Goal: Communication & Community: Answer question/provide support

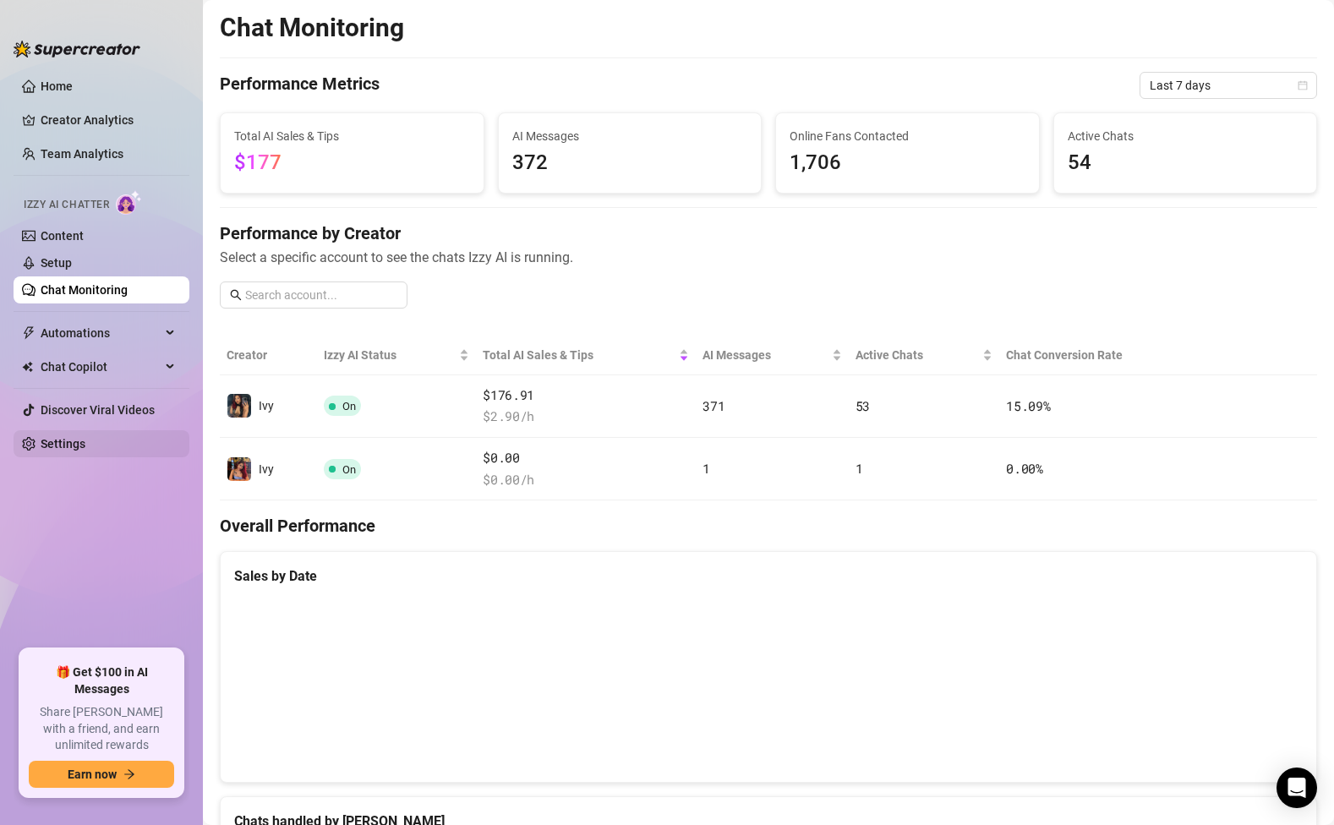
click at [71, 448] on link "Settings" at bounding box center [63, 444] width 45 height 14
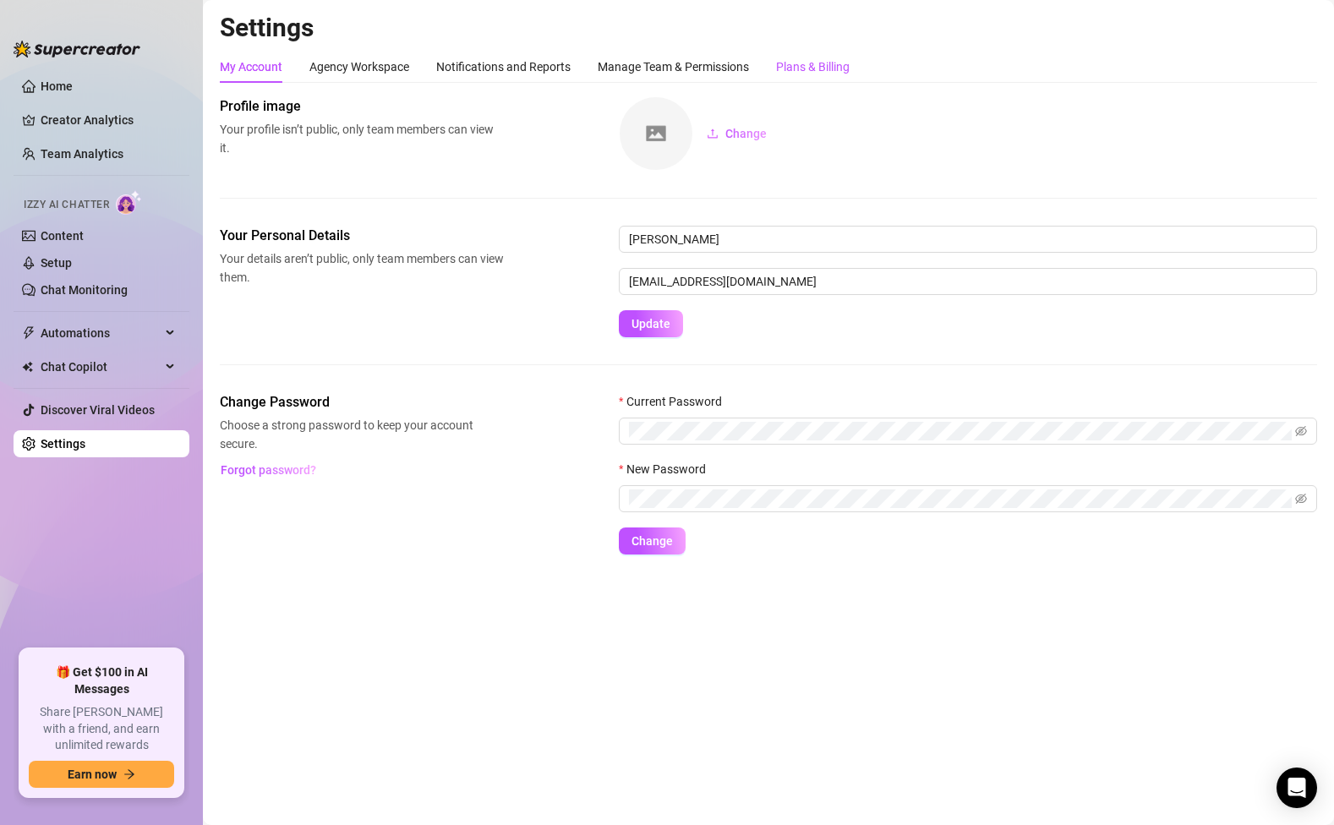
click at [822, 66] on div "Plans & Billing" at bounding box center [813, 66] width 74 height 19
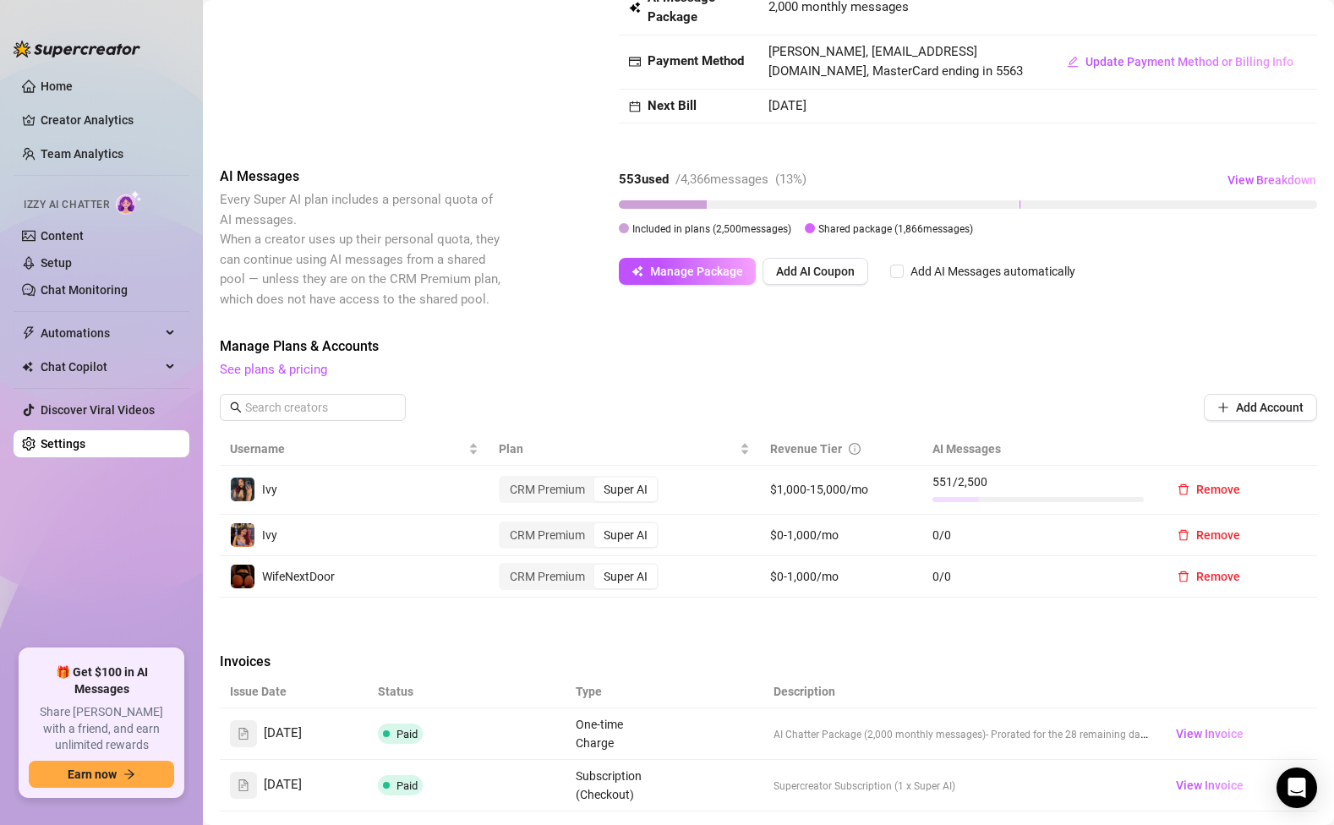
scroll to position [352, 0]
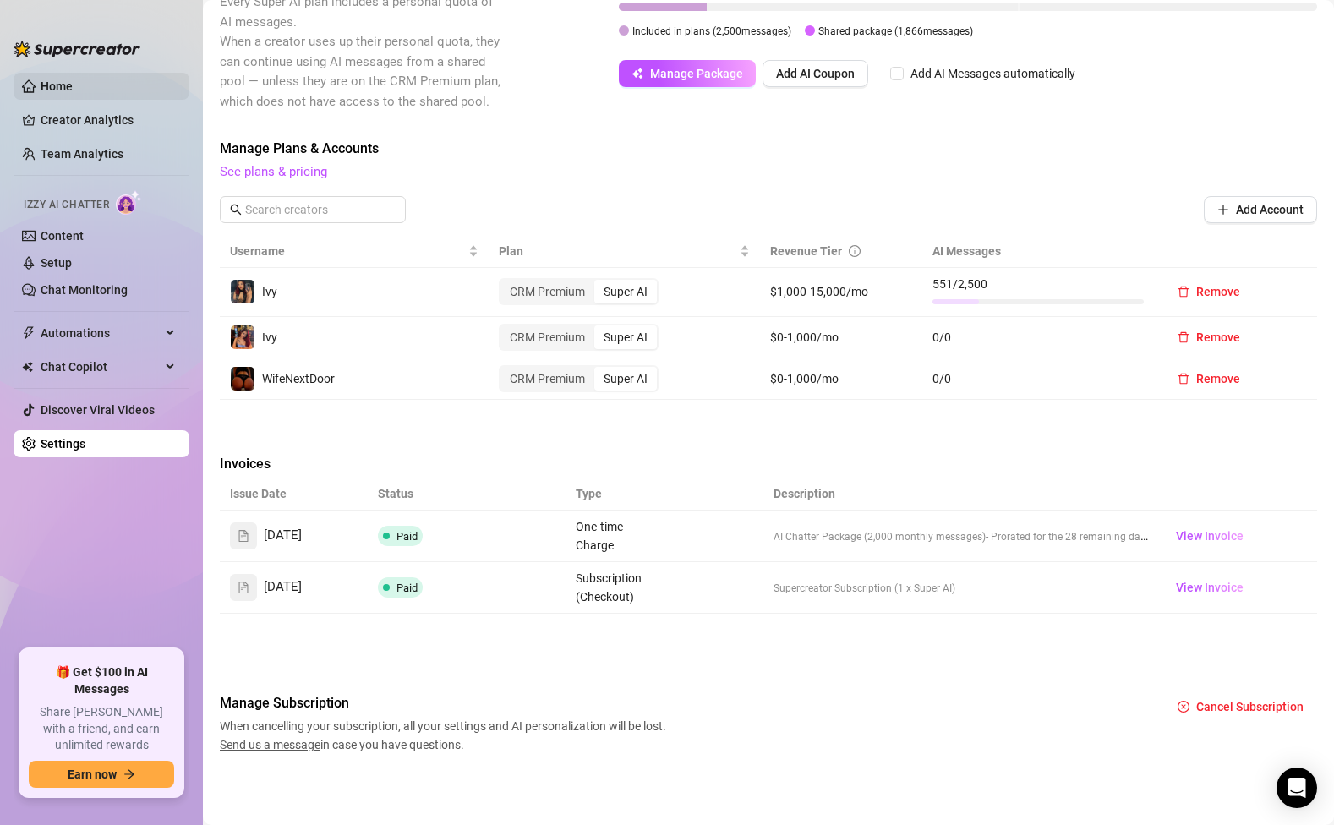
click at [55, 88] on link "Home" at bounding box center [57, 86] width 32 height 14
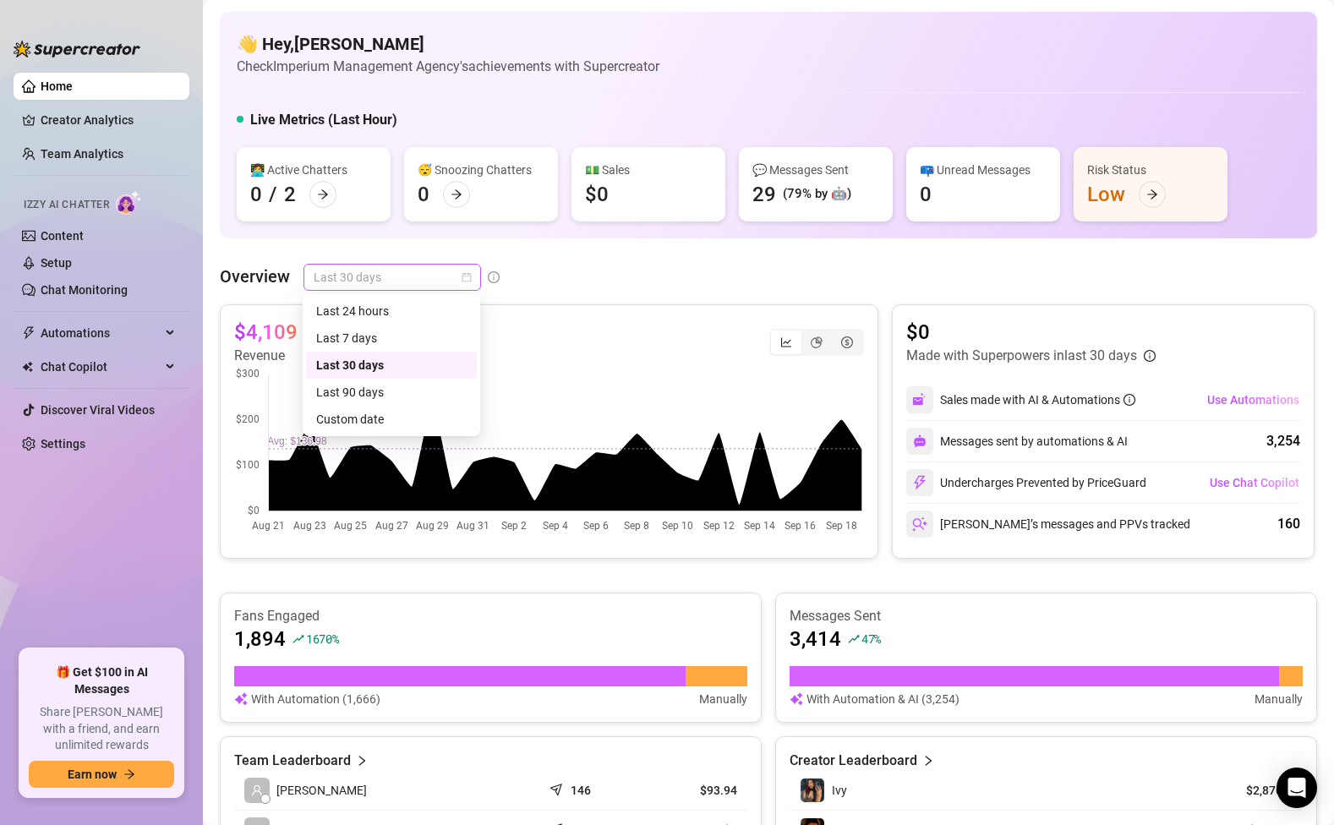
click at [420, 284] on span "Last 30 days" at bounding box center [392, 277] width 157 height 25
click at [357, 317] on div "Last 24 hours" at bounding box center [391, 311] width 150 height 19
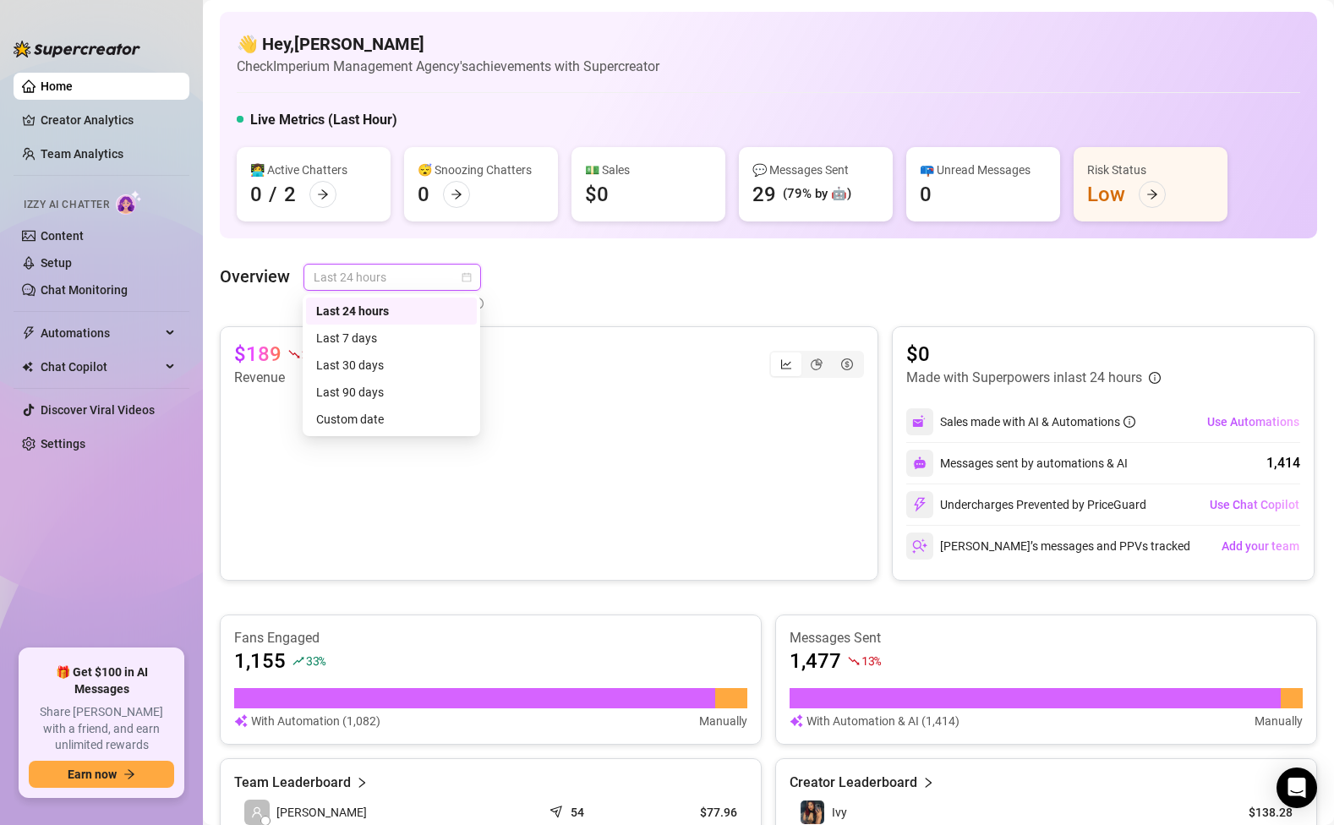
click at [470, 286] on span "Last 24 hours" at bounding box center [392, 277] width 157 height 25
click at [382, 338] on div "Last 7 days" at bounding box center [391, 338] width 150 height 19
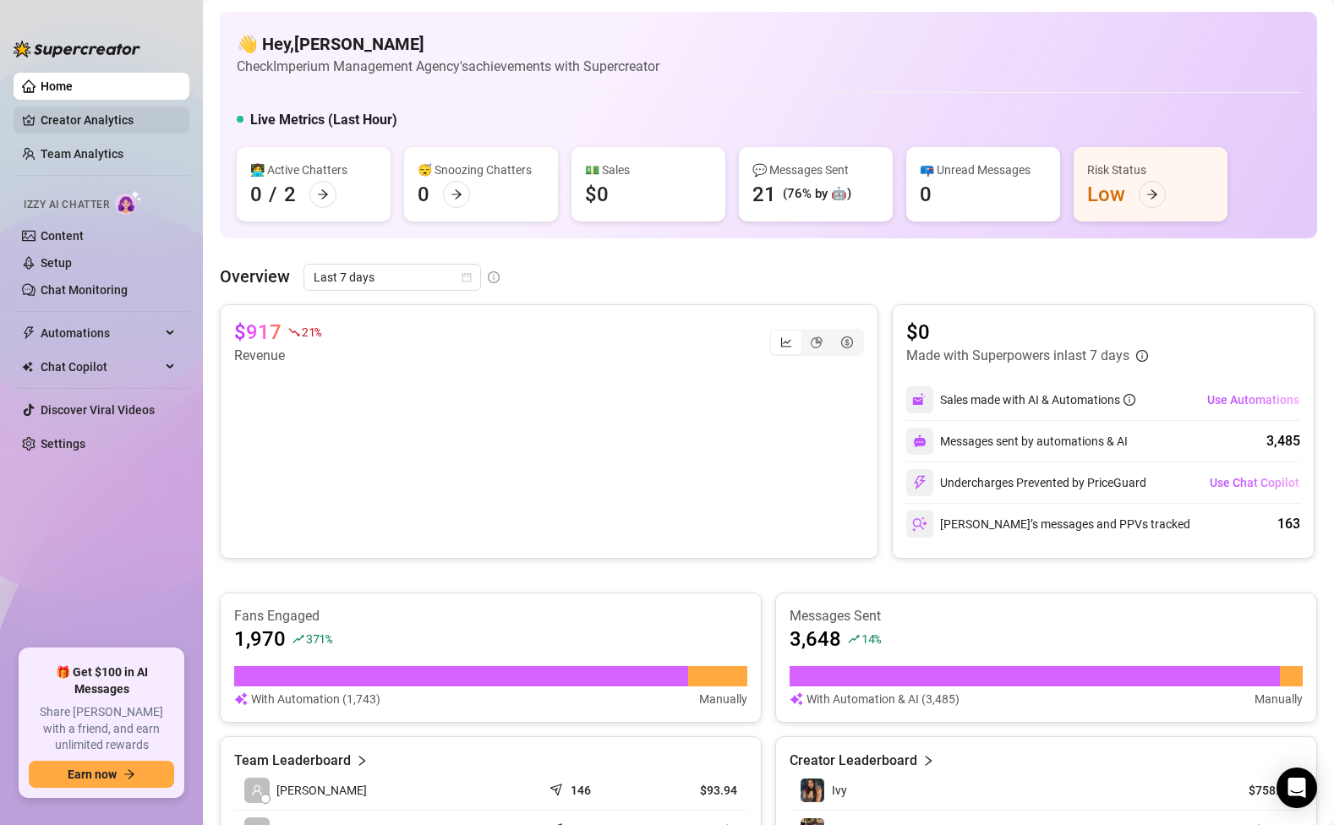
click at [102, 120] on link "Creator Analytics" at bounding box center [108, 119] width 135 height 27
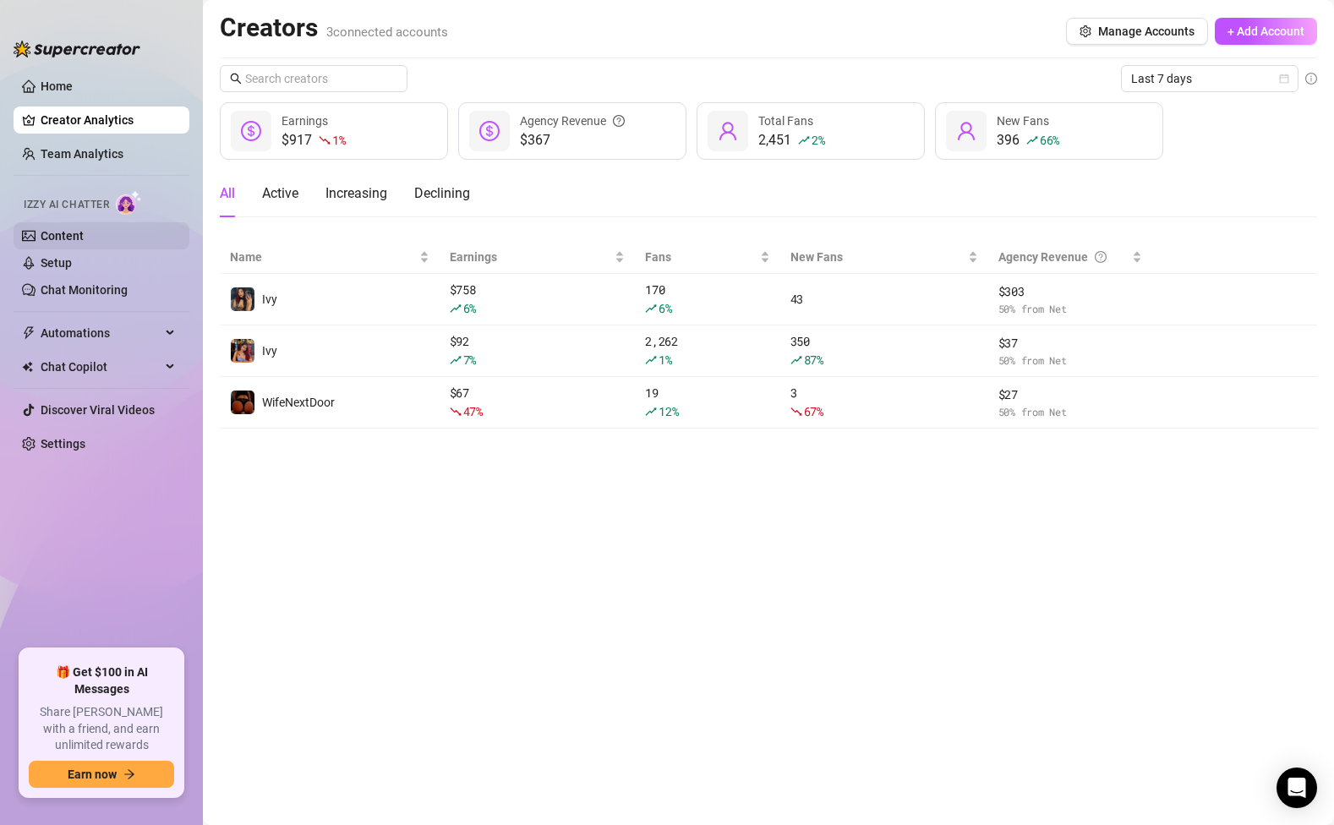
click at [72, 237] on link "Content" at bounding box center [62, 236] width 43 height 14
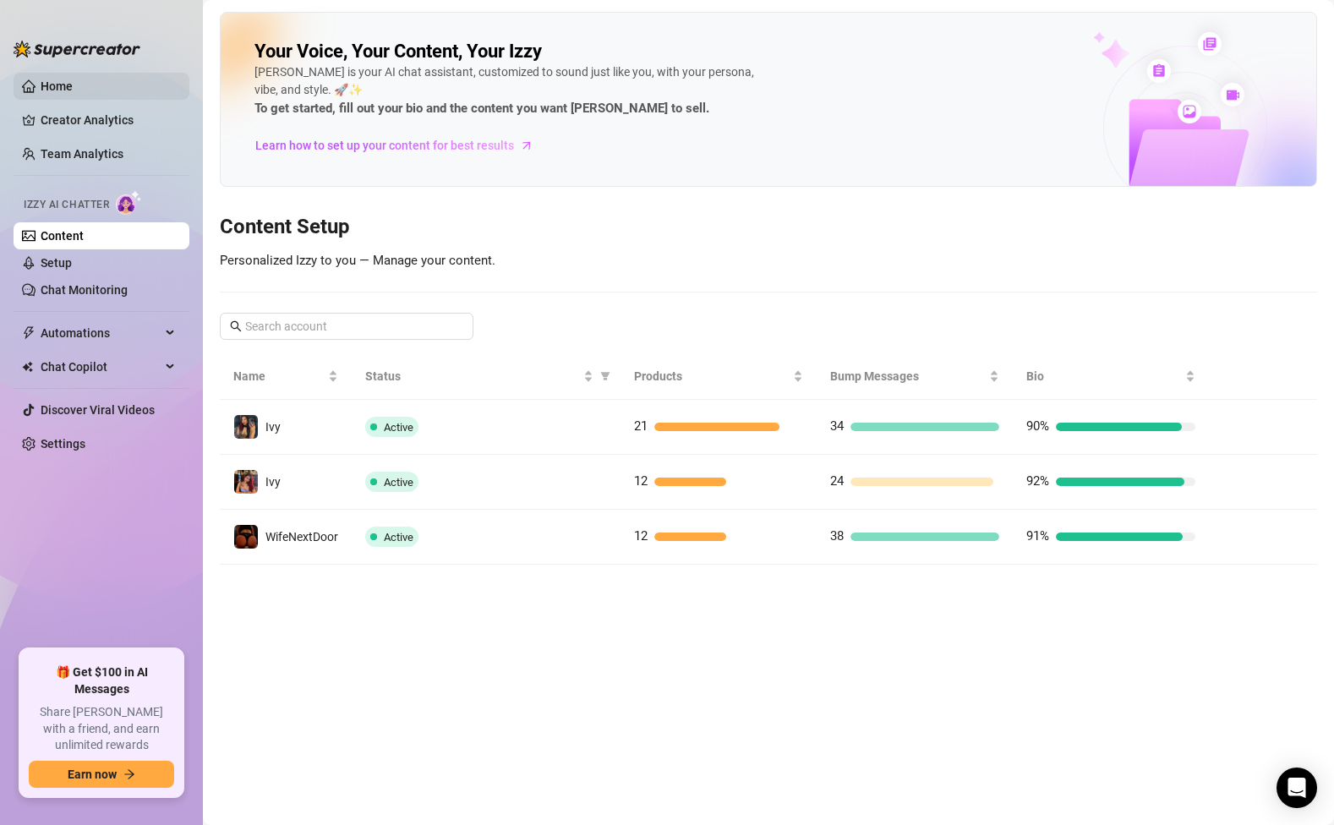
click at [73, 89] on link "Home" at bounding box center [57, 86] width 32 height 14
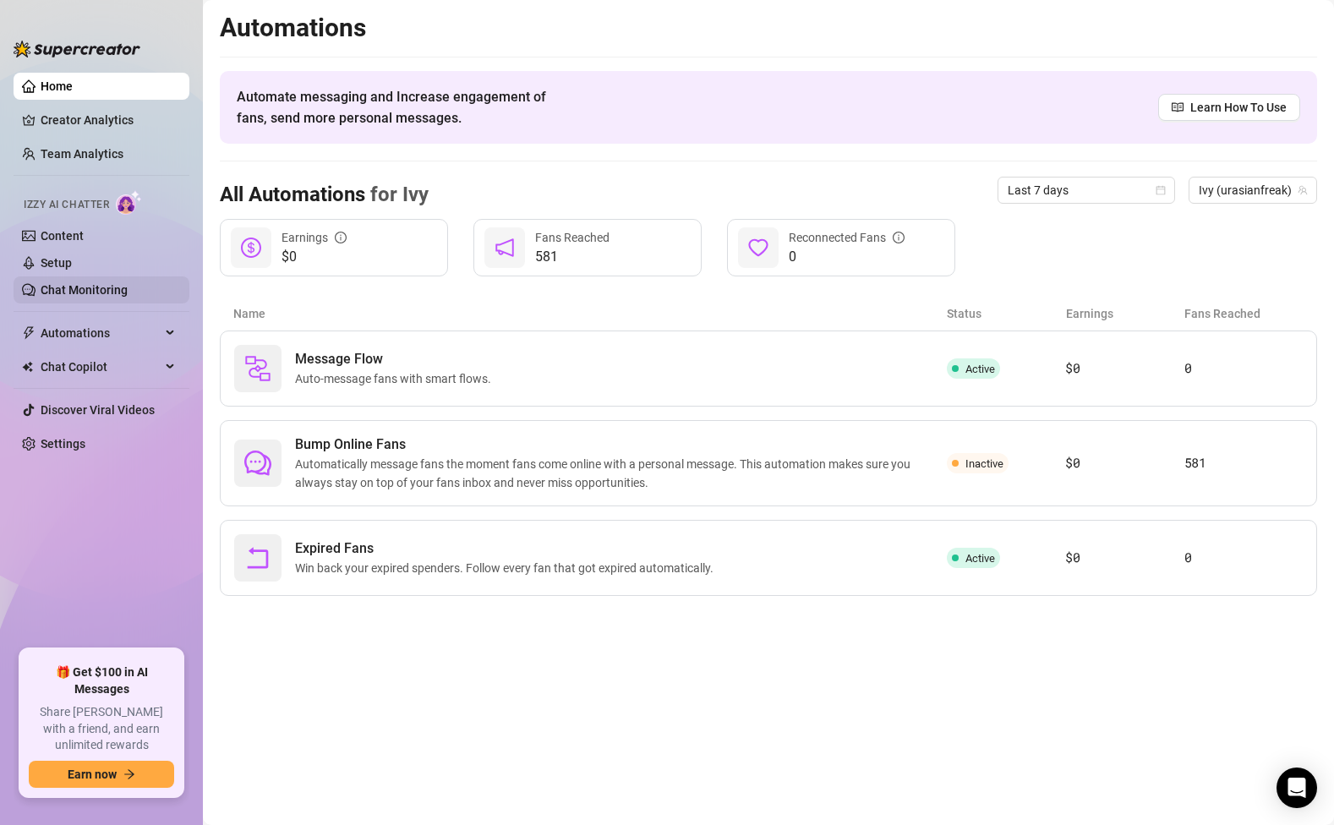
click at [74, 294] on link "Chat Monitoring" at bounding box center [84, 290] width 87 height 14
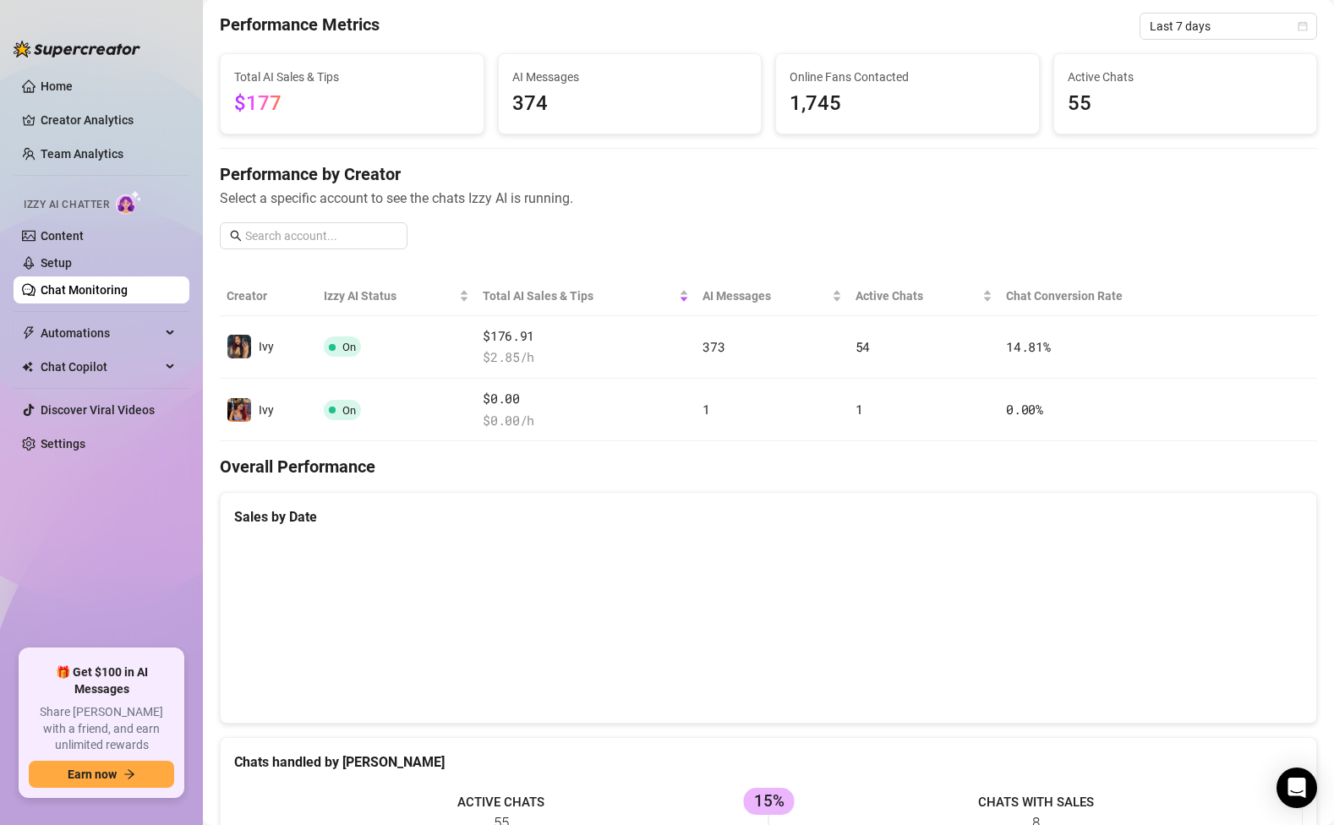
scroll to position [66, 0]
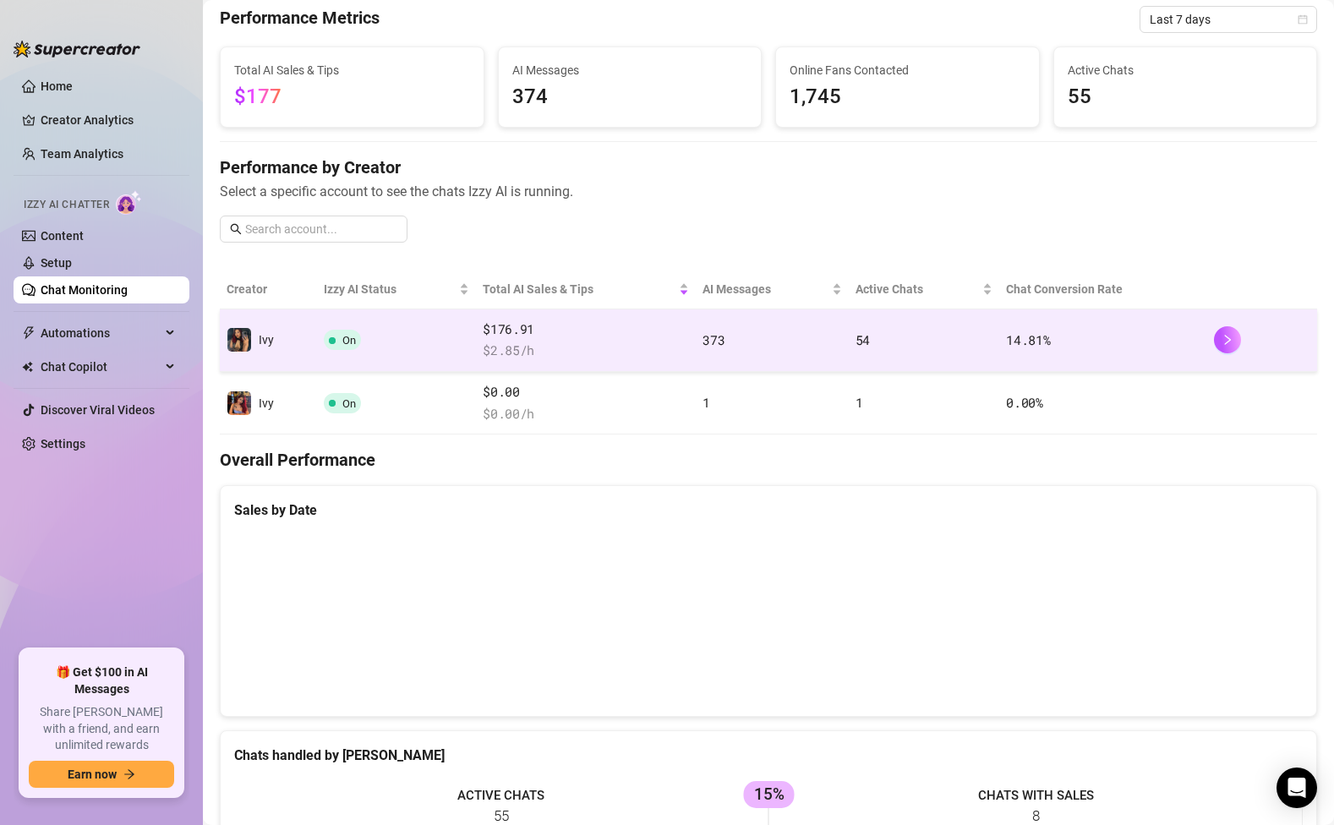
click at [462, 330] on td "On" at bounding box center [396, 340] width 159 height 63
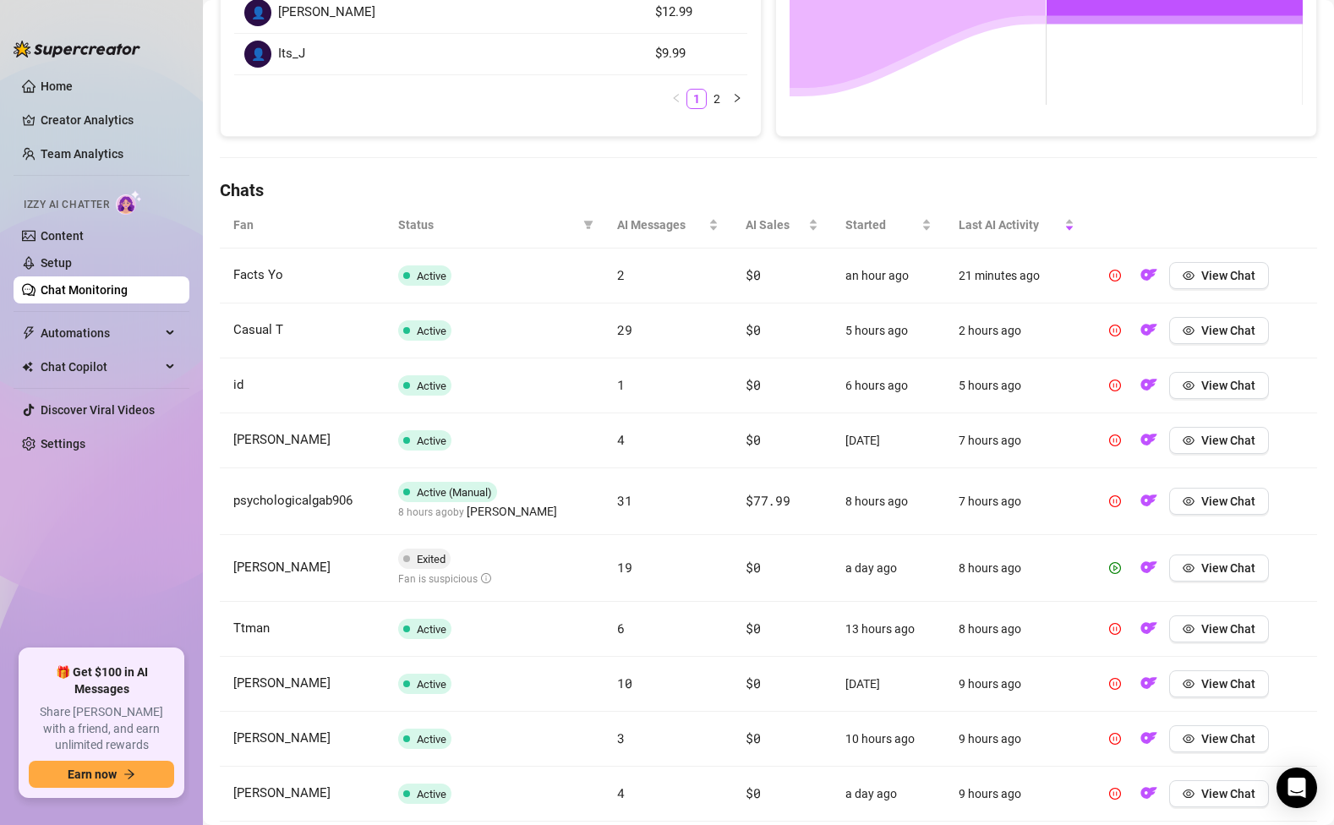
scroll to position [529, 0]
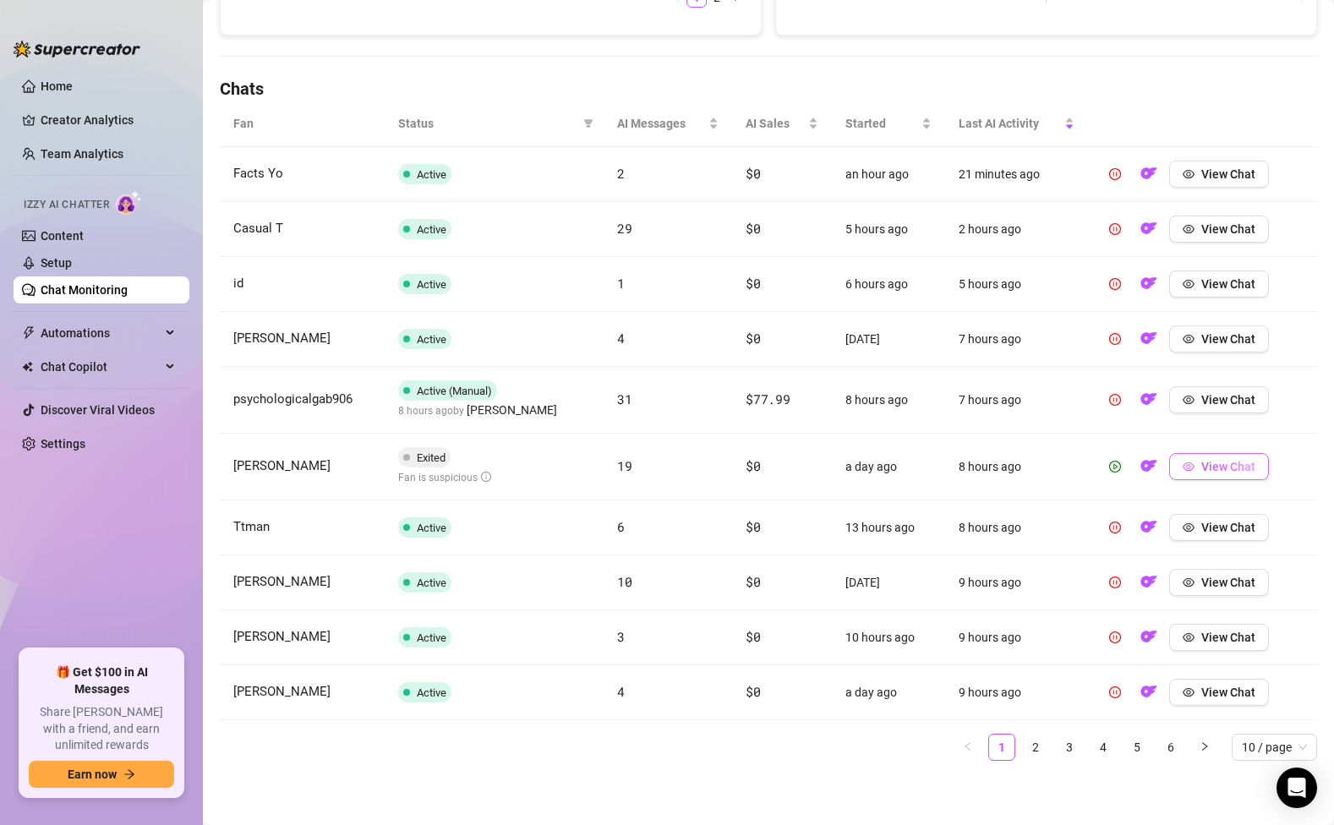
click at [1198, 464] on button "View Chat" at bounding box center [1219, 466] width 100 height 27
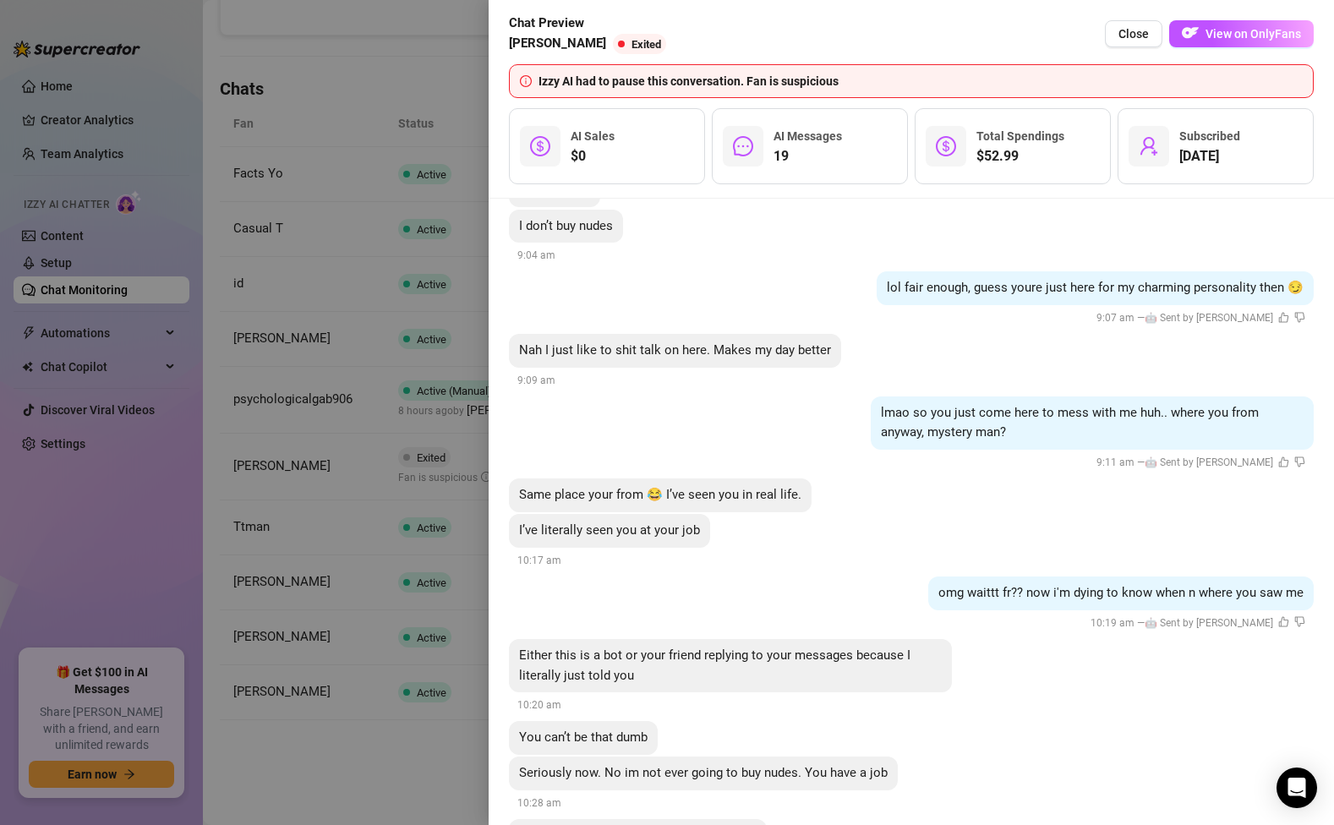
scroll to position [3296, 0]
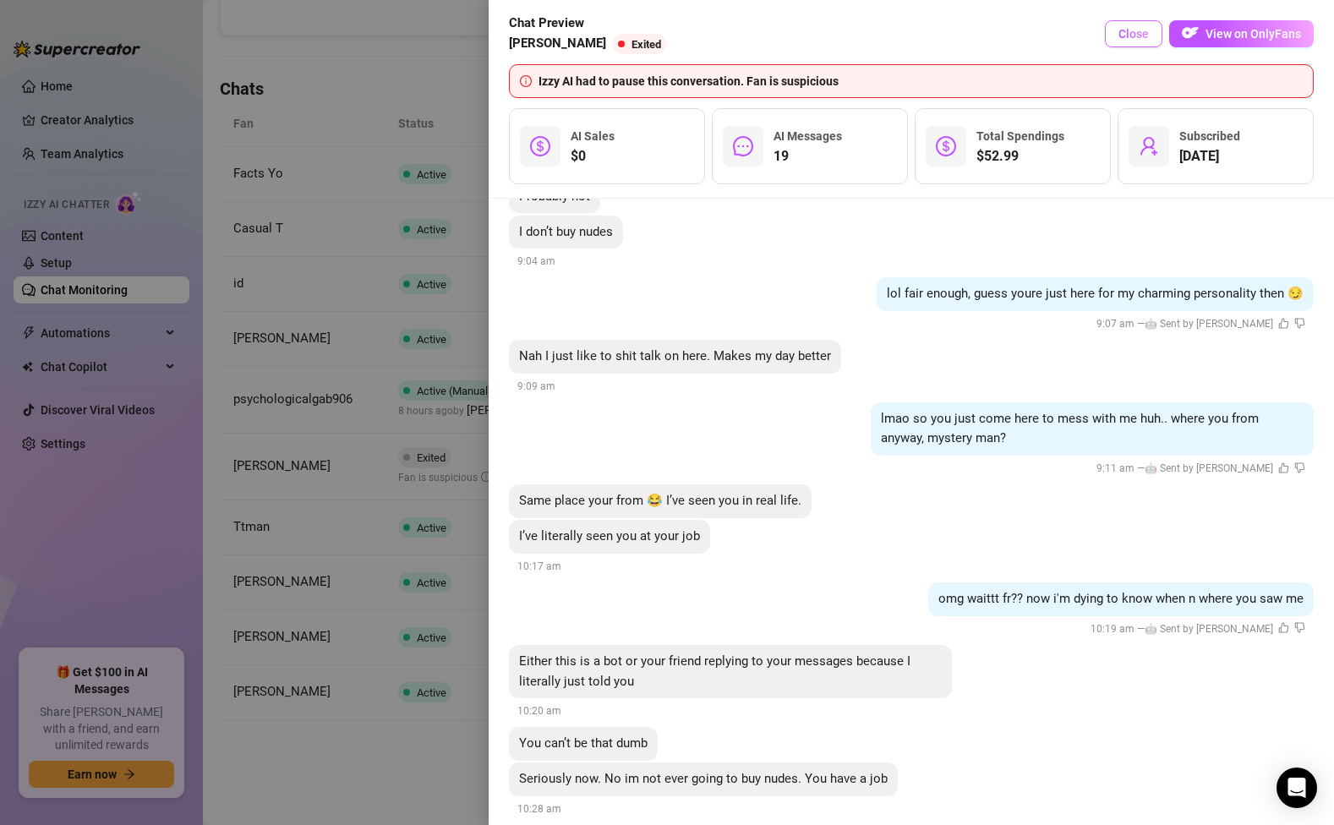
click at [1125, 24] on button "Close" at bounding box center [1133, 33] width 57 height 27
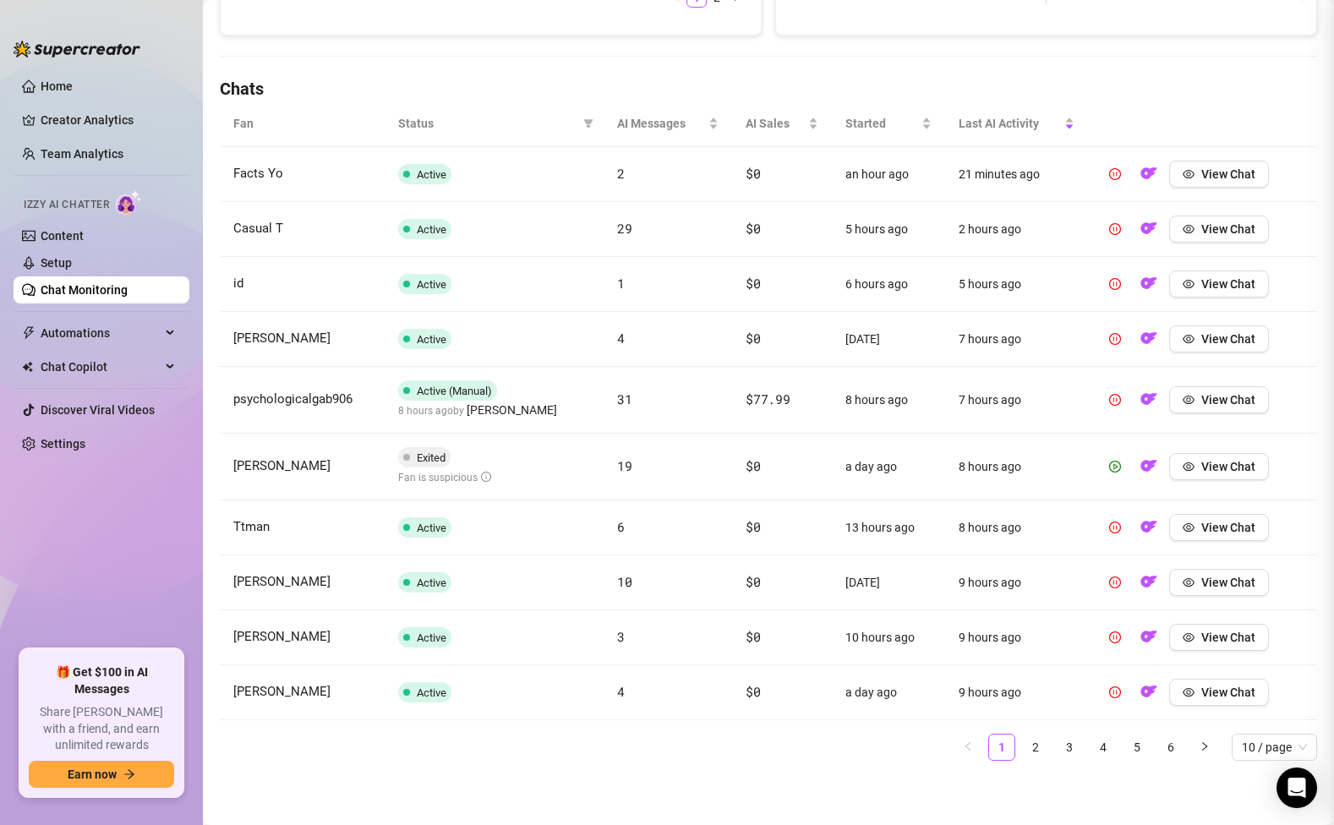
scroll to position [0, 0]
click at [1259, 744] on span "10 / page" at bounding box center [1273, 746] width 65 height 25
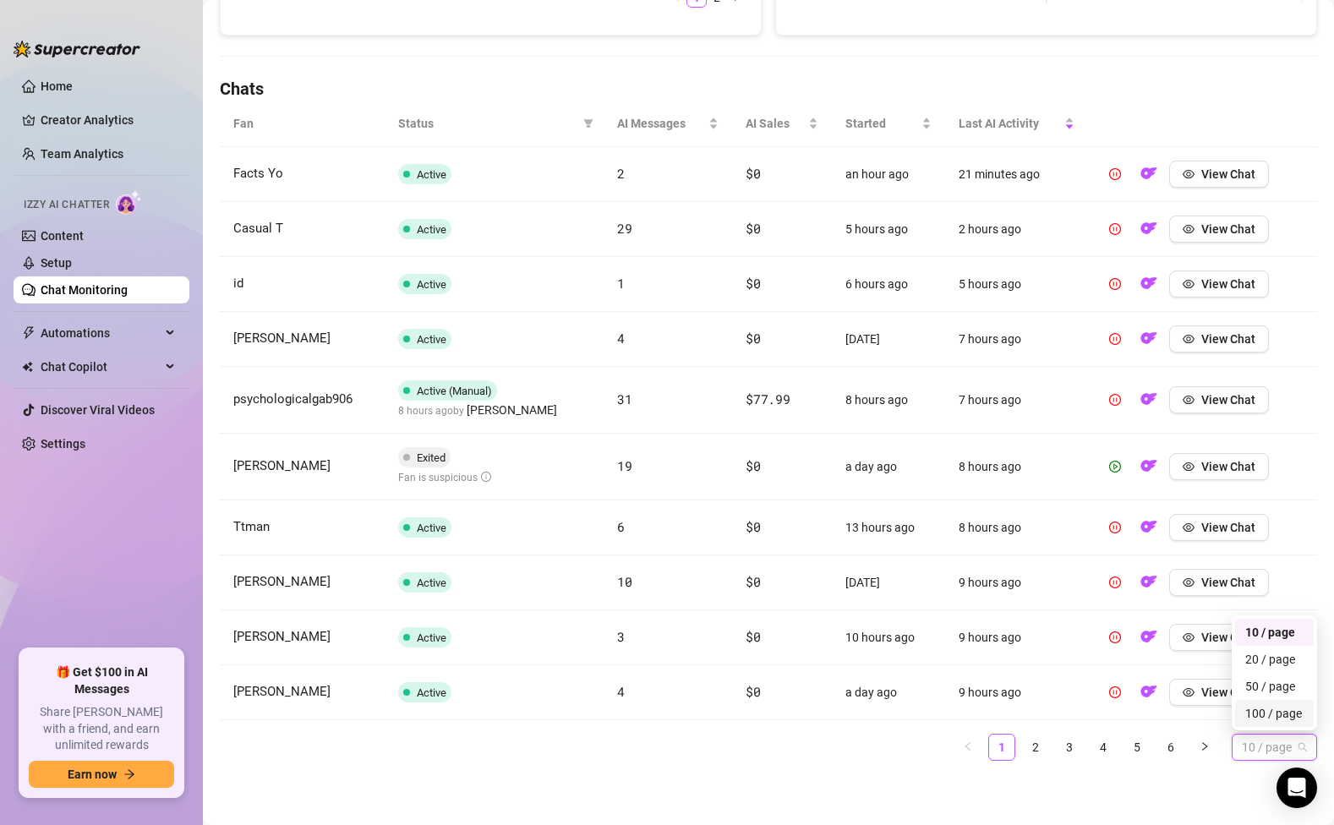
click at [1256, 708] on div "100 / page" at bounding box center [1274, 713] width 58 height 19
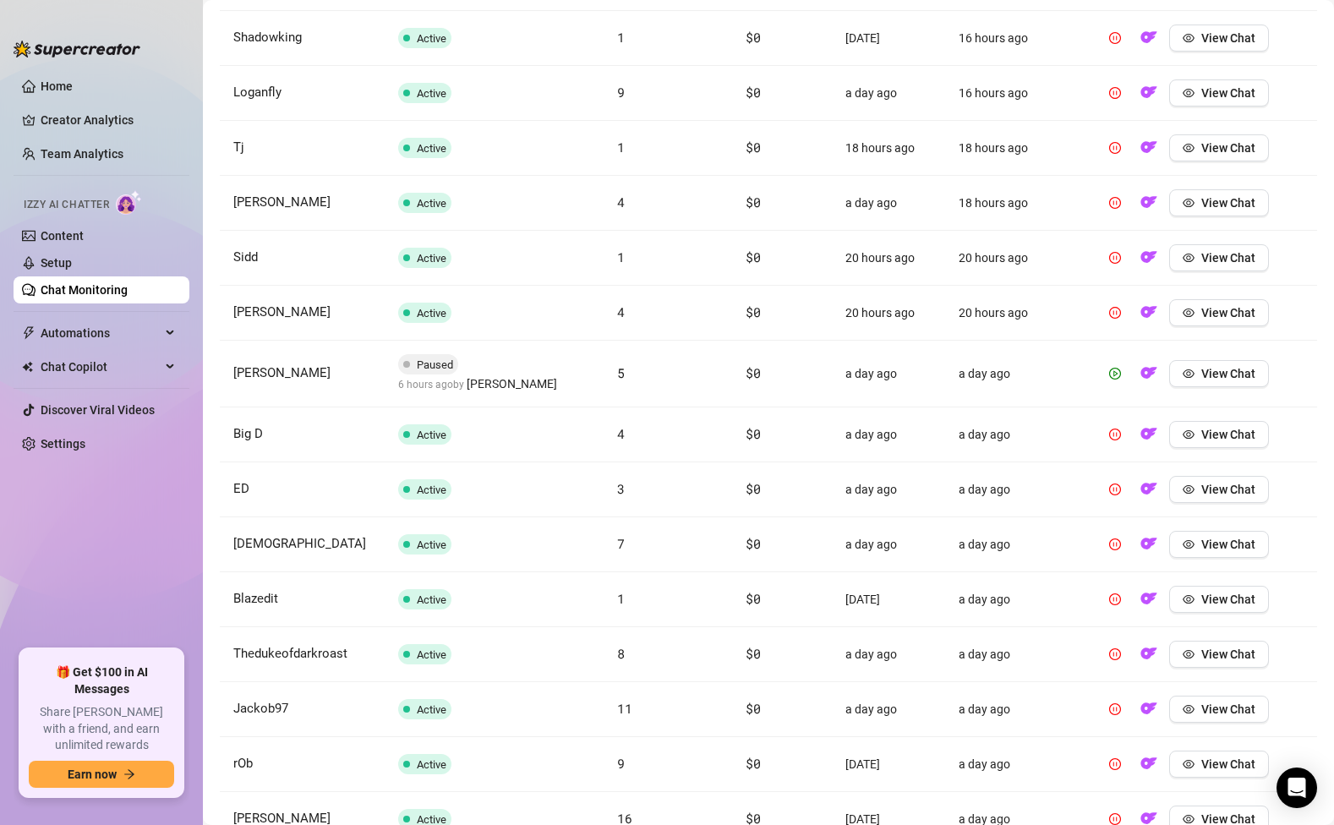
scroll to position [1622, 0]
click at [1213, 373] on span "View Chat" at bounding box center [1228, 375] width 54 height 14
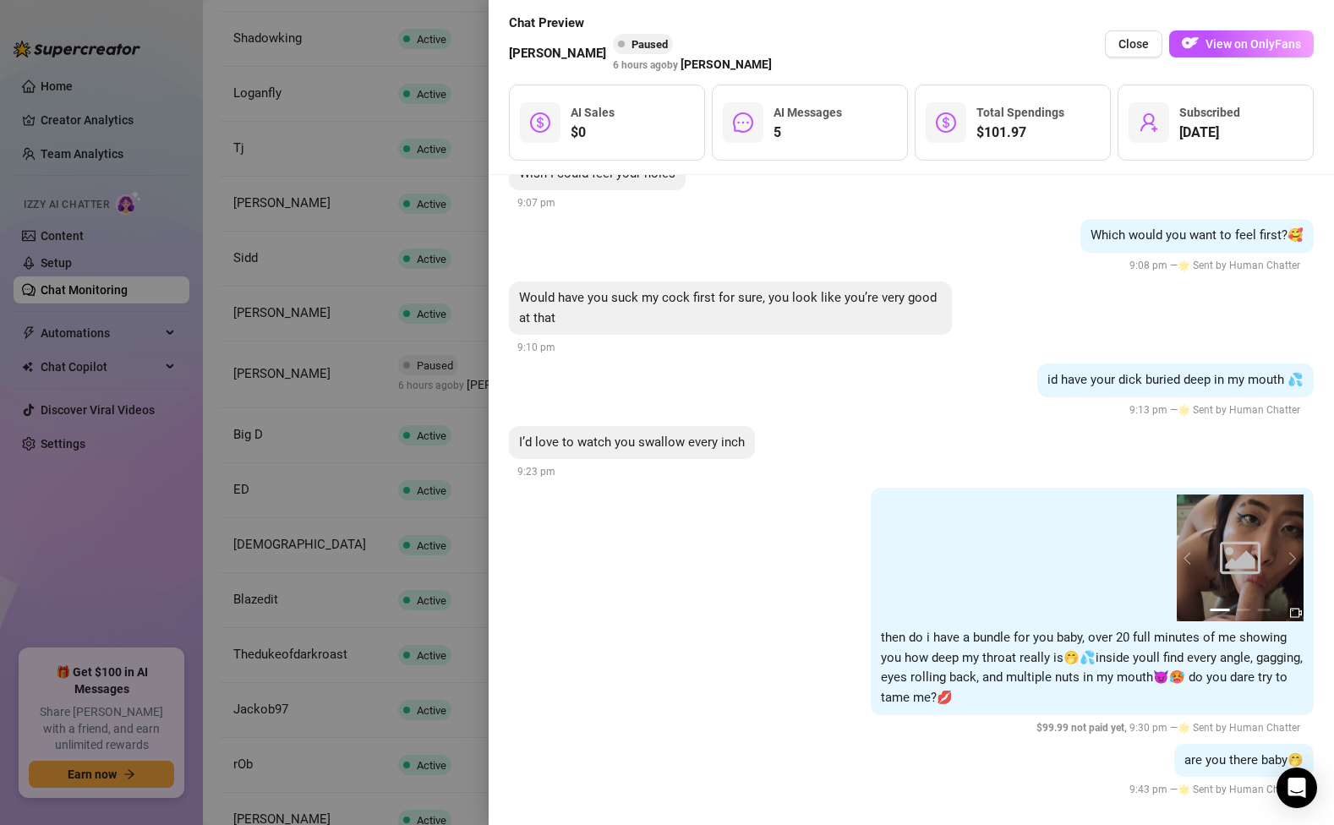
scroll to position [3647, 0]
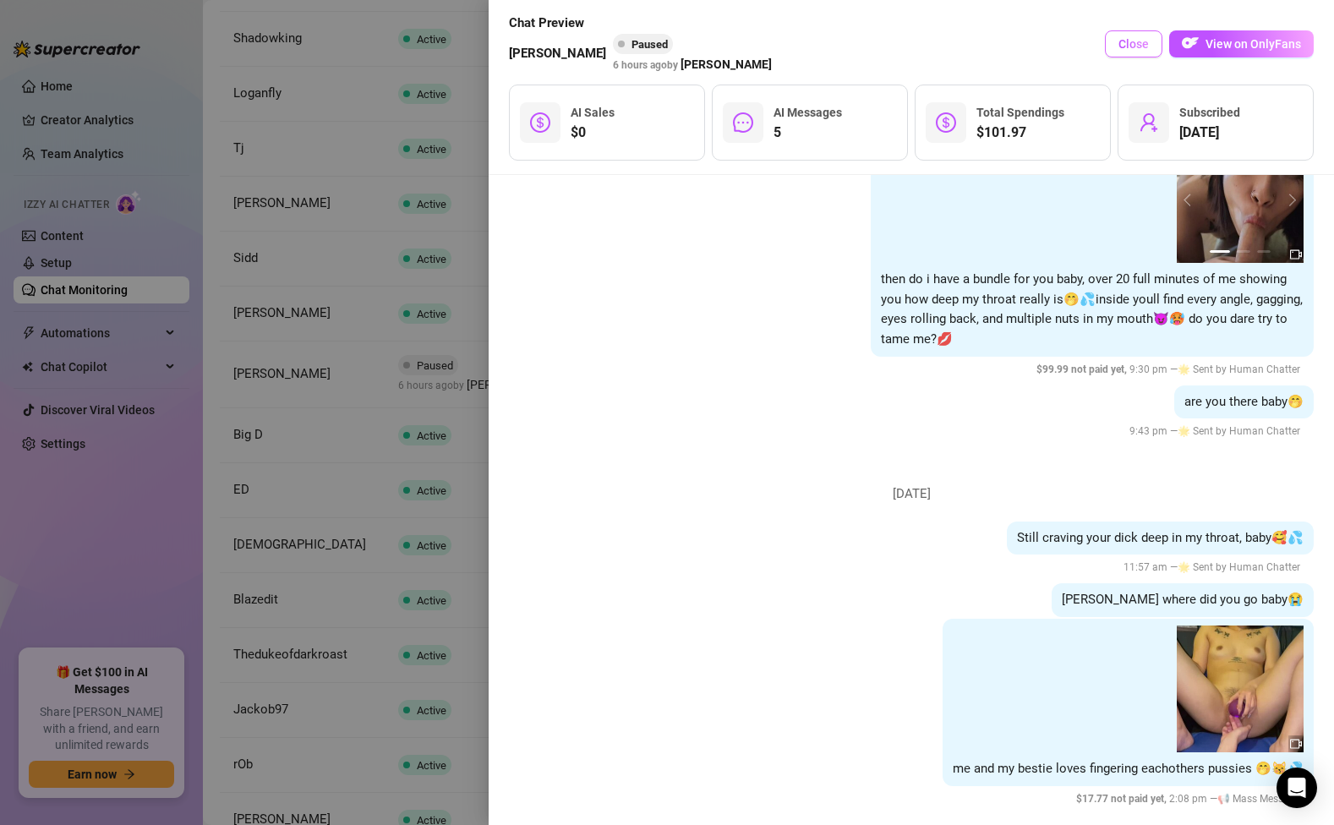
click at [1129, 43] on span "Close" at bounding box center [1133, 44] width 30 height 14
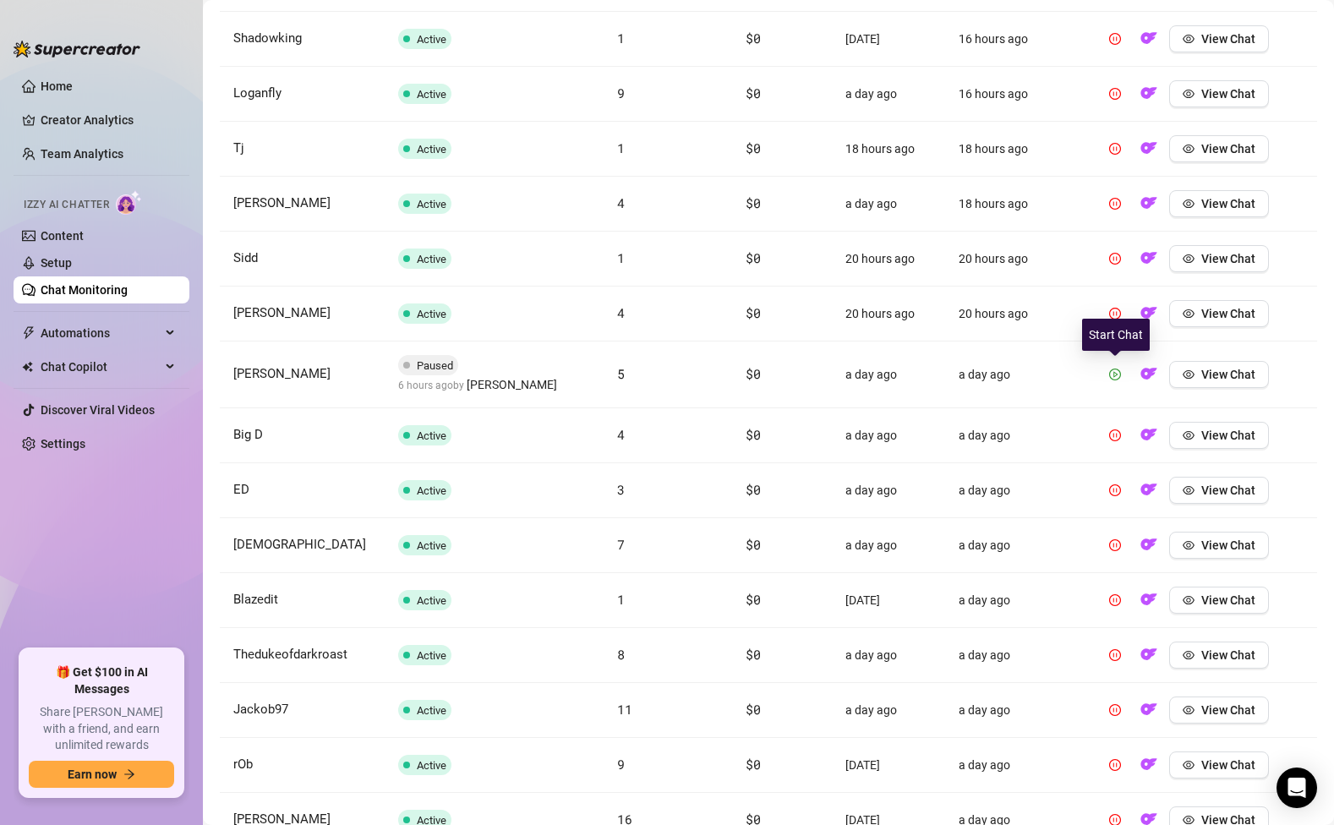
click at [1115, 376] on icon "play-circle" at bounding box center [1115, 374] width 12 height 12
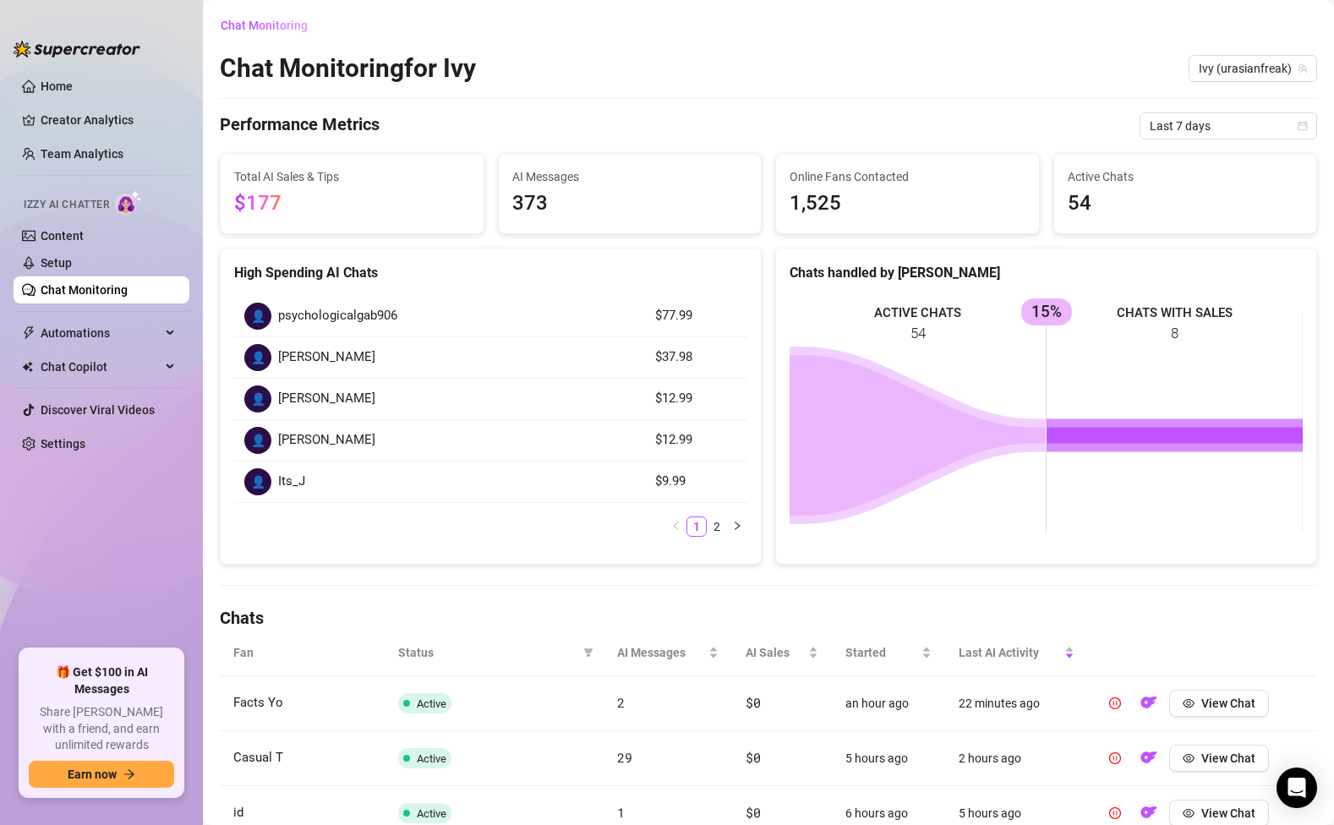
click at [100, 296] on link "Chat Monitoring" at bounding box center [84, 290] width 87 height 14
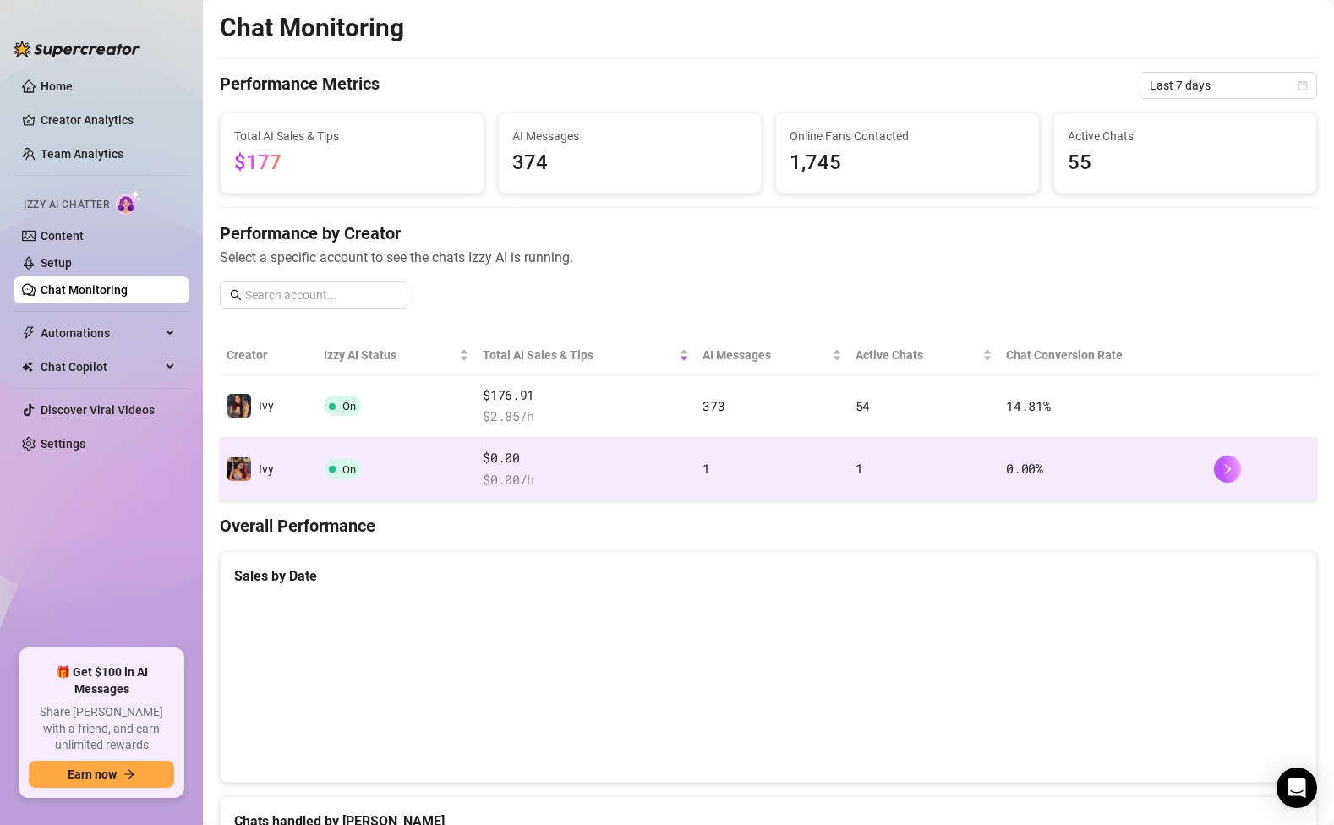
click at [399, 492] on td "On" at bounding box center [396, 469] width 159 height 63
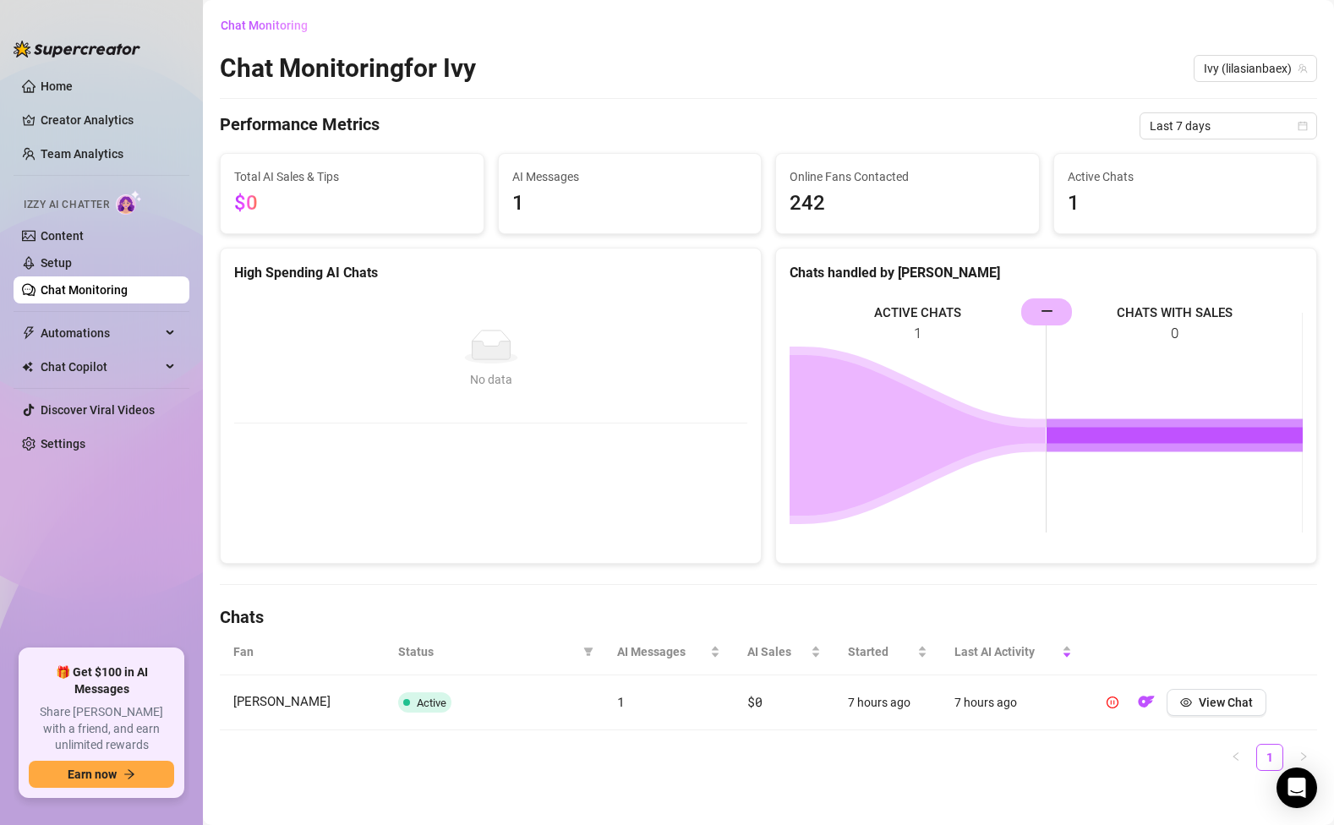
scroll to position [10, 0]
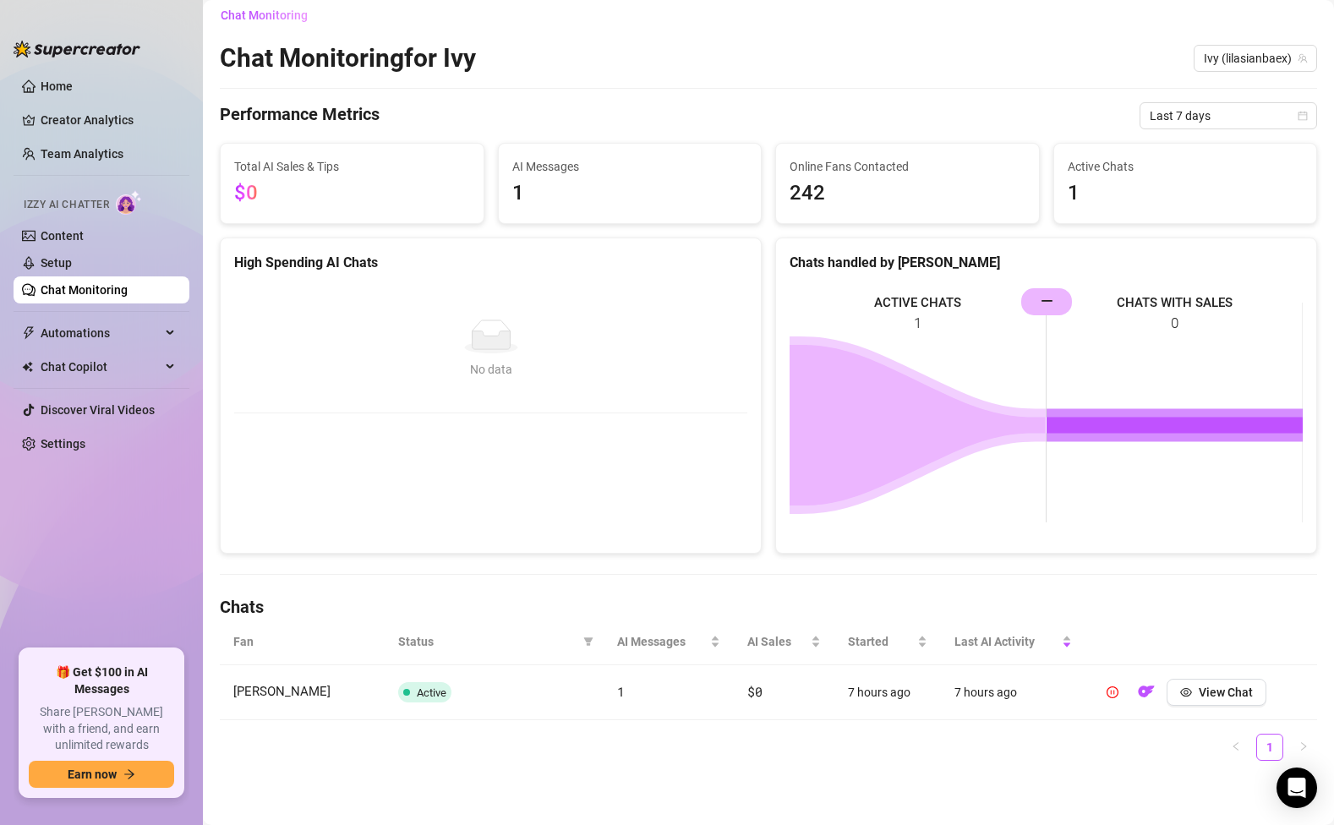
click at [79, 283] on link "Chat Monitoring" at bounding box center [84, 290] width 87 height 14
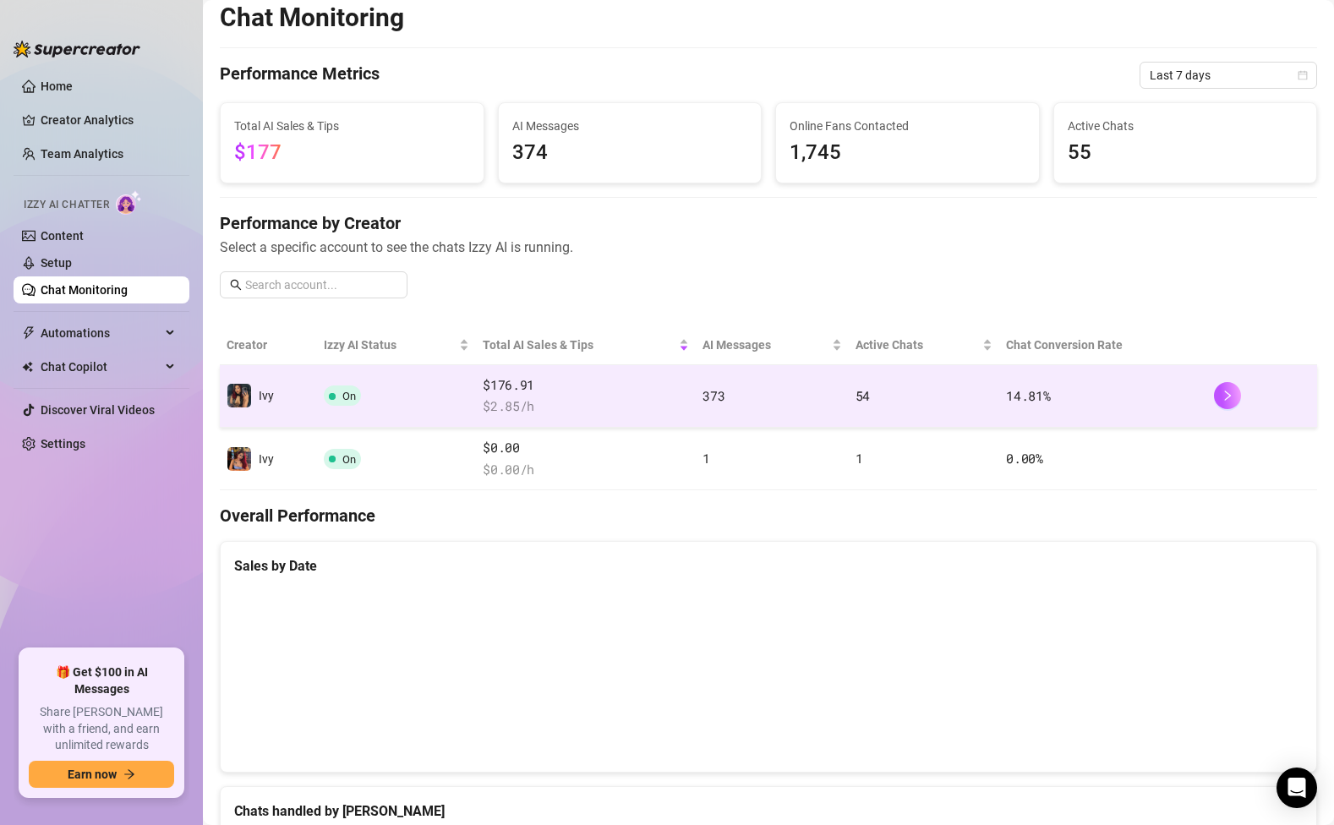
click at [445, 383] on td "On" at bounding box center [396, 396] width 159 height 63
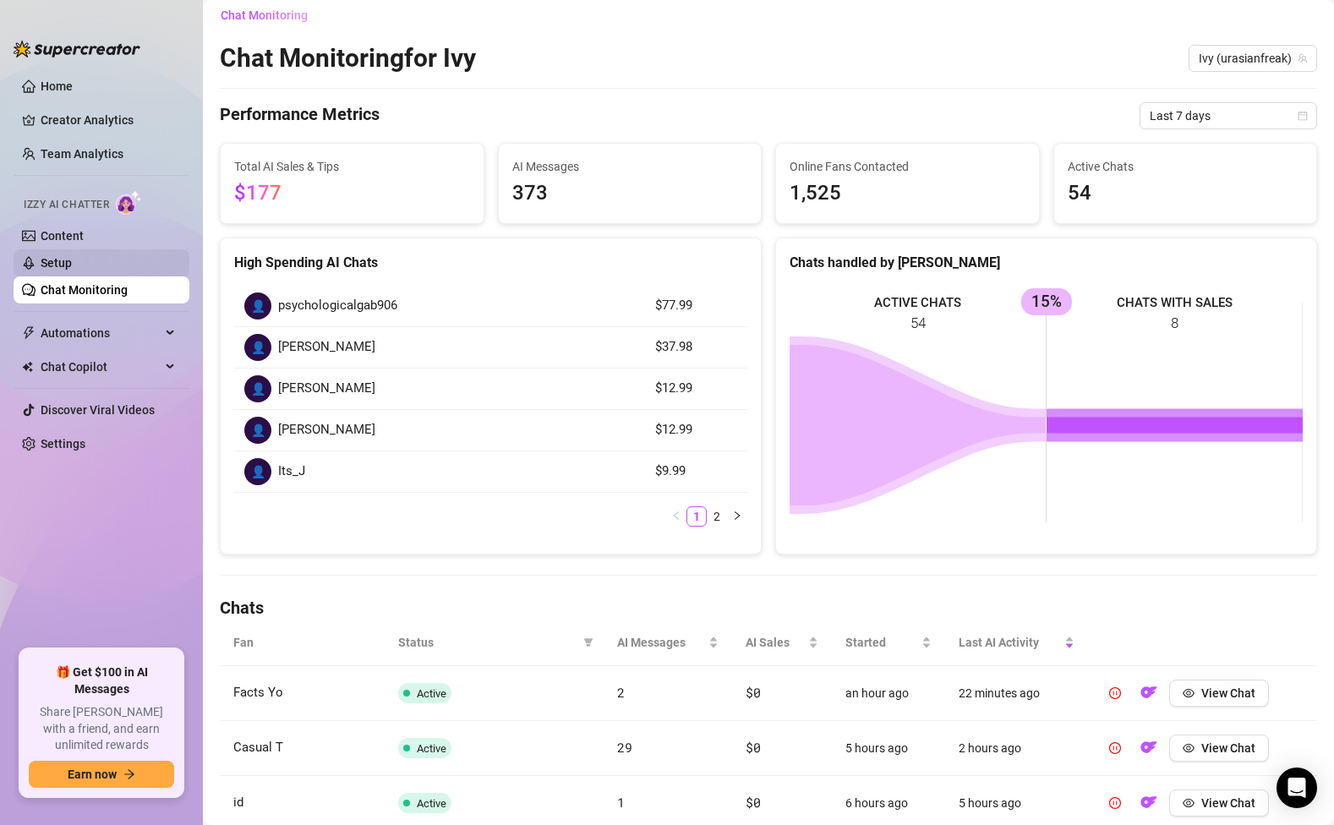
click at [62, 256] on link "Setup" at bounding box center [56, 263] width 31 height 14
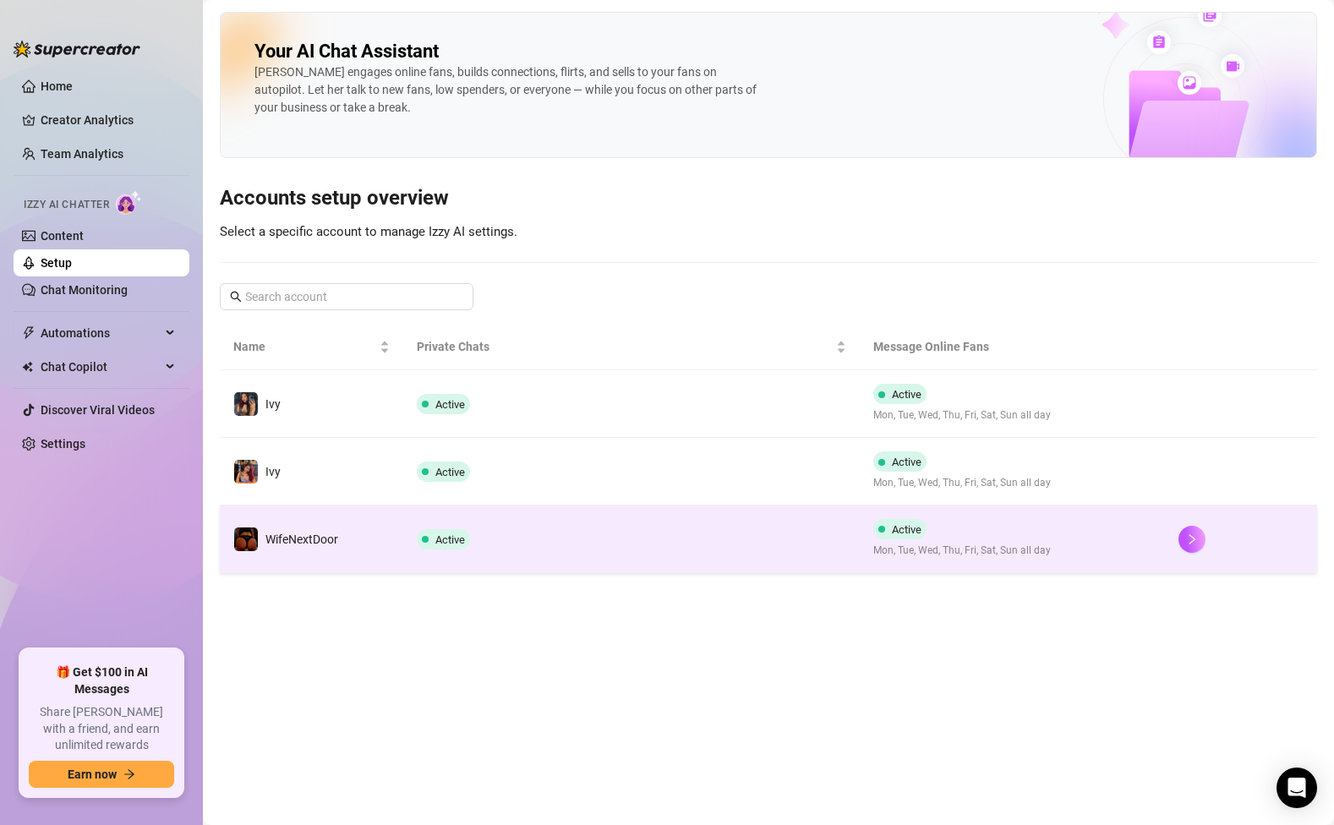
click at [428, 530] on span at bounding box center [425, 539] width 7 height 20
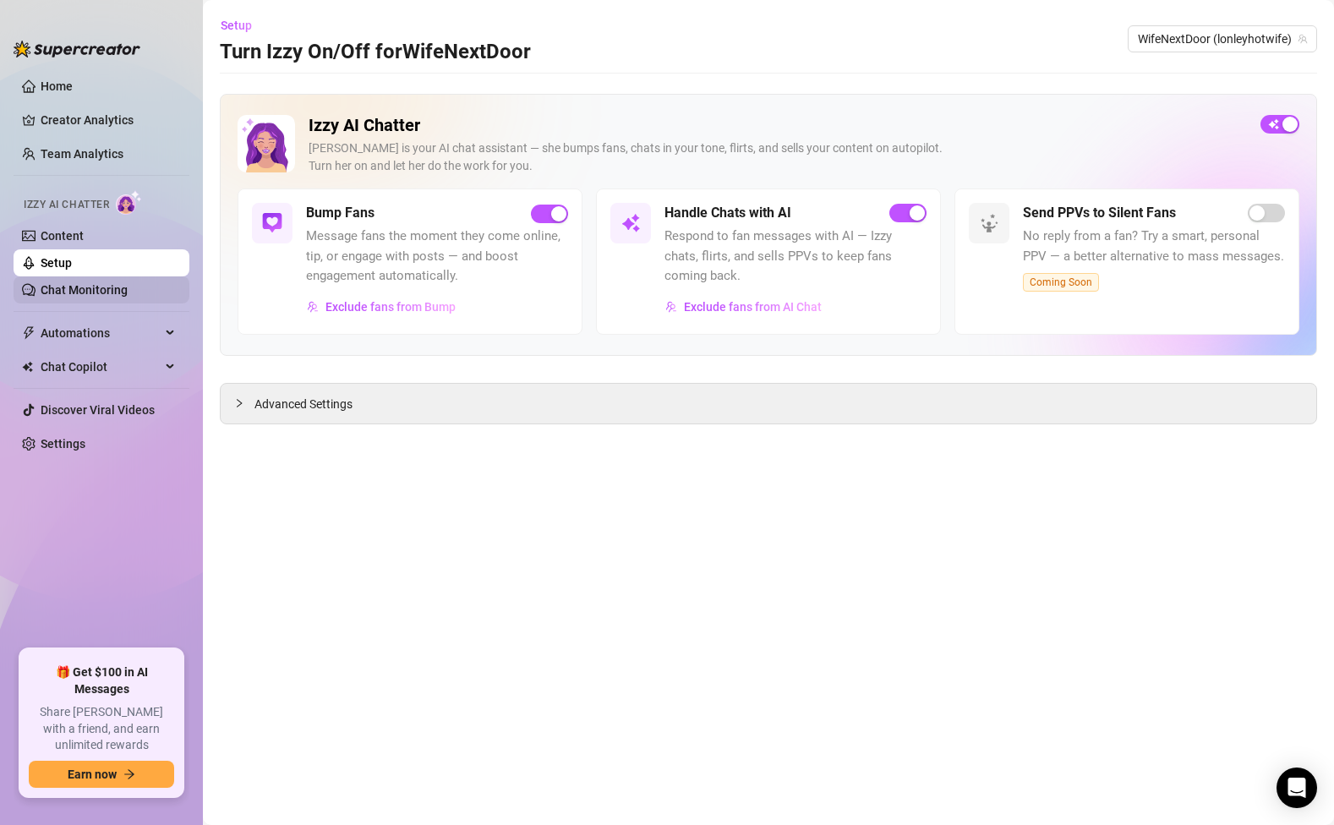
click at [103, 296] on link "Chat Monitoring" at bounding box center [84, 290] width 87 height 14
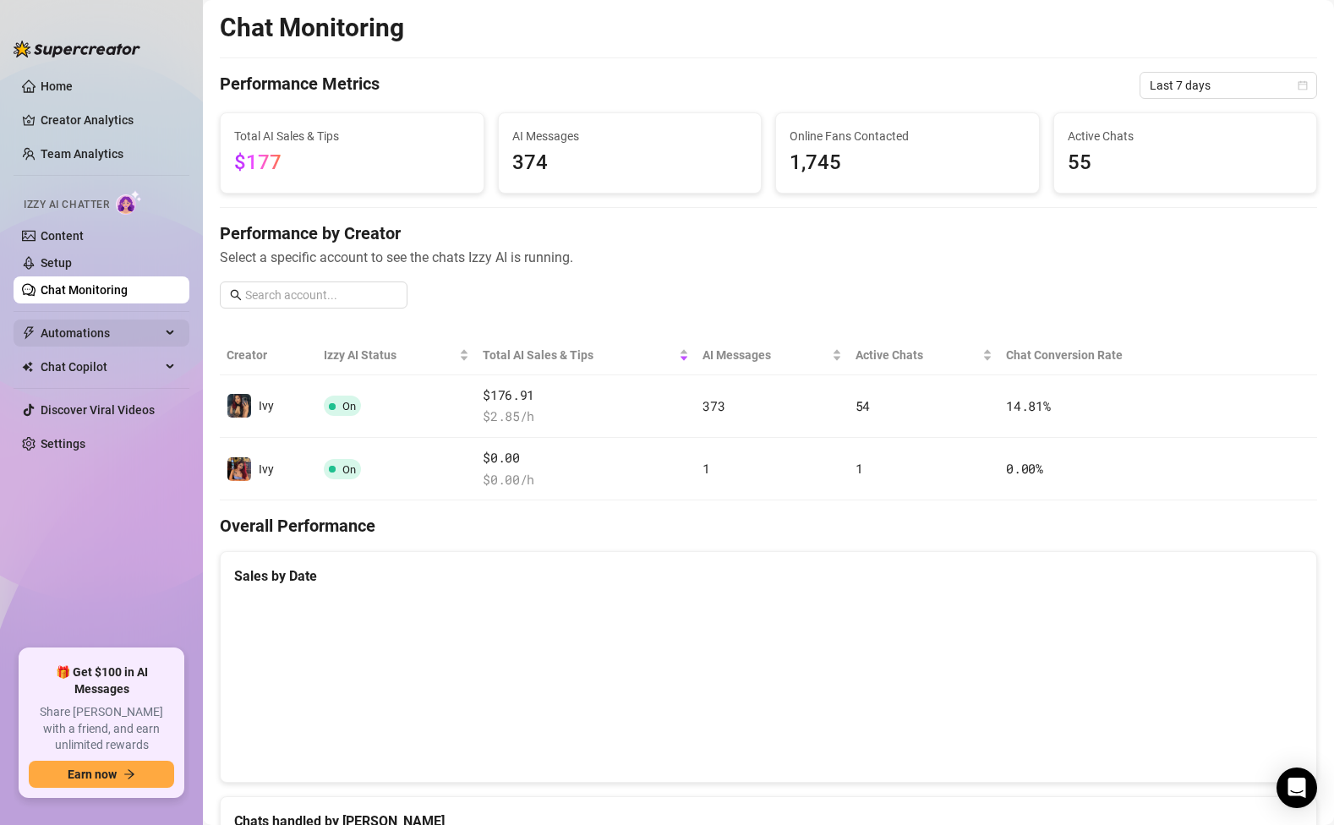
click at [135, 330] on span "Automations" at bounding box center [101, 332] width 120 height 27
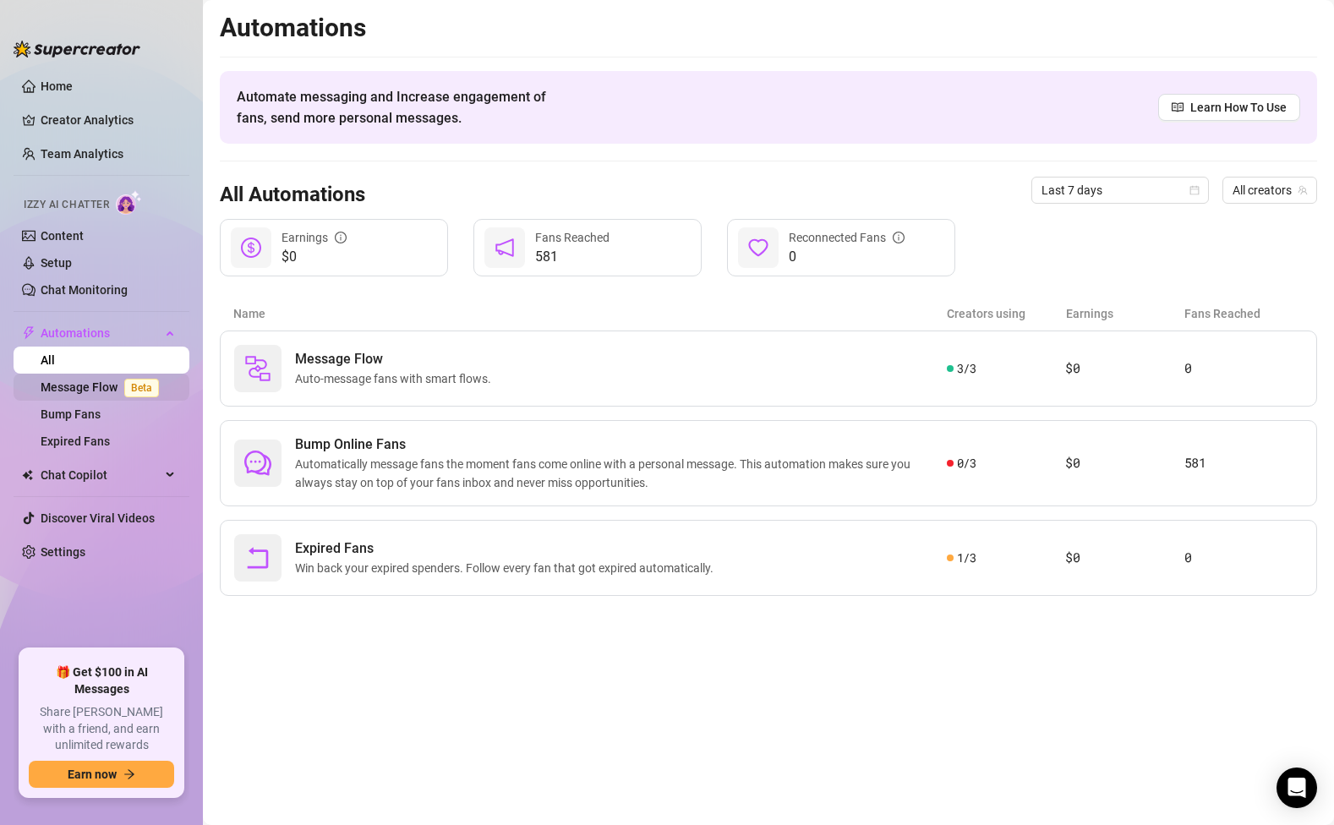
click at [105, 387] on link "Message Flow Beta" at bounding box center [103, 387] width 125 height 14
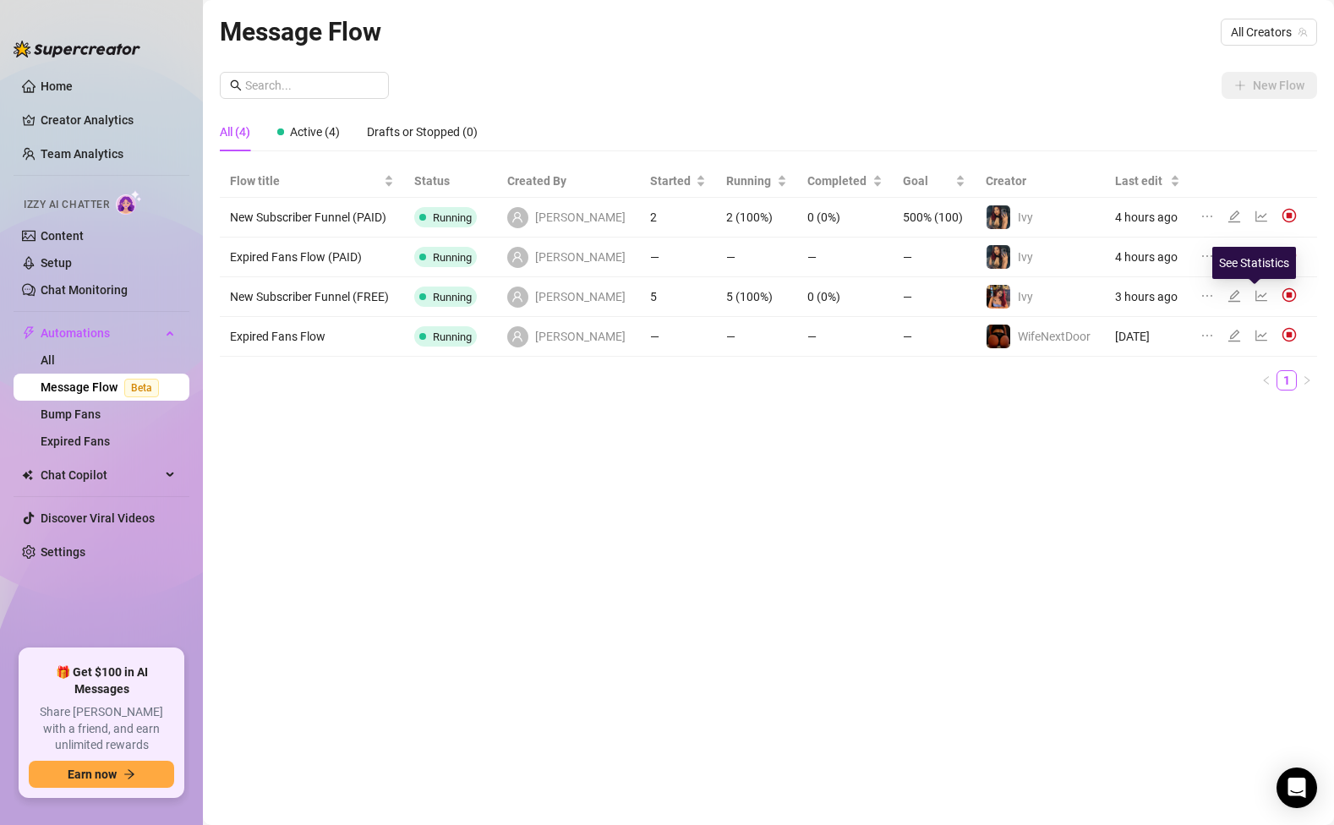
click at [1254, 296] on icon "line-chart" at bounding box center [1261, 296] width 14 height 14
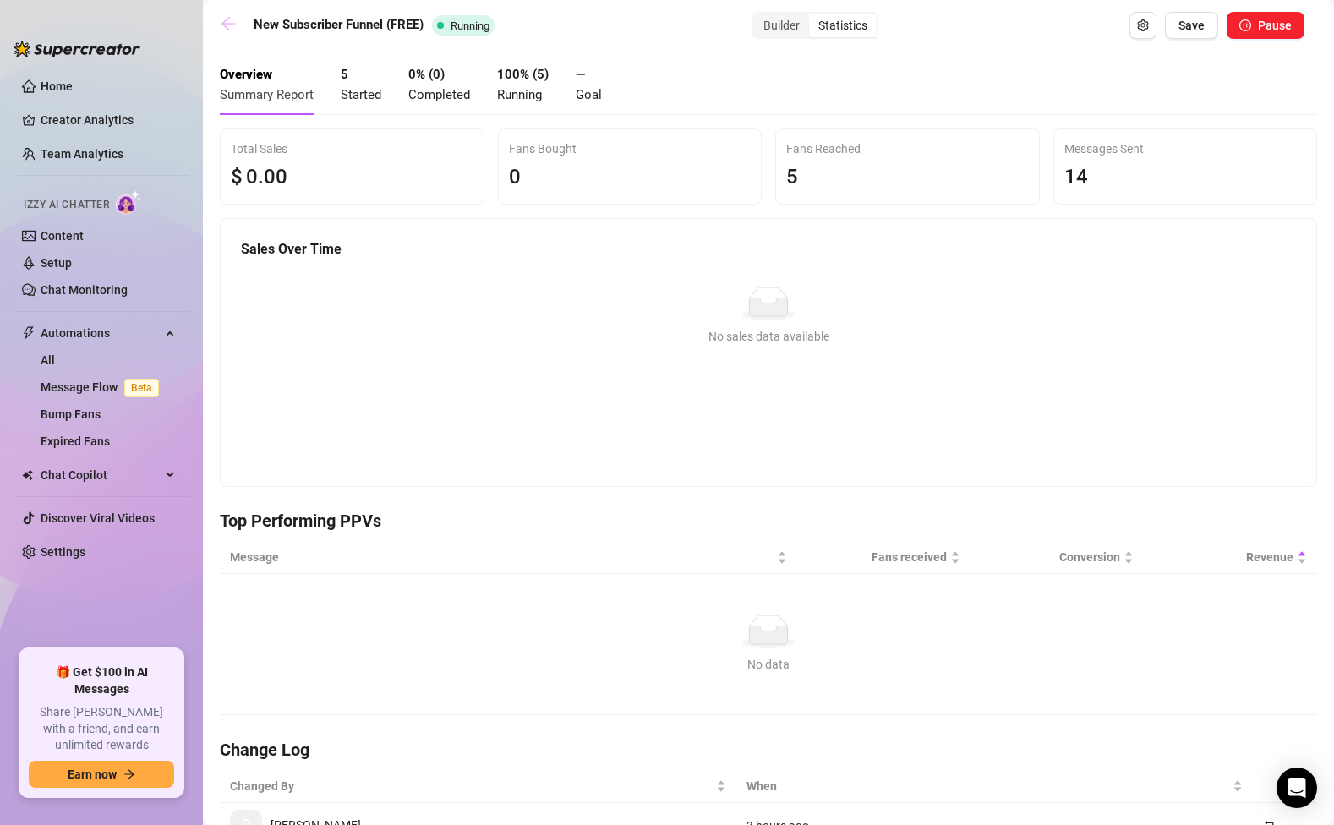
click at [227, 26] on icon "arrow-left" at bounding box center [228, 23] width 17 height 17
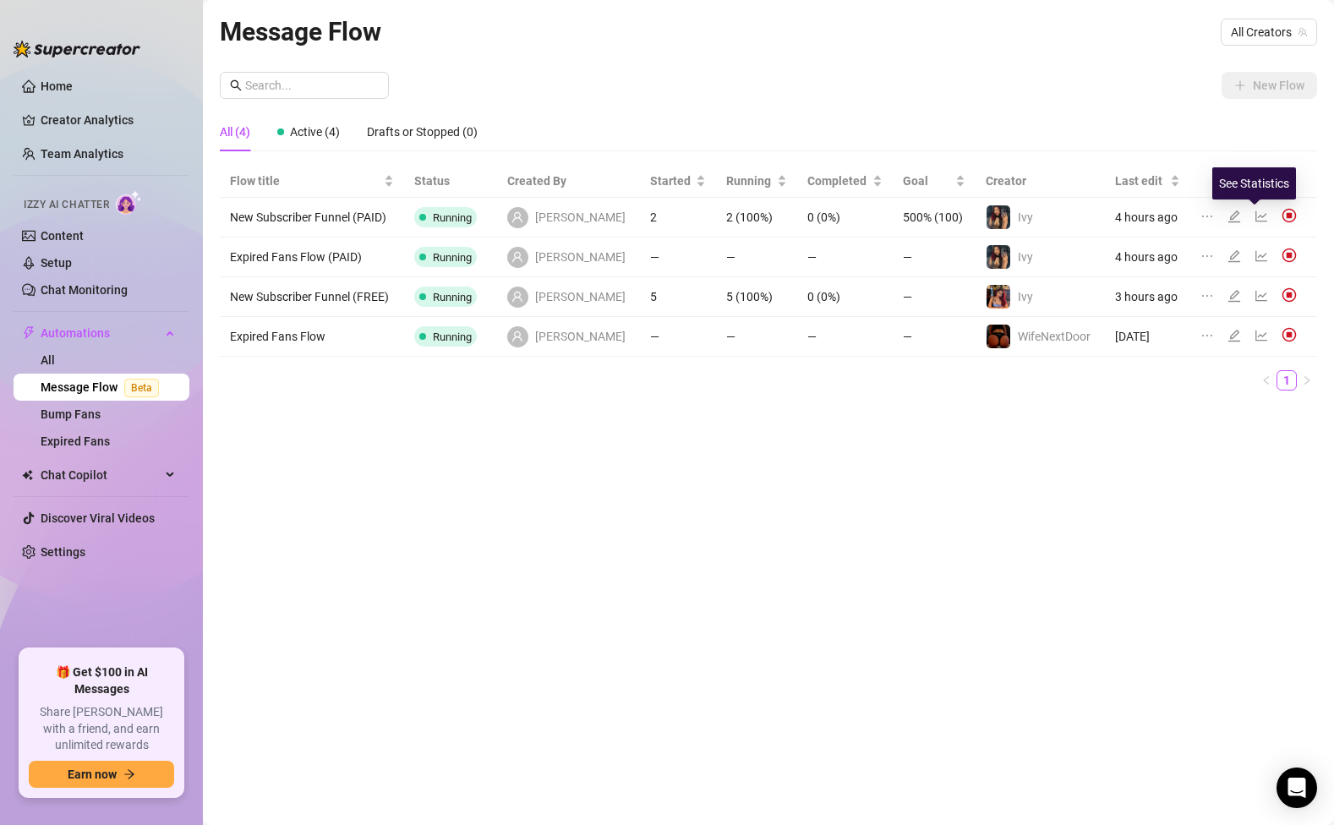
click at [1254, 214] on icon "line-chart" at bounding box center [1261, 217] width 14 height 14
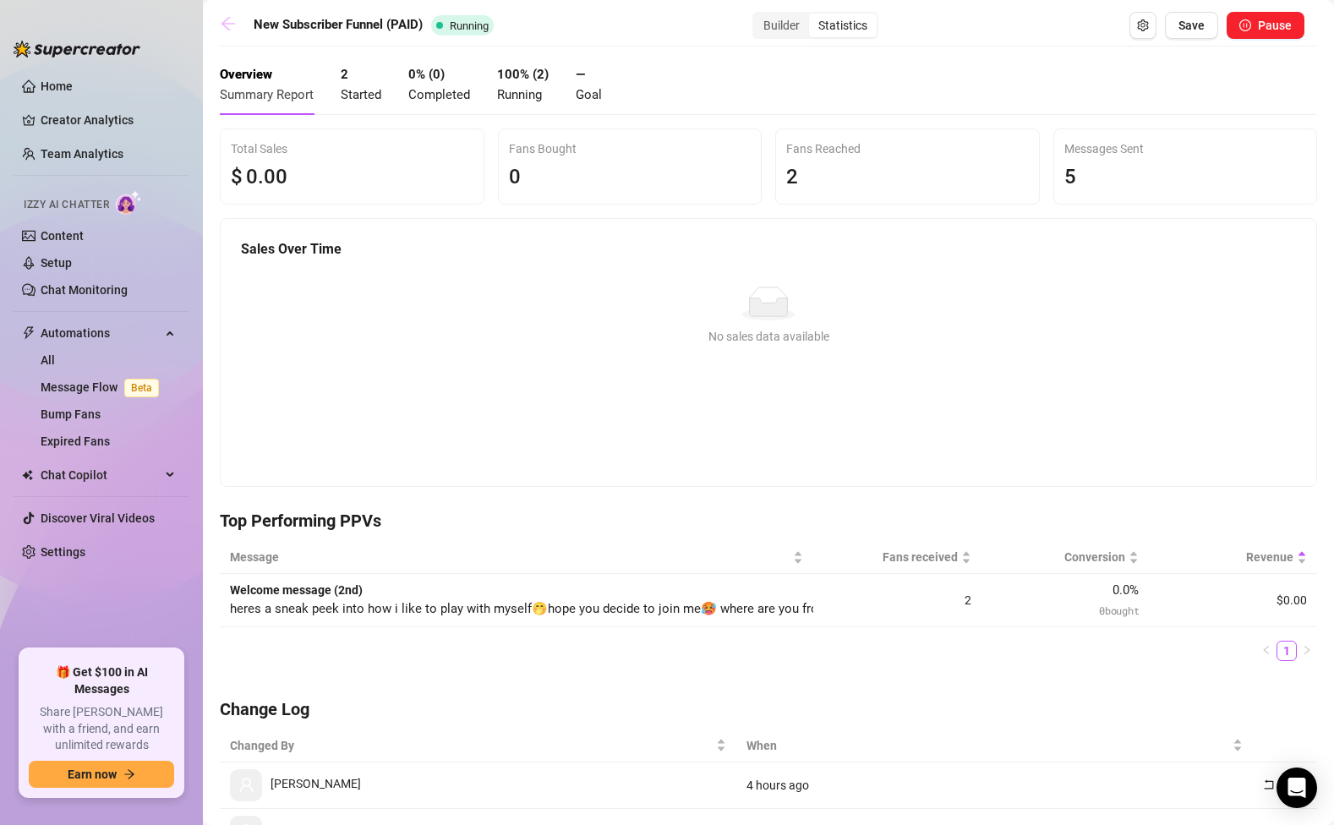
click at [222, 25] on icon "arrow-left" at bounding box center [228, 24] width 14 height 14
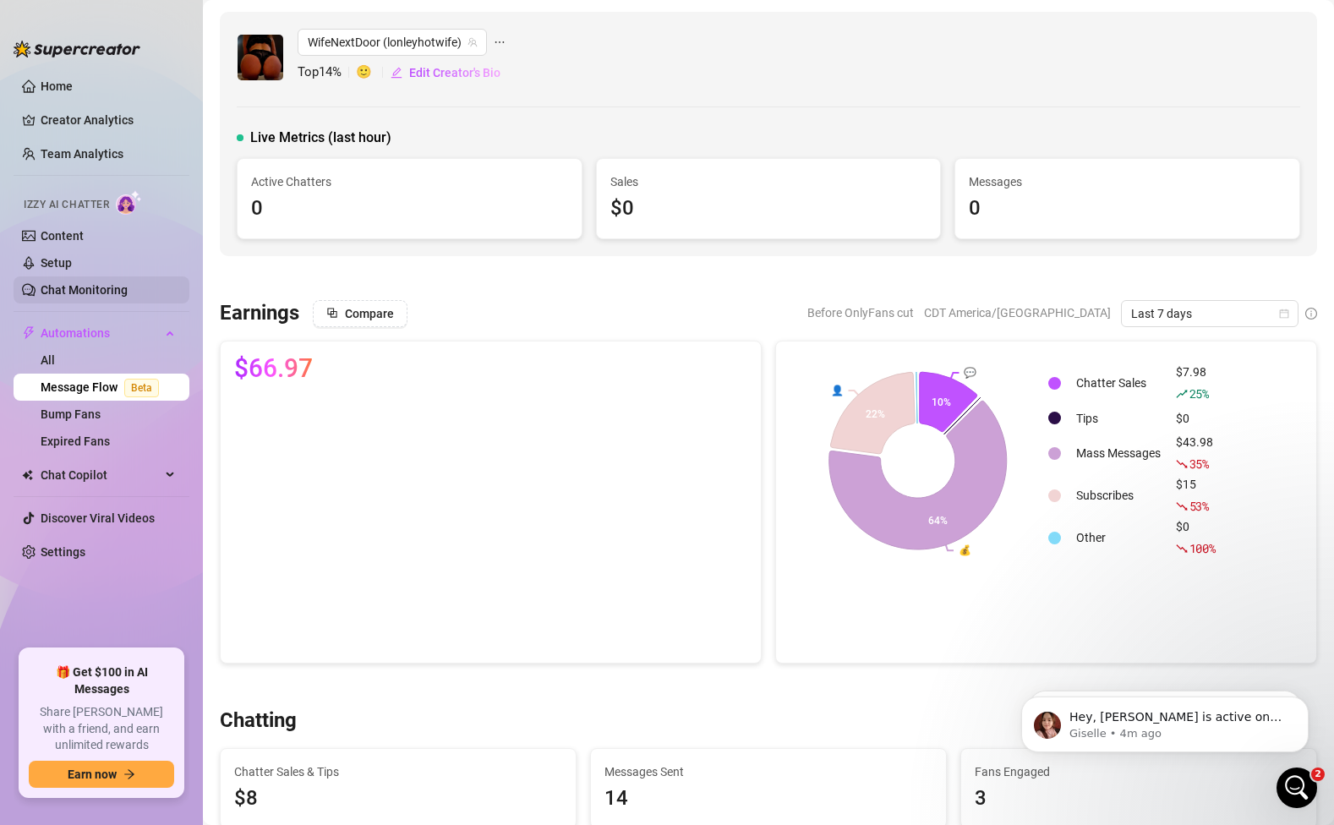
click at [106, 296] on link "Chat Monitoring" at bounding box center [84, 290] width 87 height 14
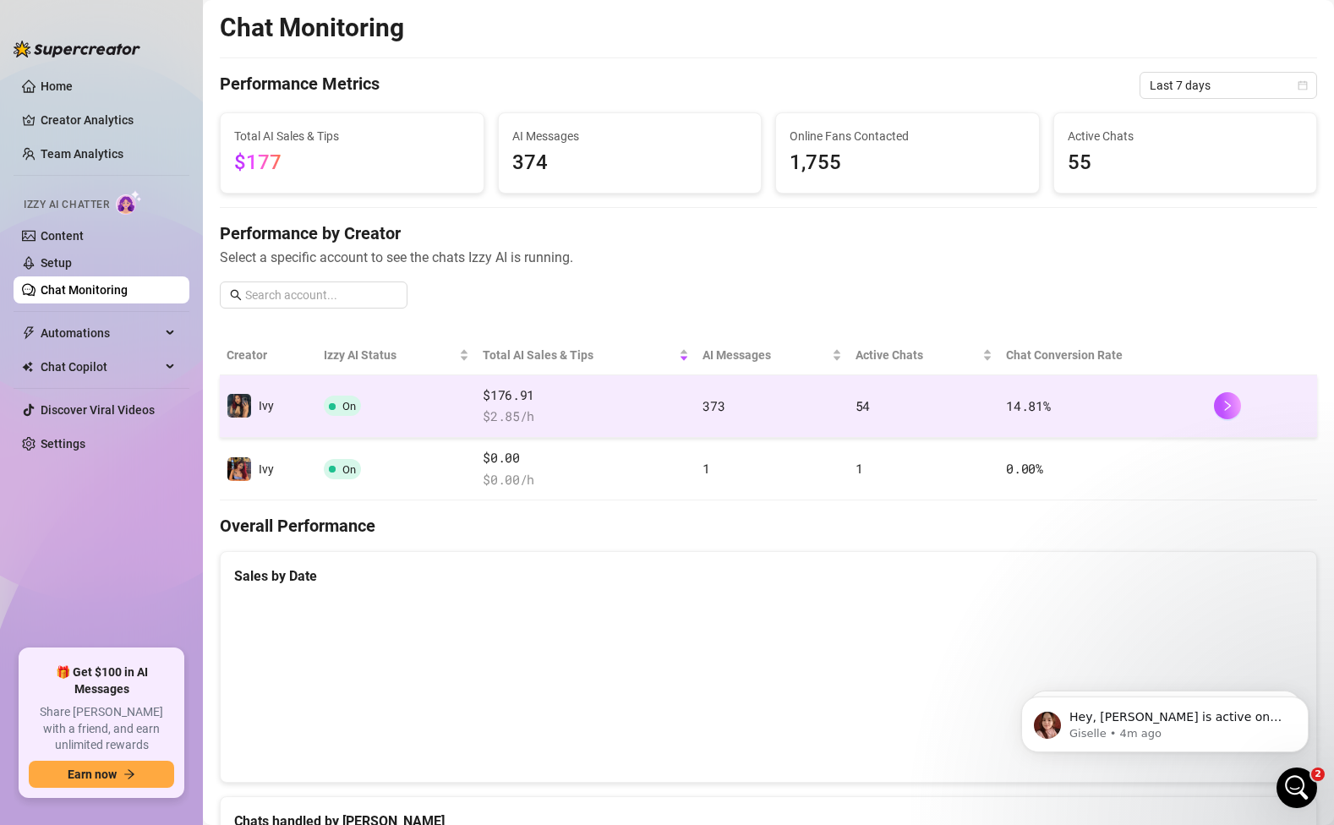
click at [460, 407] on td "On" at bounding box center [396, 406] width 159 height 63
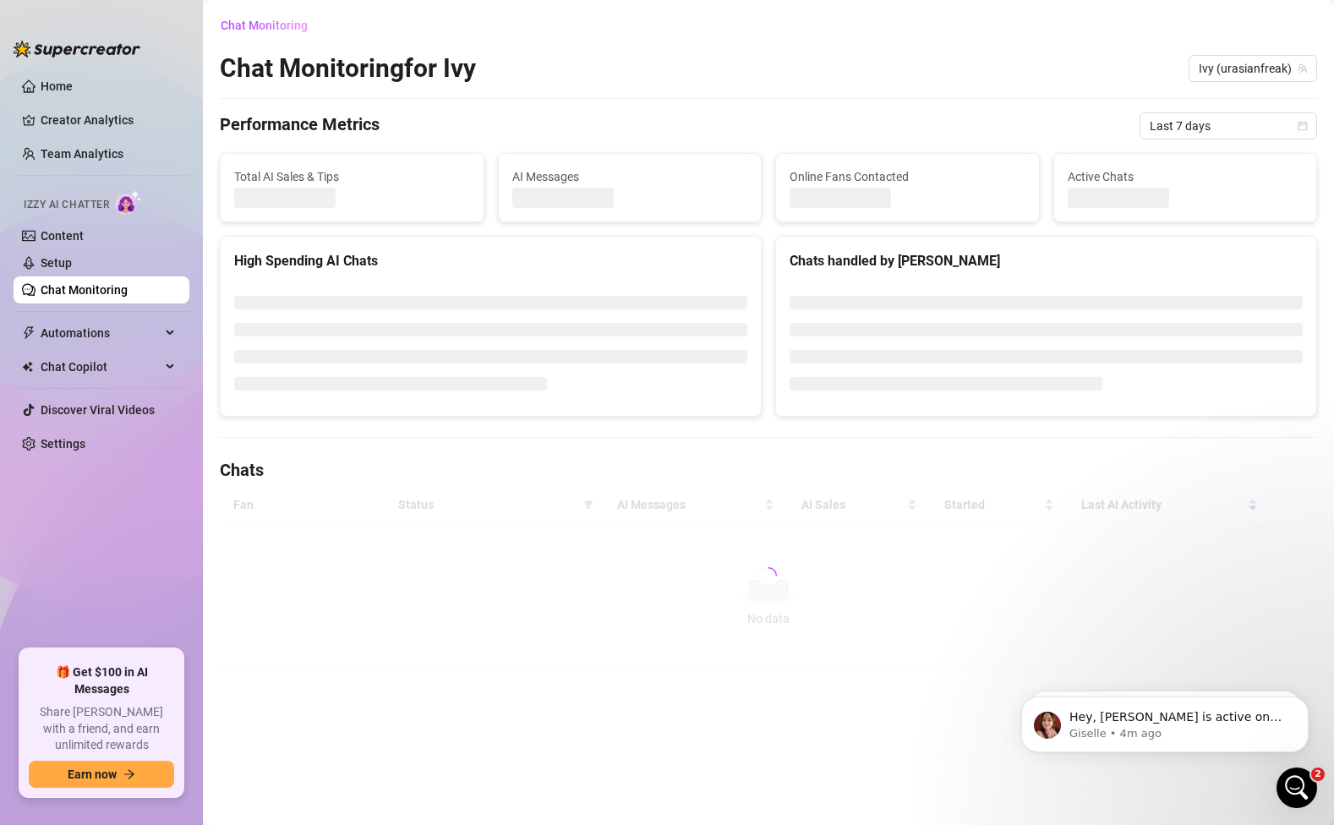
scroll to position [42, 0]
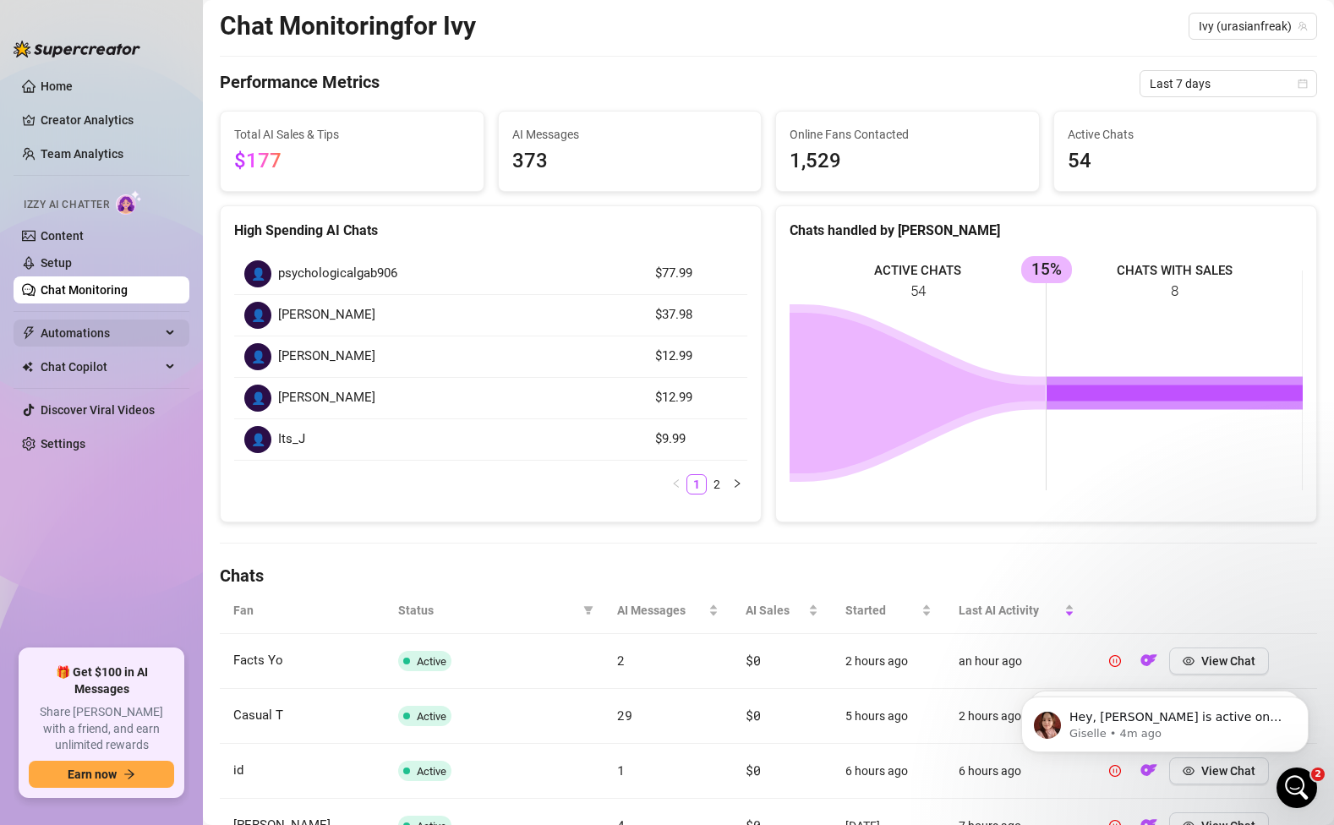
click at [128, 341] on span "Automations" at bounding box center [101, 332] width 120 height 27
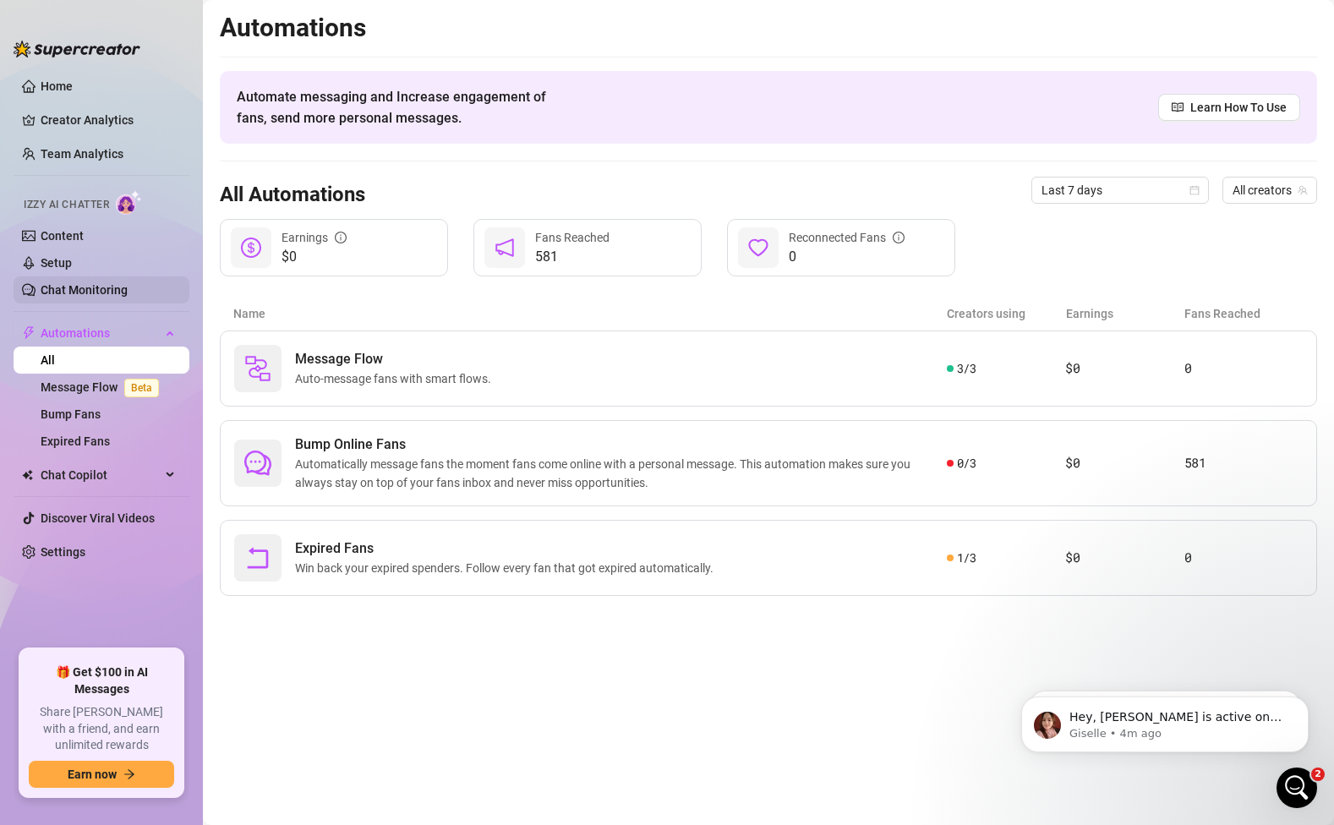
click at [98, 284] on link "Chat Monitoring" at bounding box center [84, 290] width 87 height 14
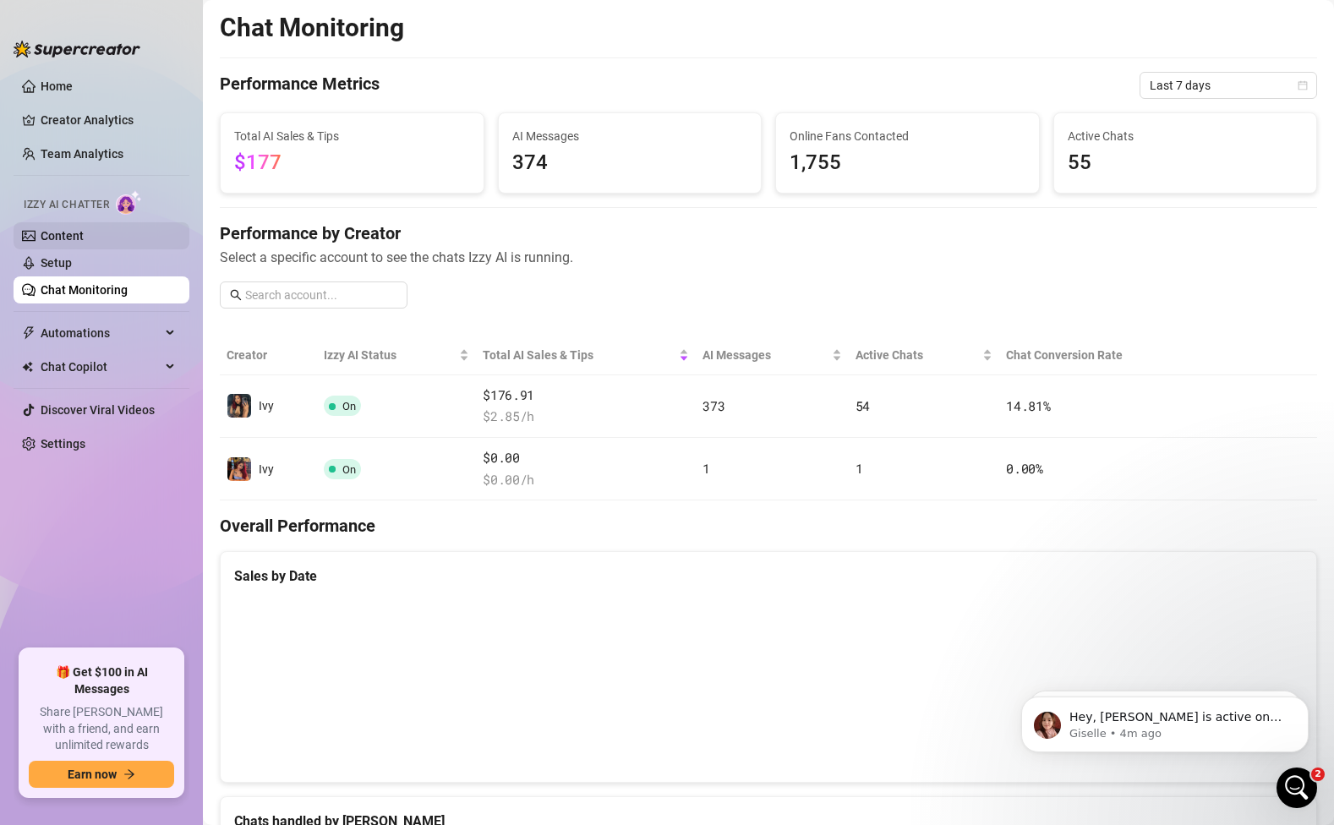
click at [84, 232] on link "Content" at bounding box center [62, 236] width 43 height 14
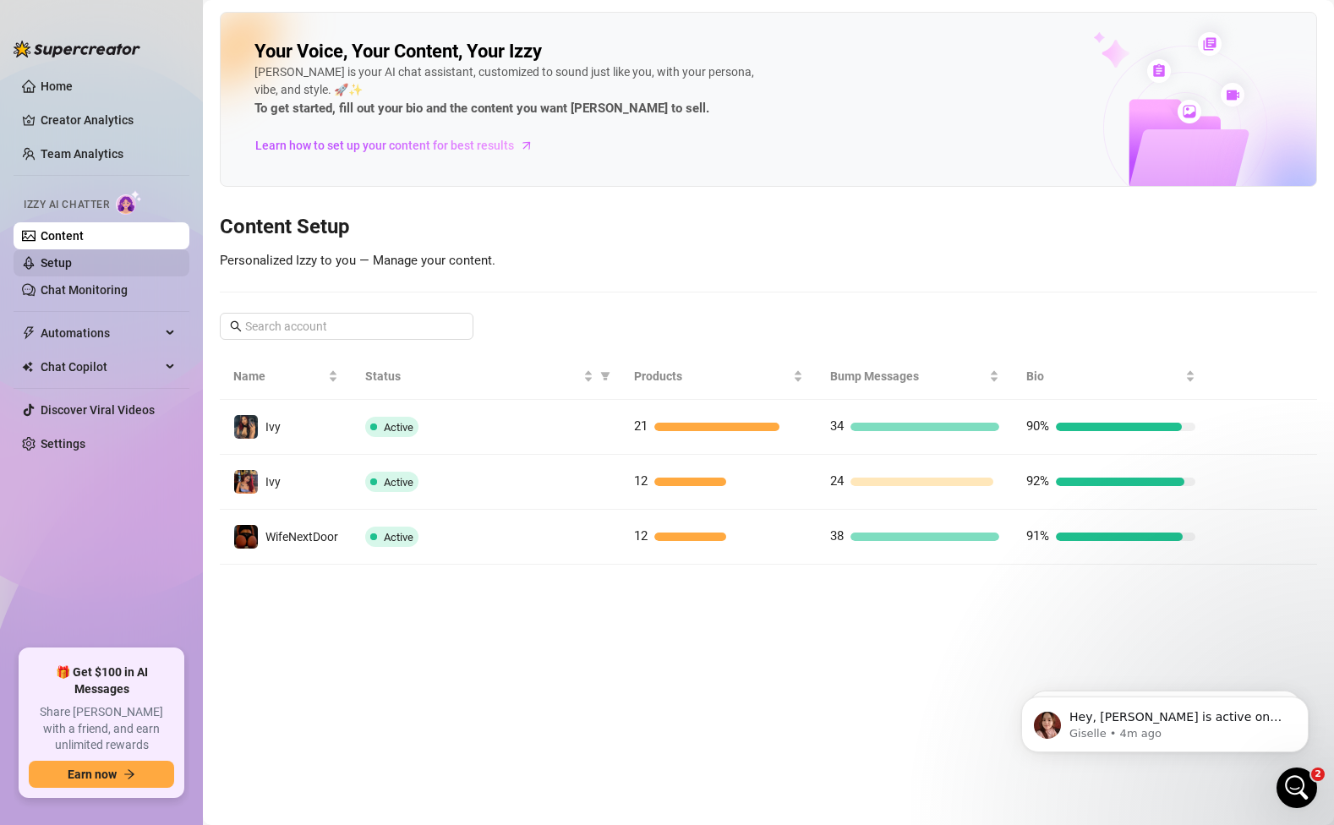
click at [72, 264] on link "Setup" at bounding box center [56, 263] width 31 height 14
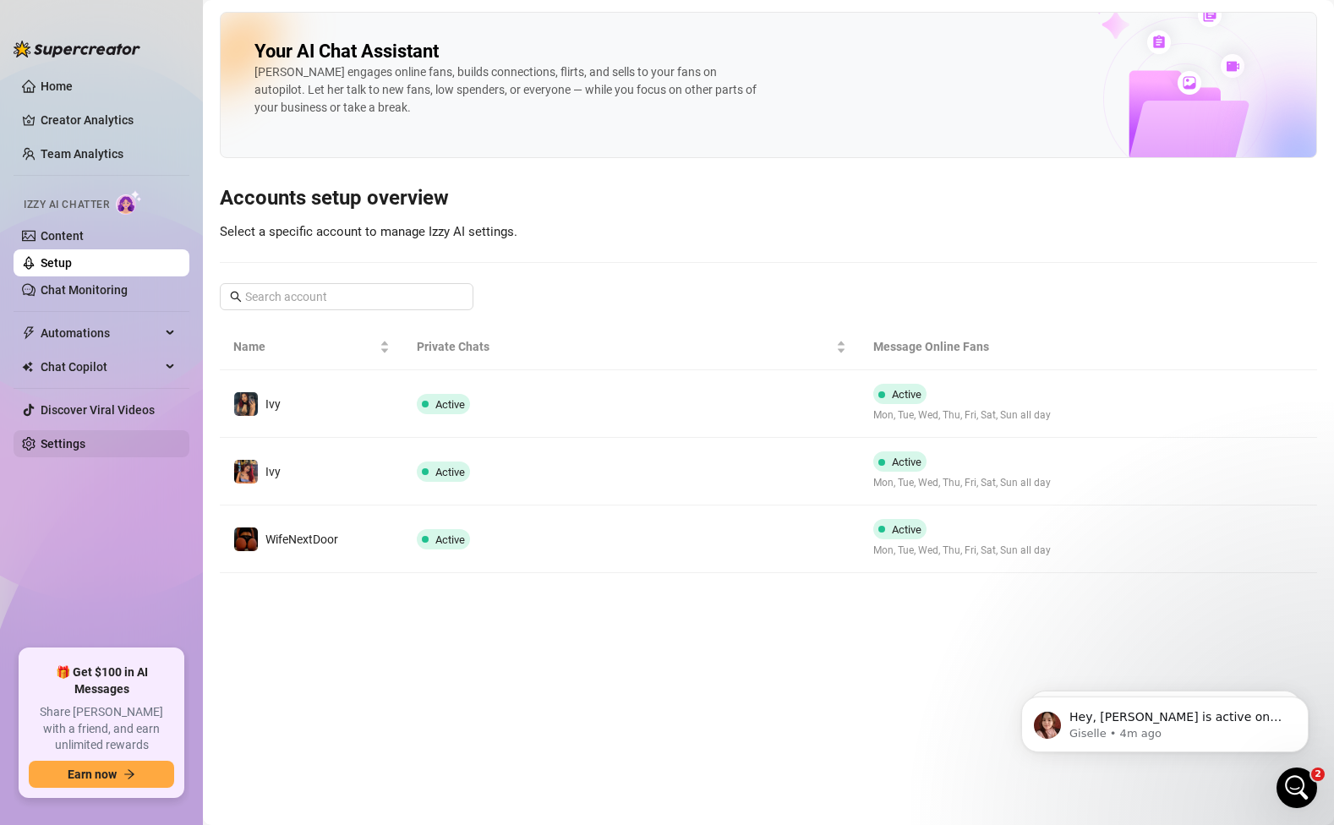
click at [85, 443] on link "Settings" at bounding box center [63, 444] width 45 height 14
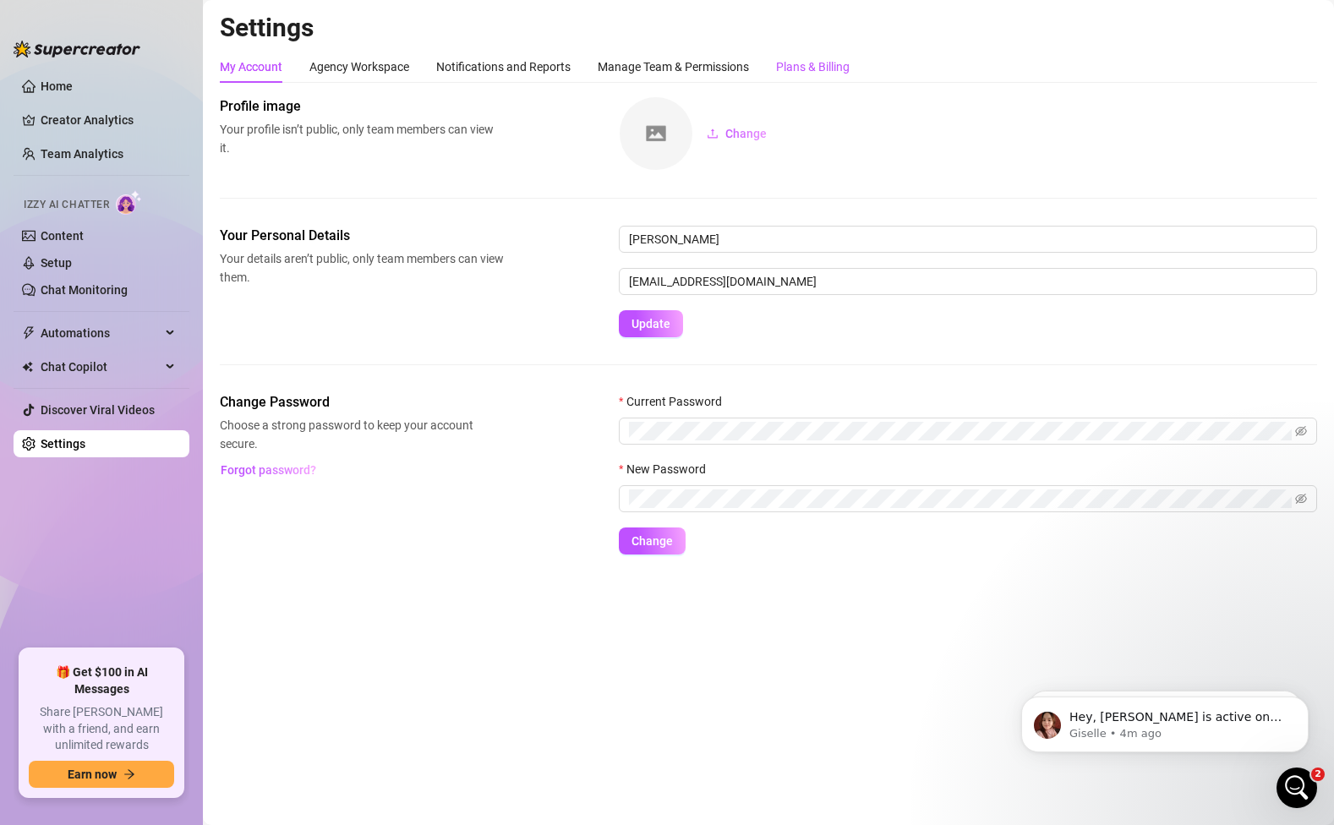
click at [784, 68] on div "Plans & Billing" at bounding box center [813, 66] width 74 height 19
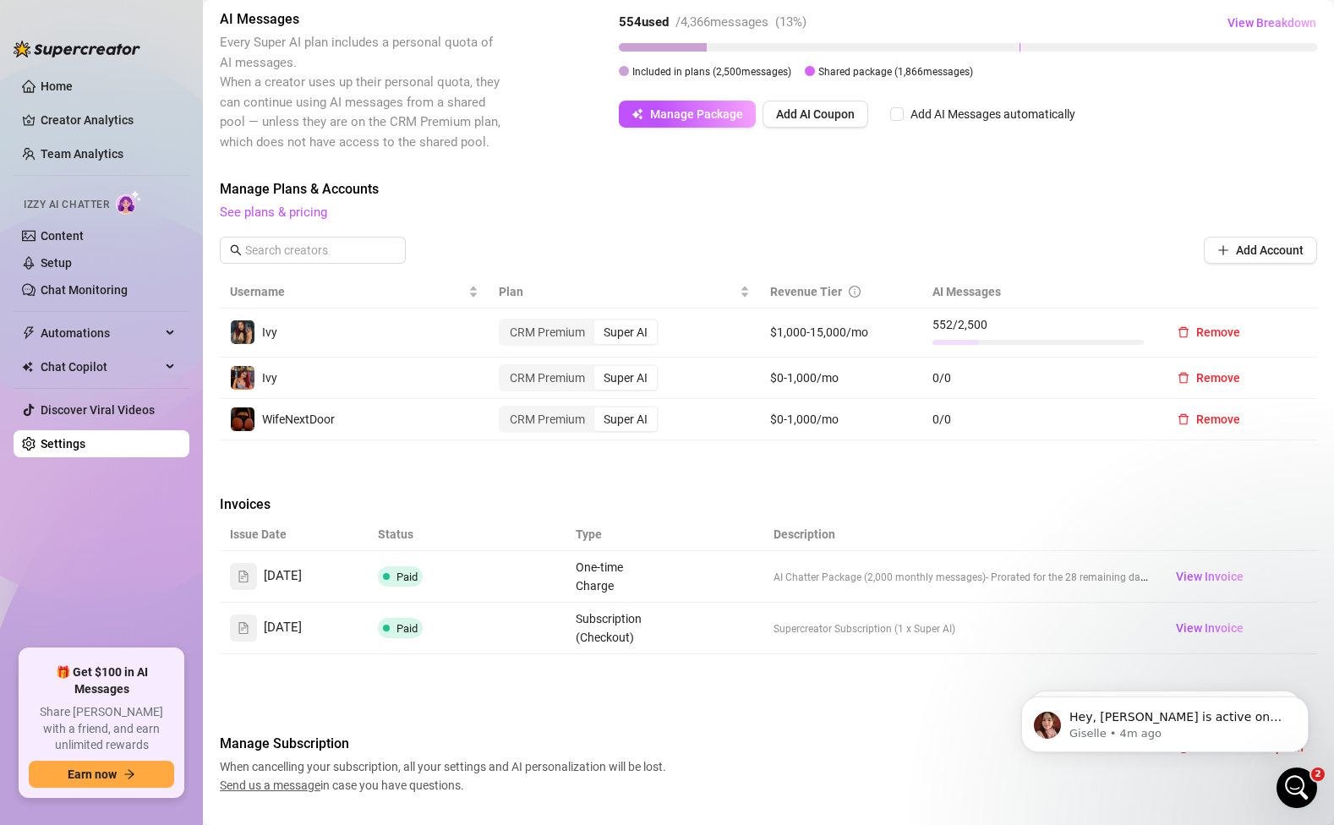
scroll to position [352, 0]
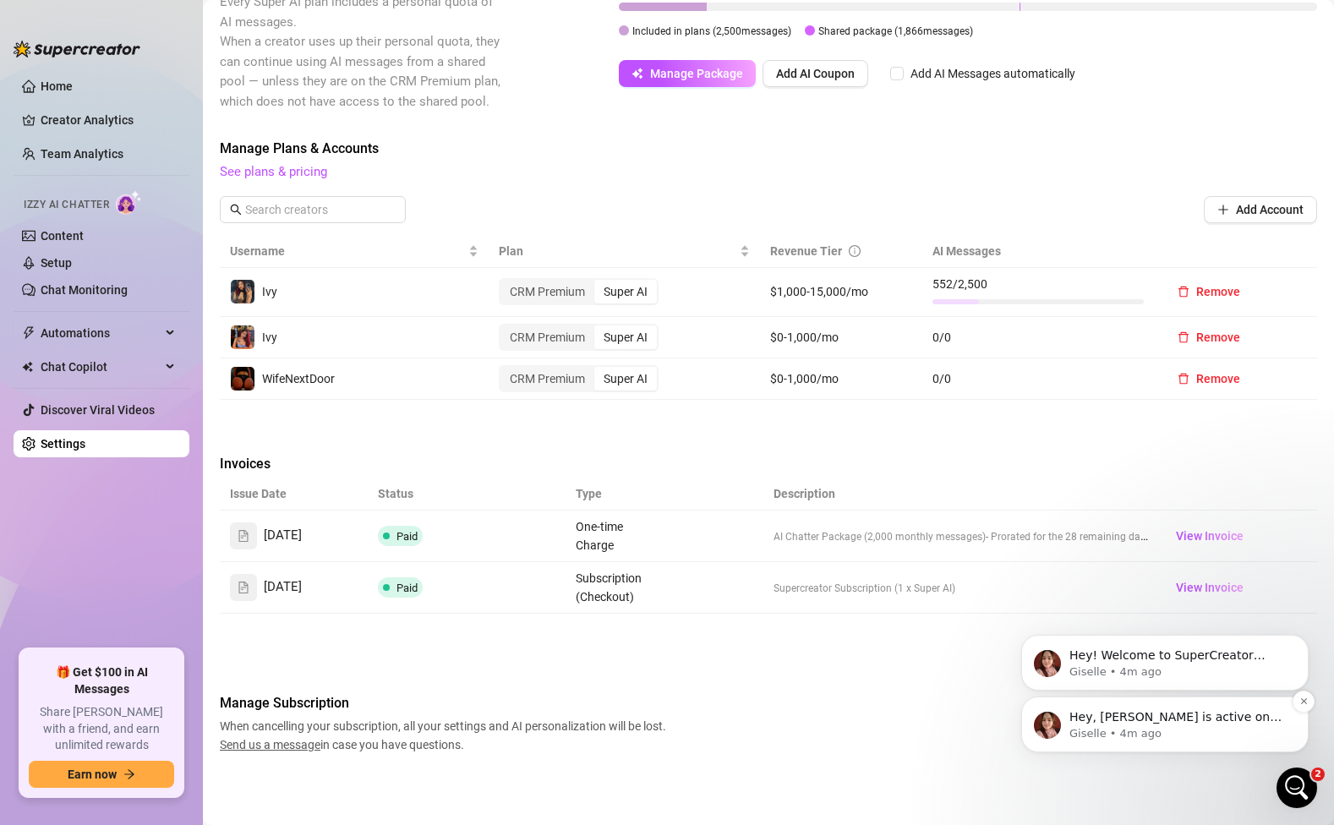
click at [1137, 729] on p "Giselle • 4m ago" at bounding box center [1178, 733] width 218 height 15
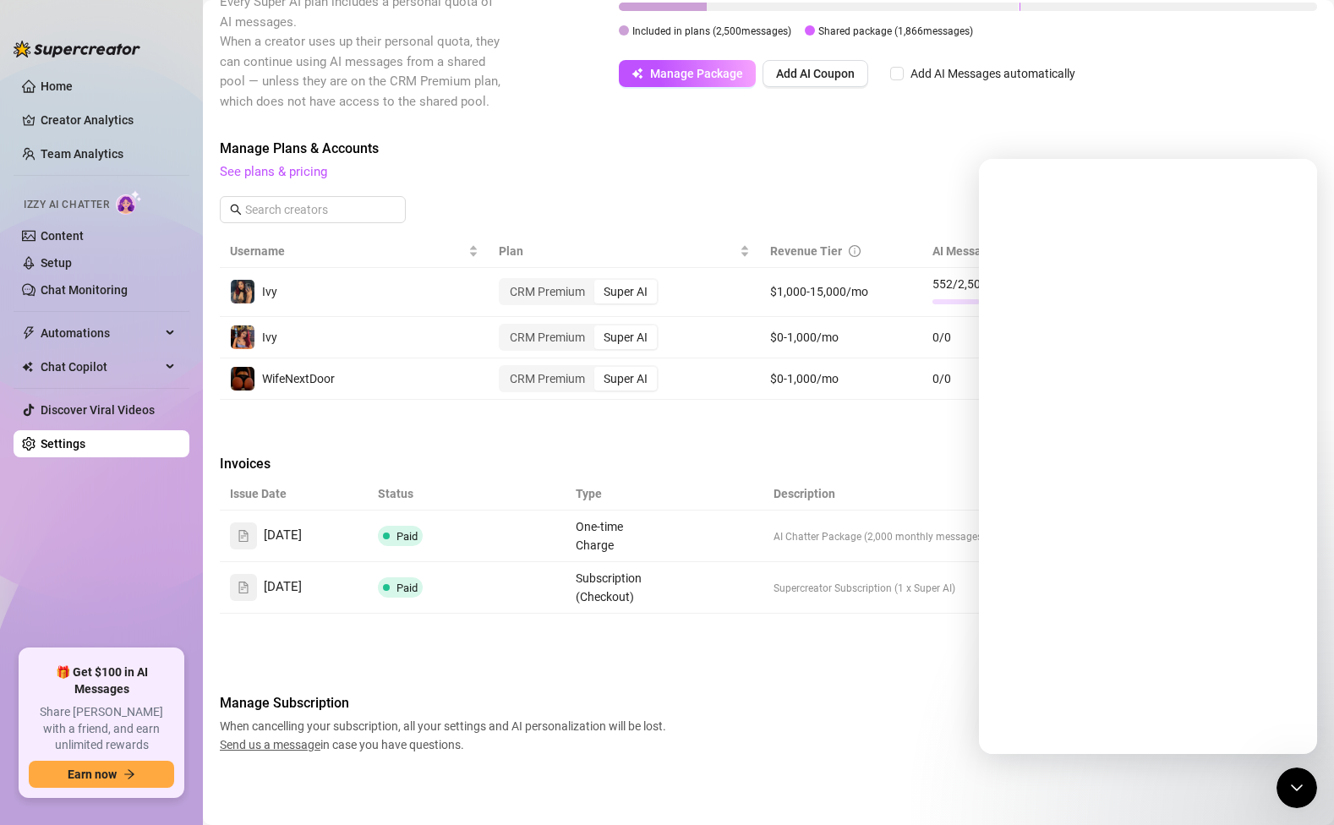
scroll to position [0, 0]
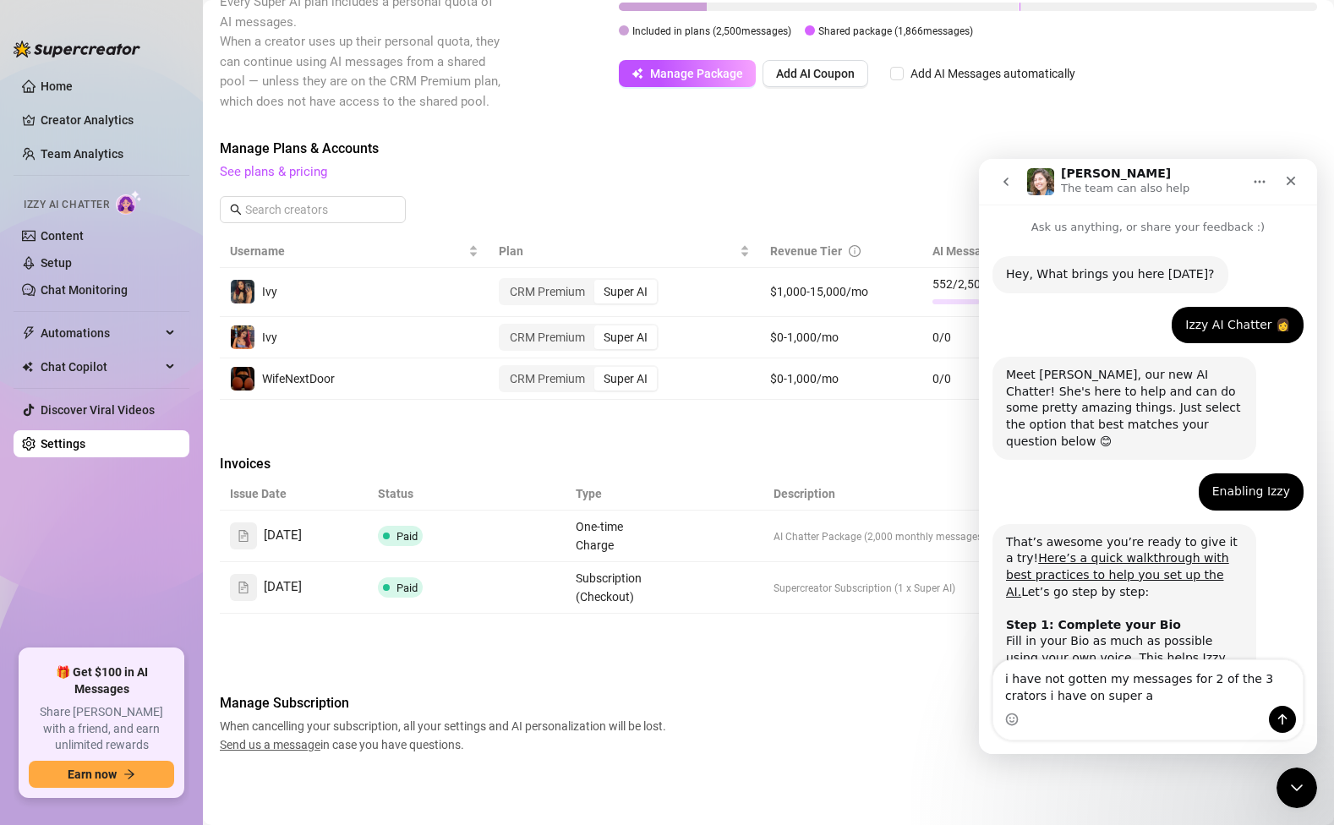
type textarea "i have not gotten my messages for 2 of the 3 crators i have on super ai"
click at [1007, 176] on icon "go back" at bounding box center [1006, 182] width 14 height 14
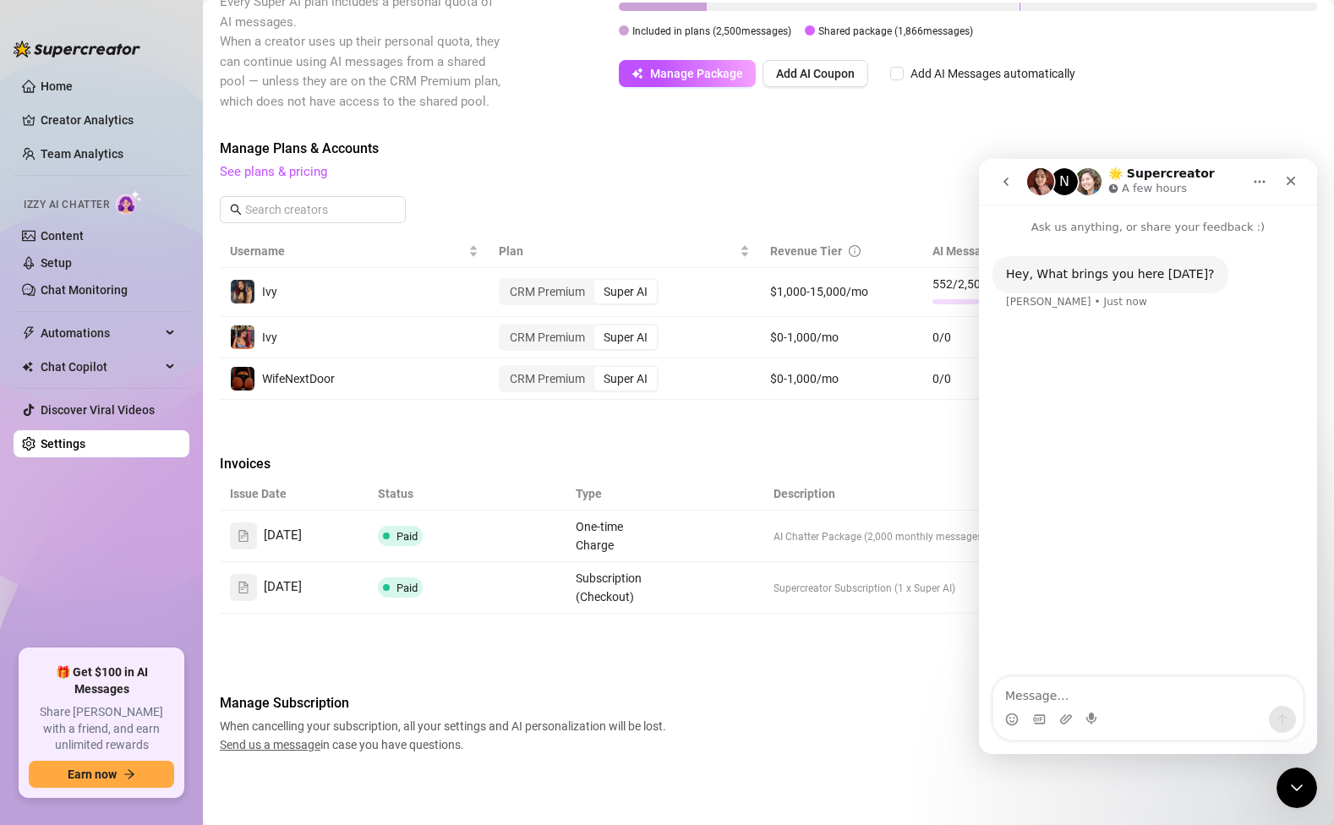
click at [1009, 180] on icon "go back" at bounding box center [1006, 182] width 14 height 14
click at [1293, 174] on icon "Close" at bounding box center [1291, 181] width 14 height 14
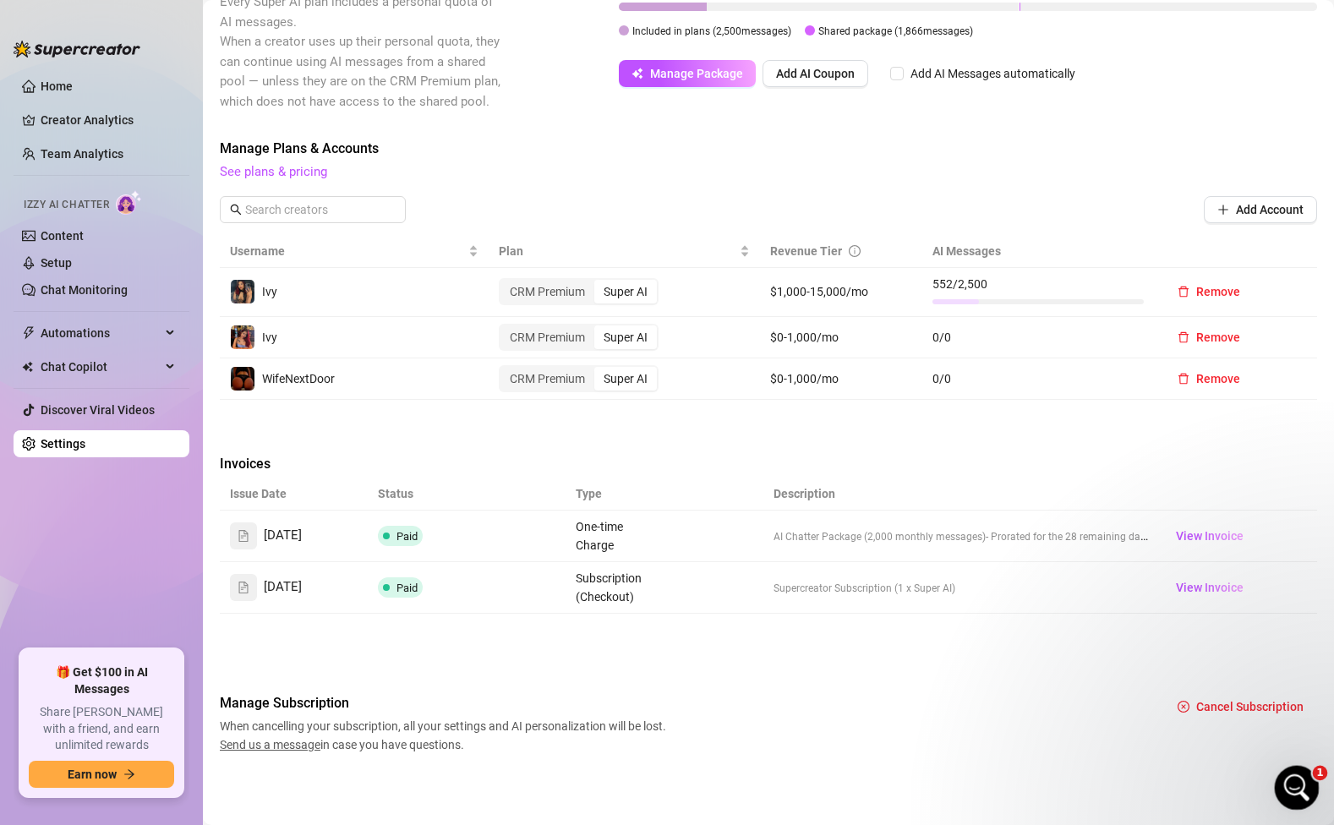
click at [1287, 766] on div "Open Intercom Messenger" at bounding box center [1294, 785] width 56 height 56
click at [1288, 781] on icon "Open Intercom Messenger" at bounding box center [1294, 786] width 28 height 28
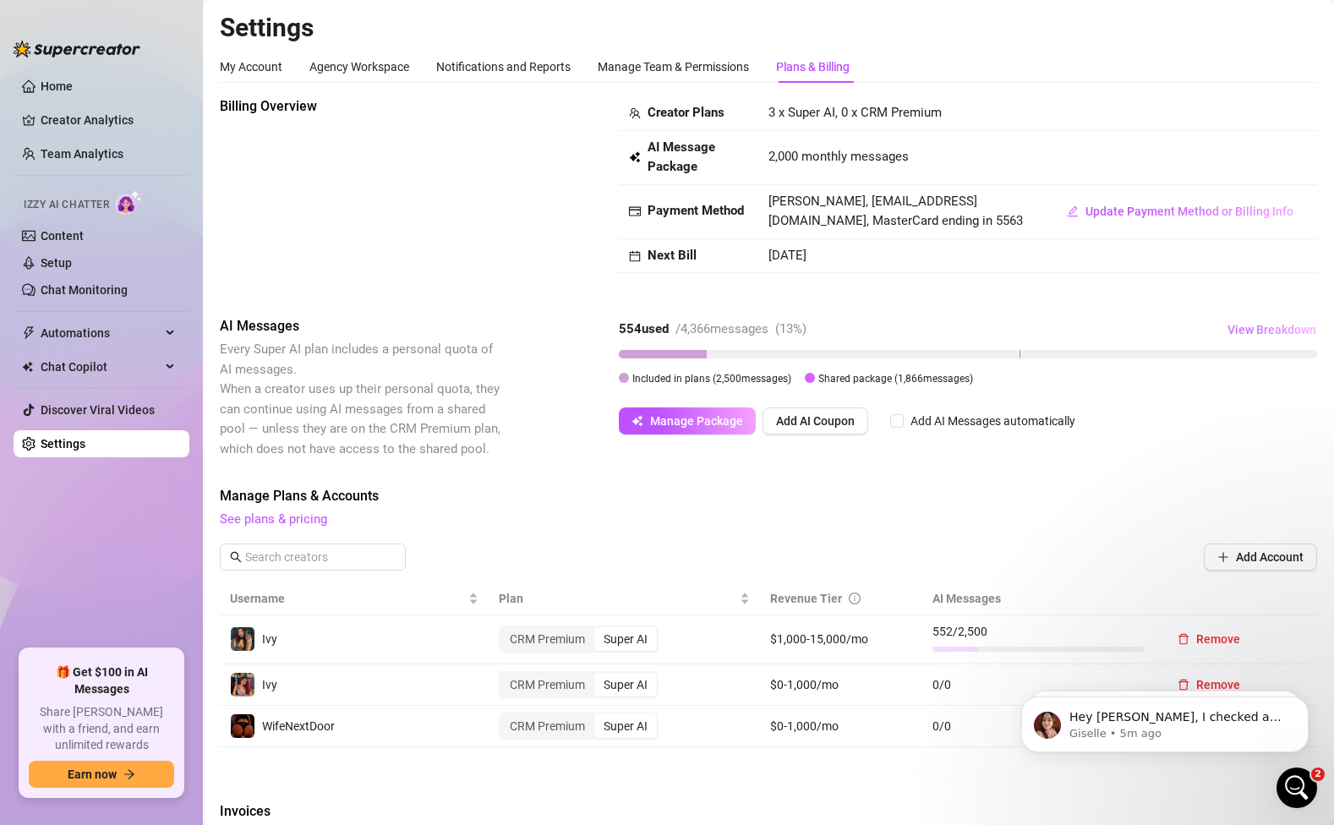
click at [1246, 328] on span "View Breakdown" at bounding box center [1271, 330] width 89 height 14
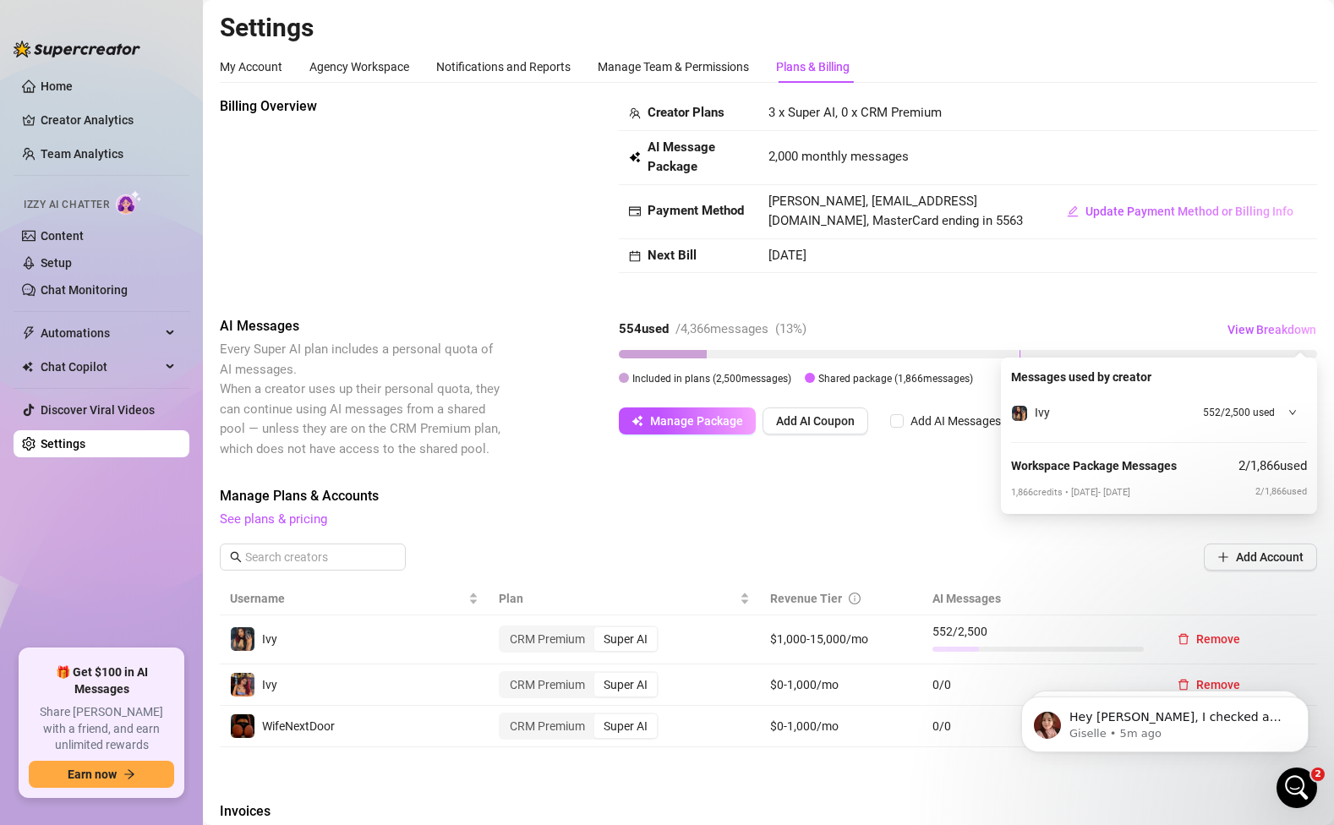
click at [1284, 412] on div at bounding box center [1287, 412] width 19 height 19
click at [1161, 322] on div "554 used / 4,366 messages ( 13 %) View Breakdown" at bounding box center [968, 329] width 698 height 27
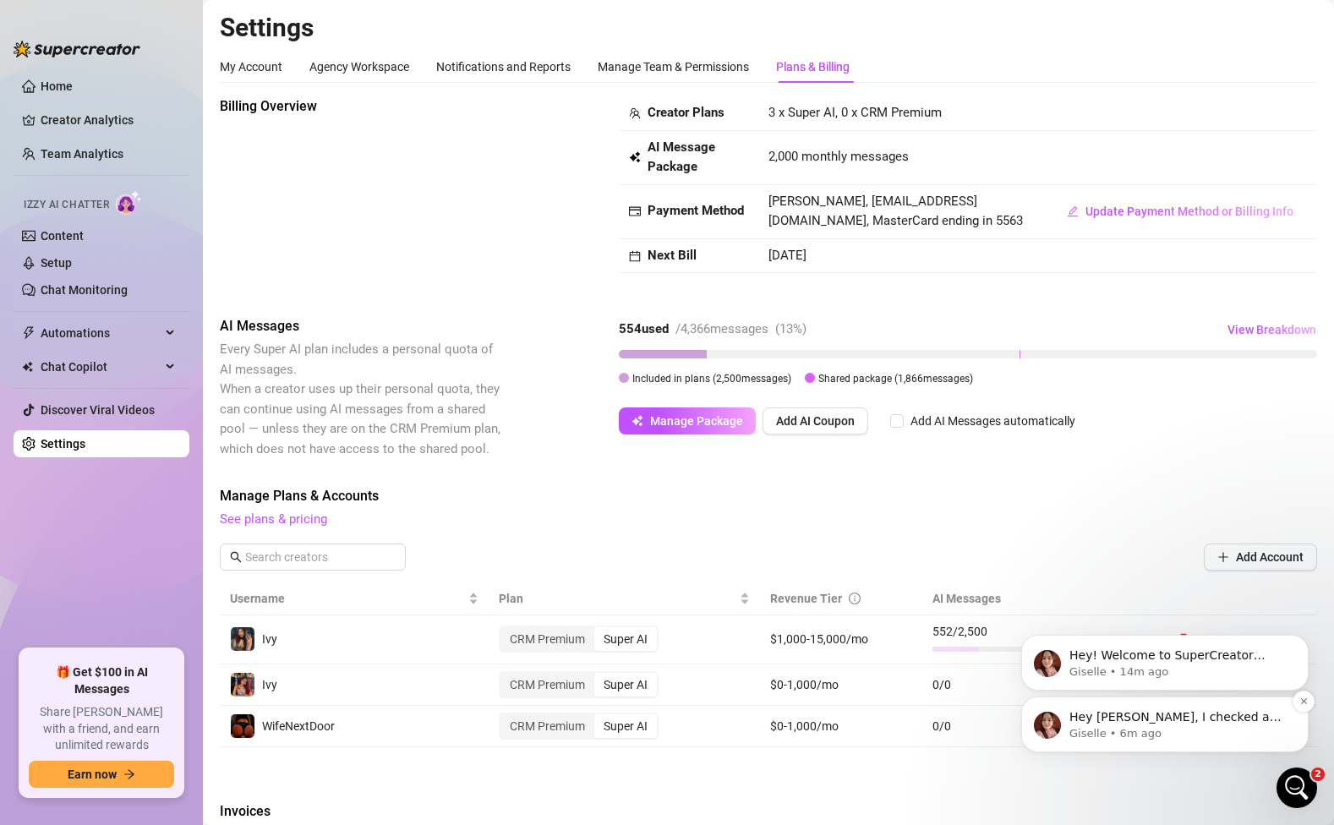
click at [1170, 711] on p "Hey Caleb, I checked and couldn’t find any invoices for the subscriptions paid …" at bounding box center [1178, 717] width 218 height 17
click at [1295, 780] on icon "Close Intercom Messenger" at bounding box center [1294, 785] width 20 height 20
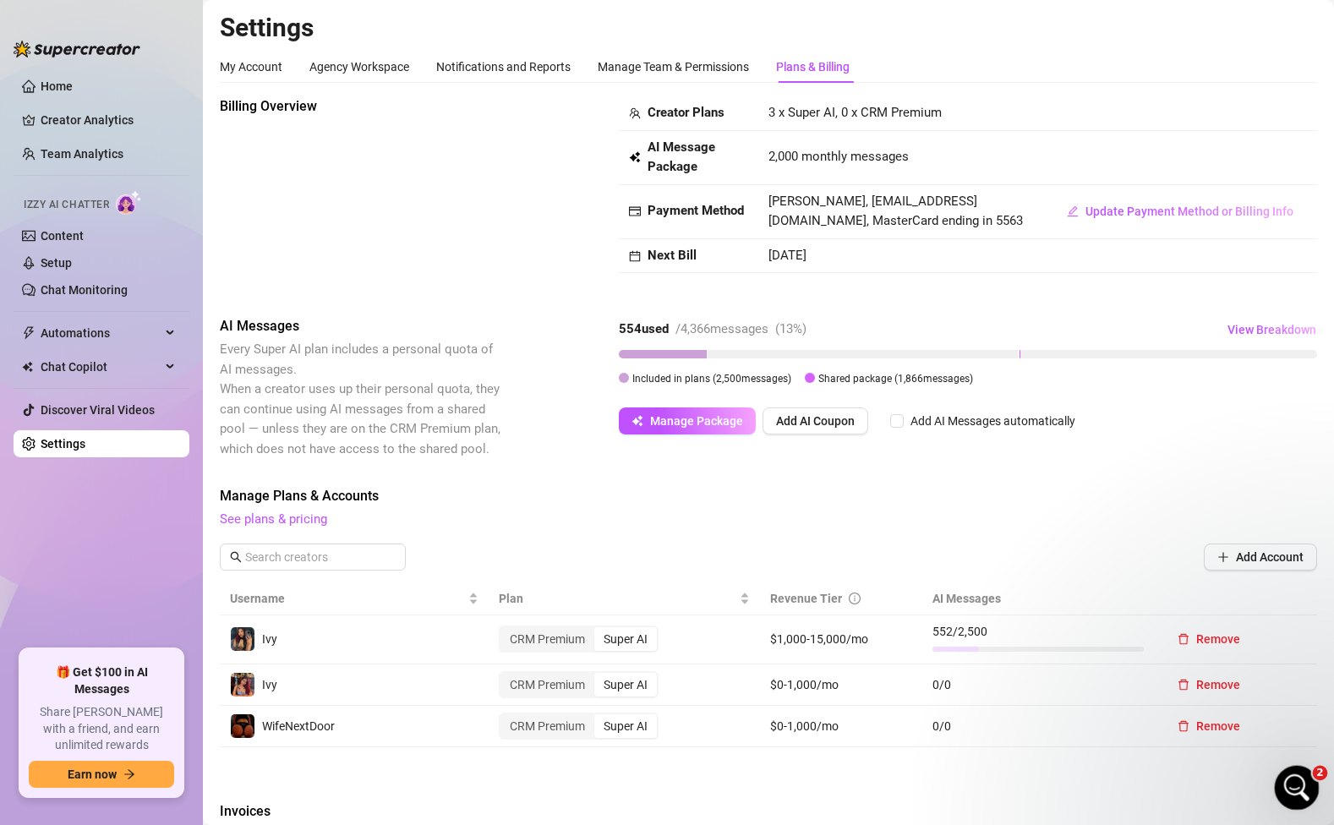
click at [1298, 768] on div "Open Intercom Messenger" at bounding box center [1294, 785] width 56 height 56
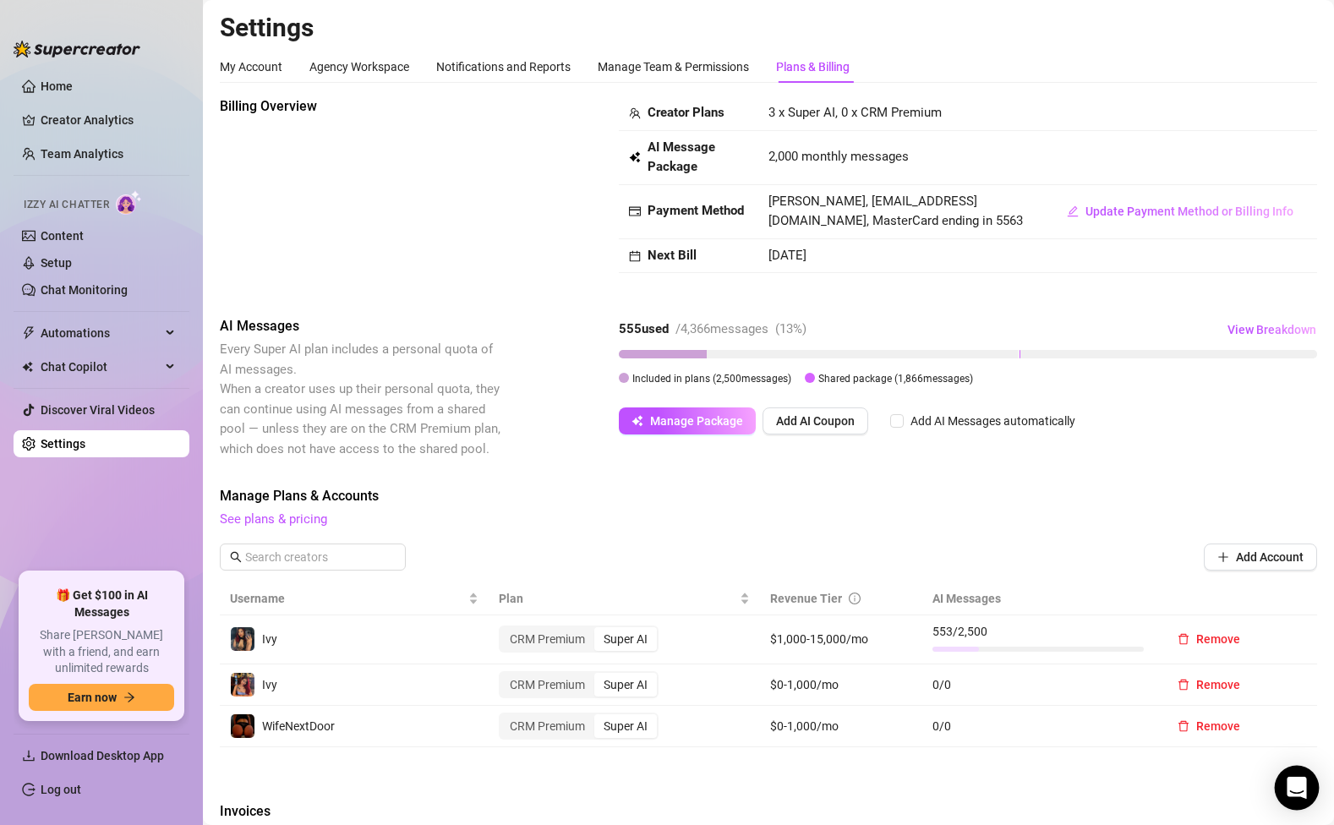
click at [1294, 786] on icon "Open Intercom Messenger" at bounding box center [1295, 788] width 19 height 22
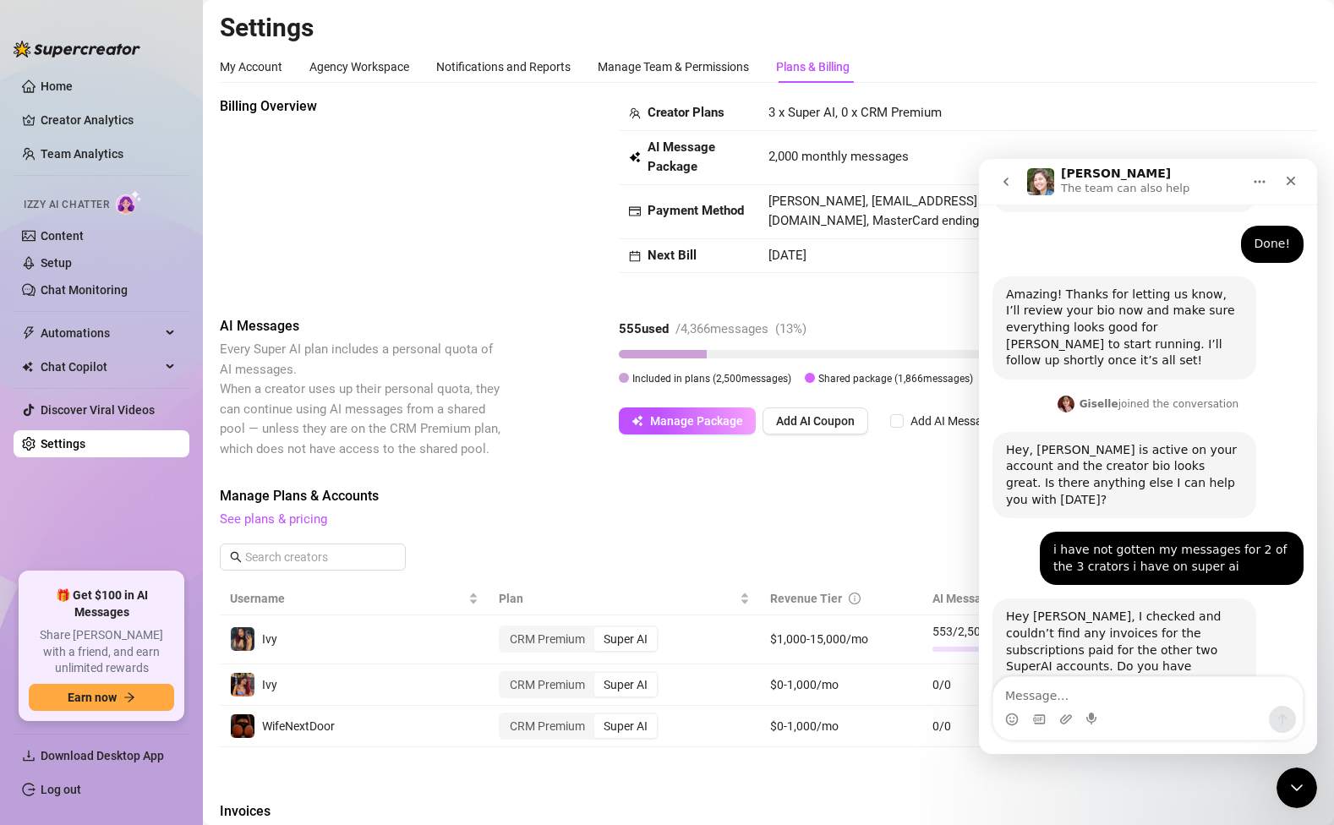
scroll to position [1475, 0]
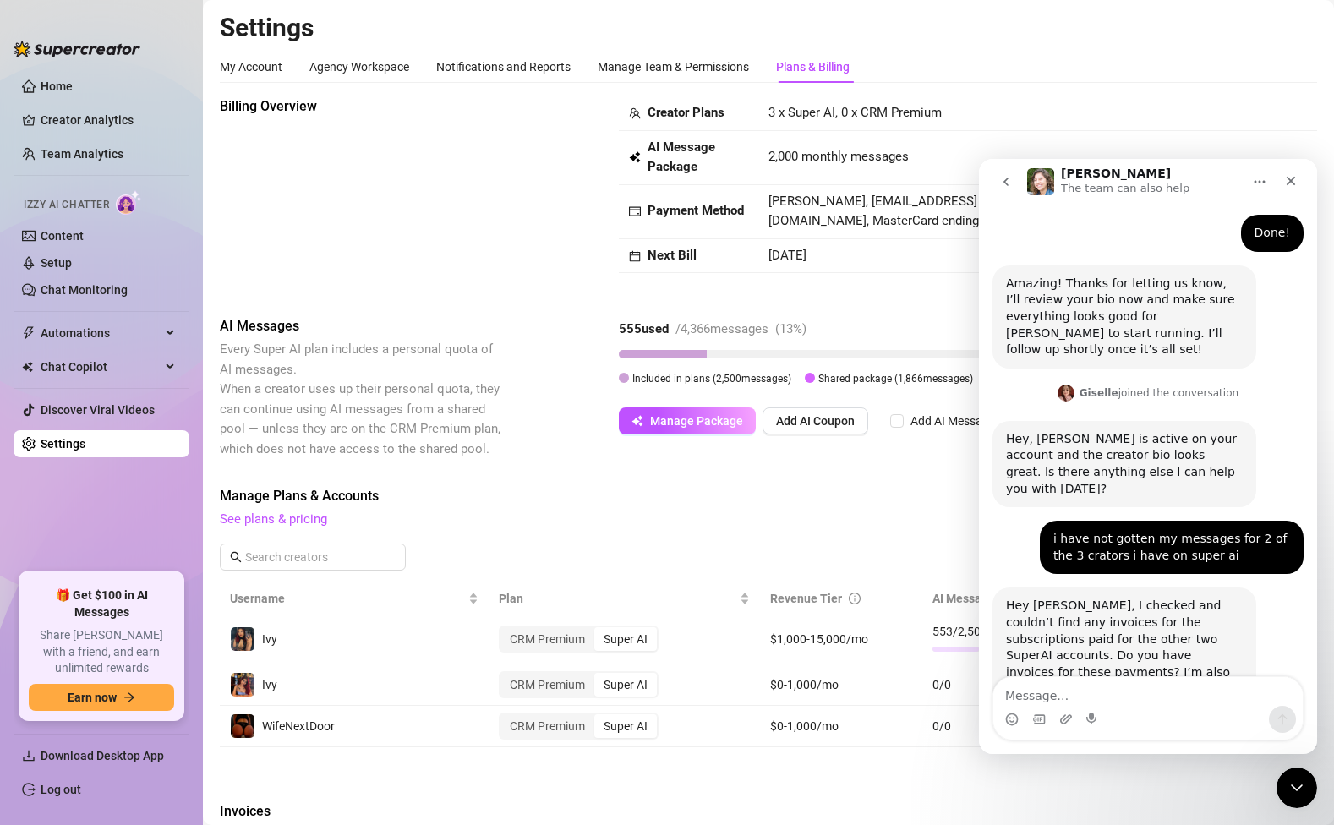
click at [1113, 697] on textarea "Message…" at bounding box center [1147, 691] width 309 height 29
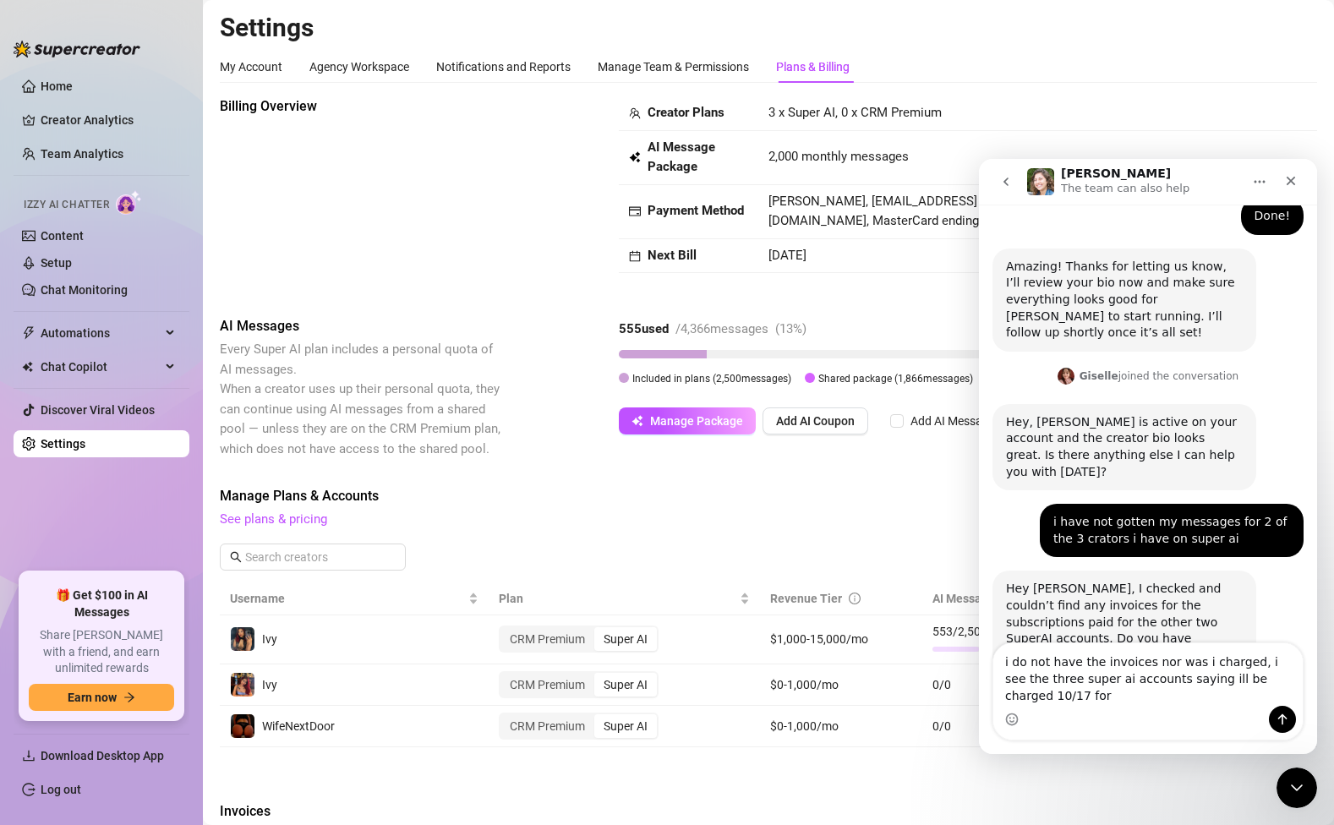
scroll to position [1509, 0]
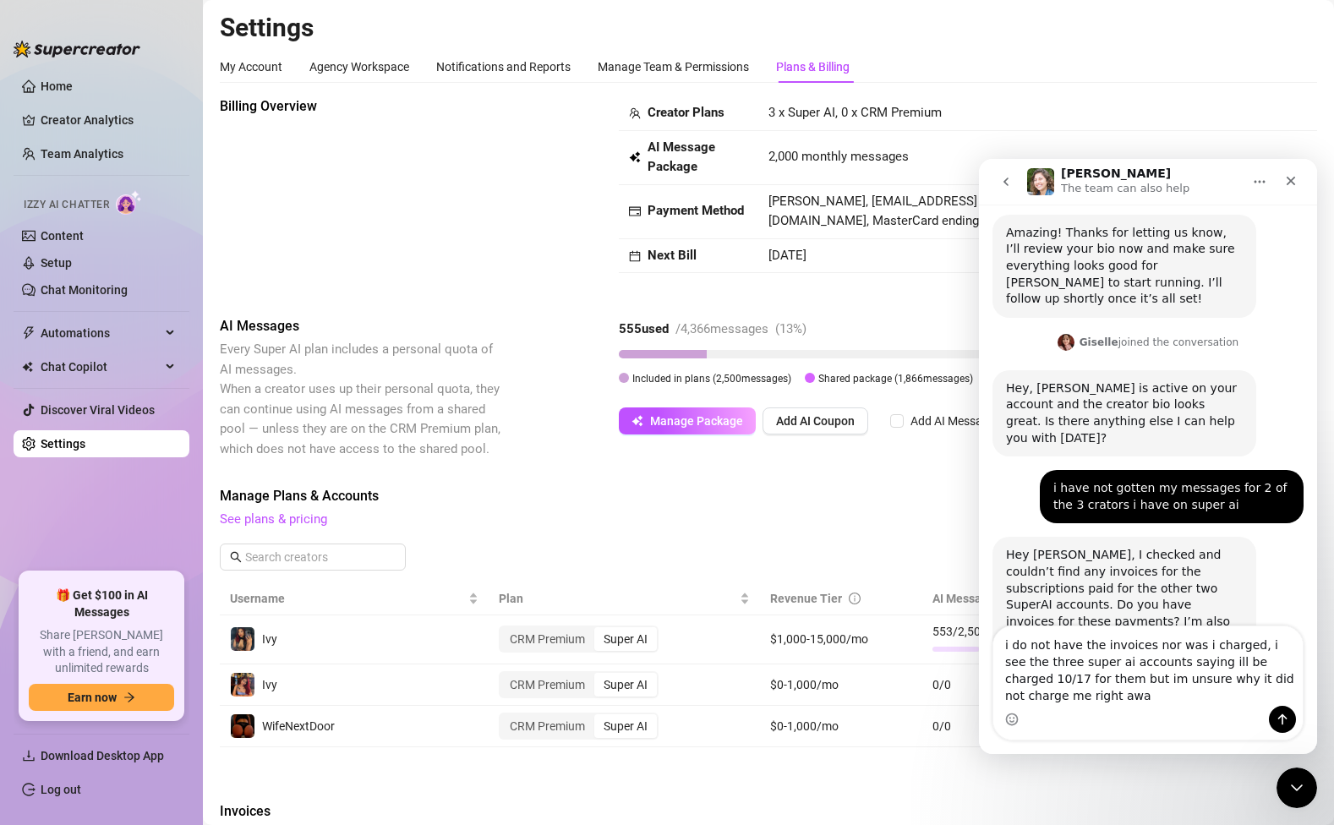
type textarea "i do not have the invoices nor was i charged, i see the three super ai accounts…"
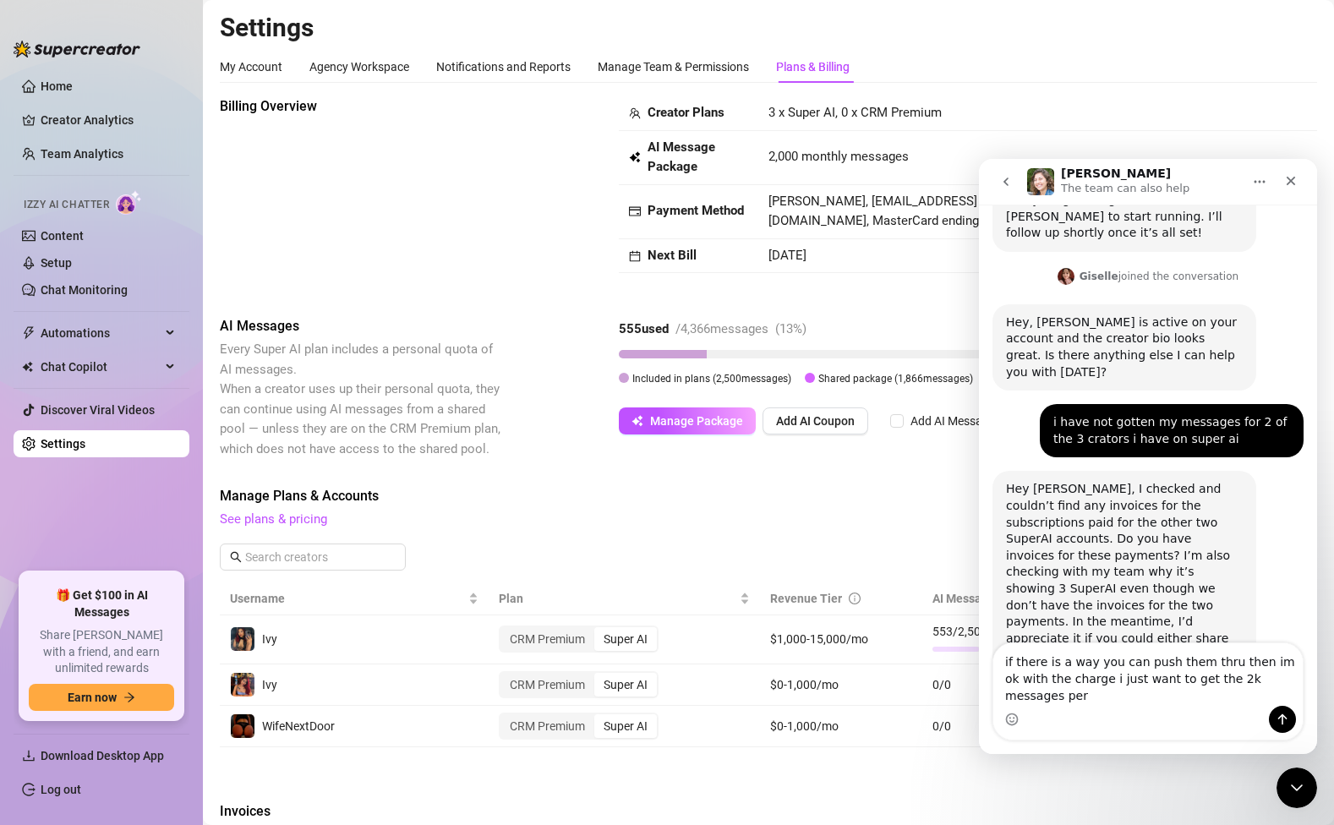
scroll to position [1609, 0]
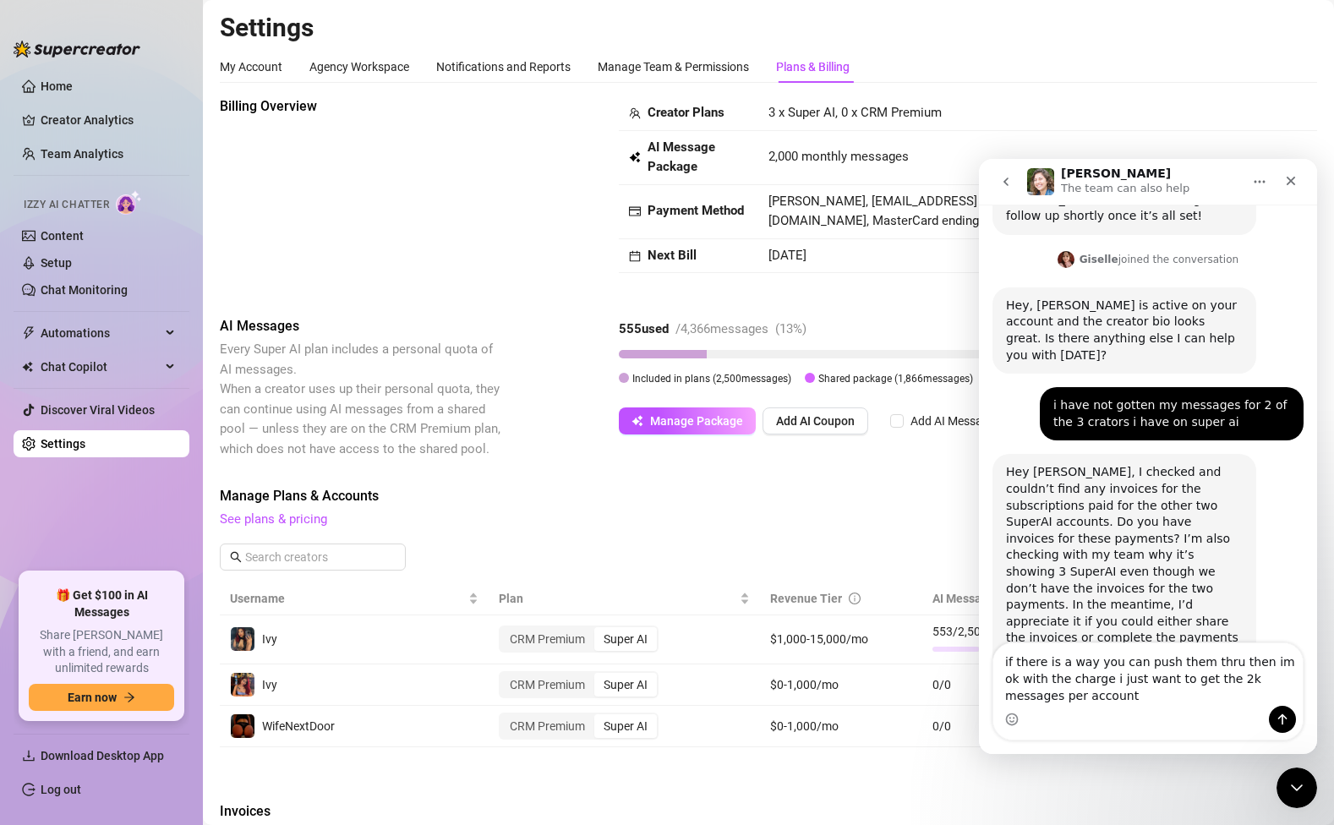
type textarea "if there is a way you can push them thru then im ok with the charge i just want…"
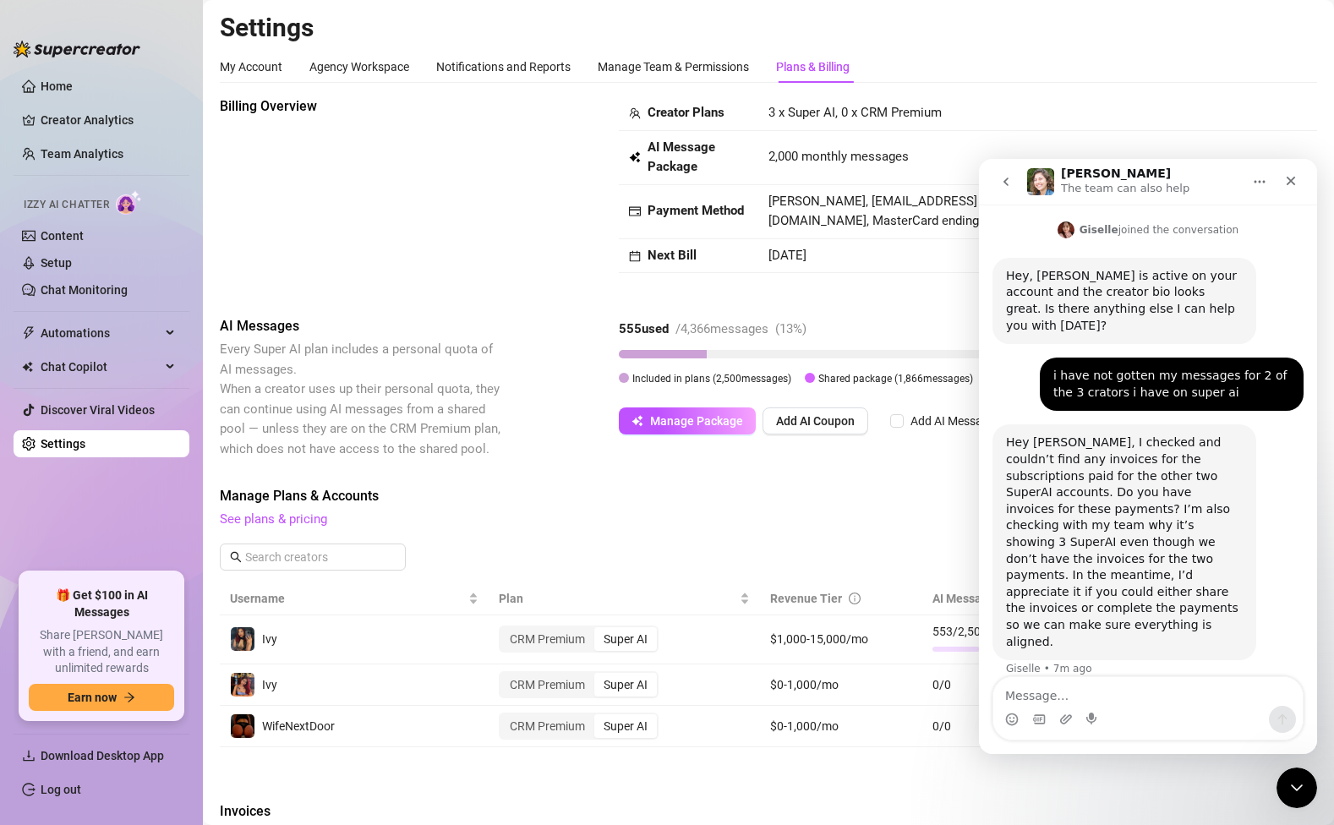
scroll to position [1647, 0]
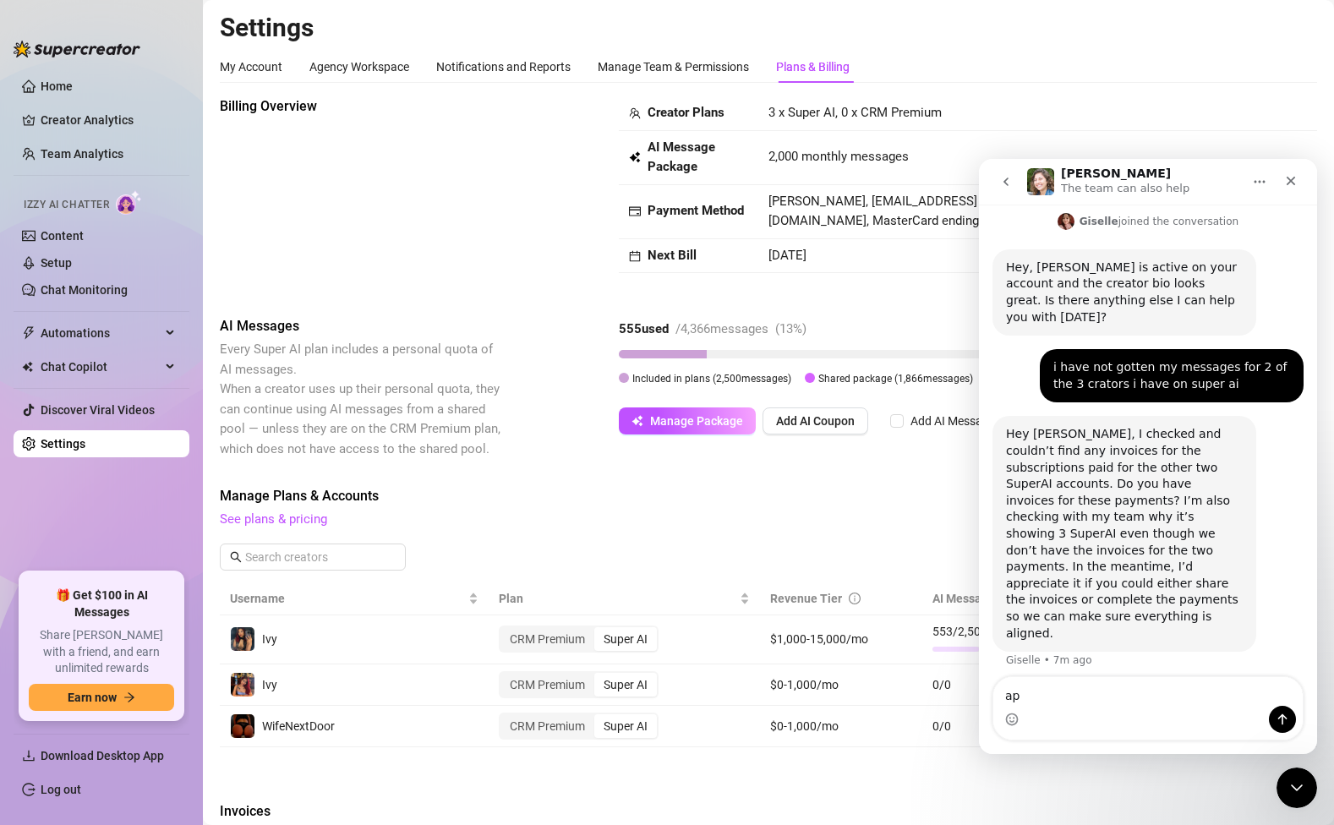
type textarea "a"
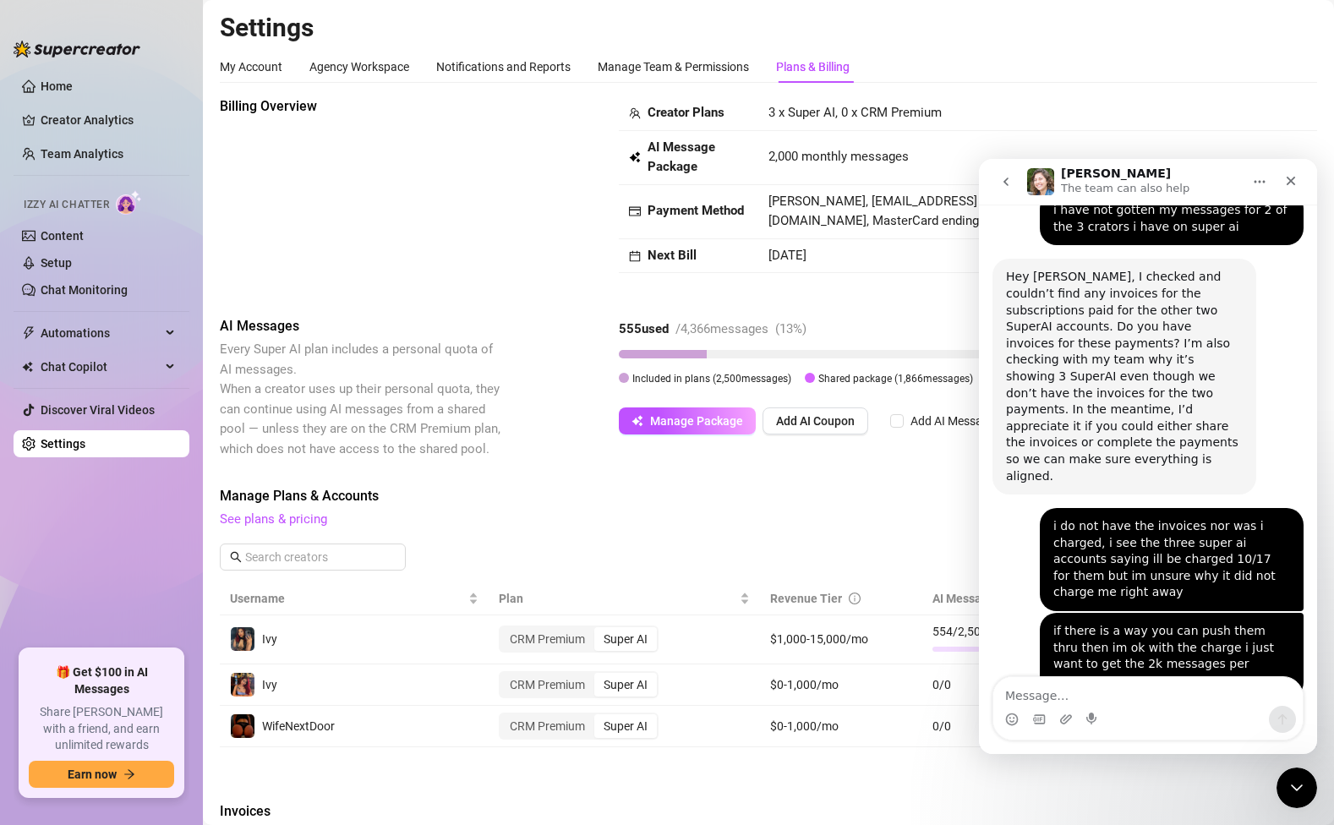
scroll to position [1813, 0]
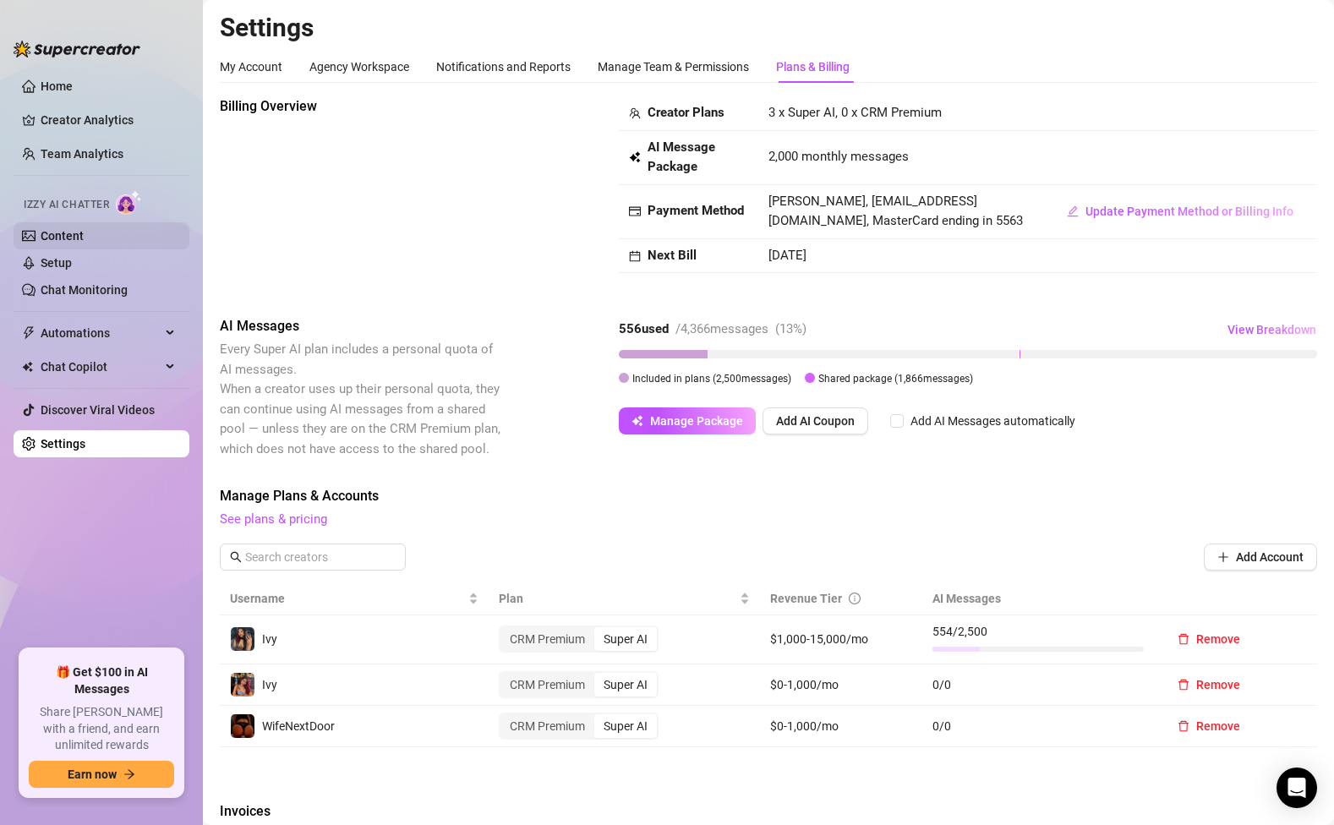
click at [57, 233] on link "Content" at bounding box center [62, 236] width 43 height 14
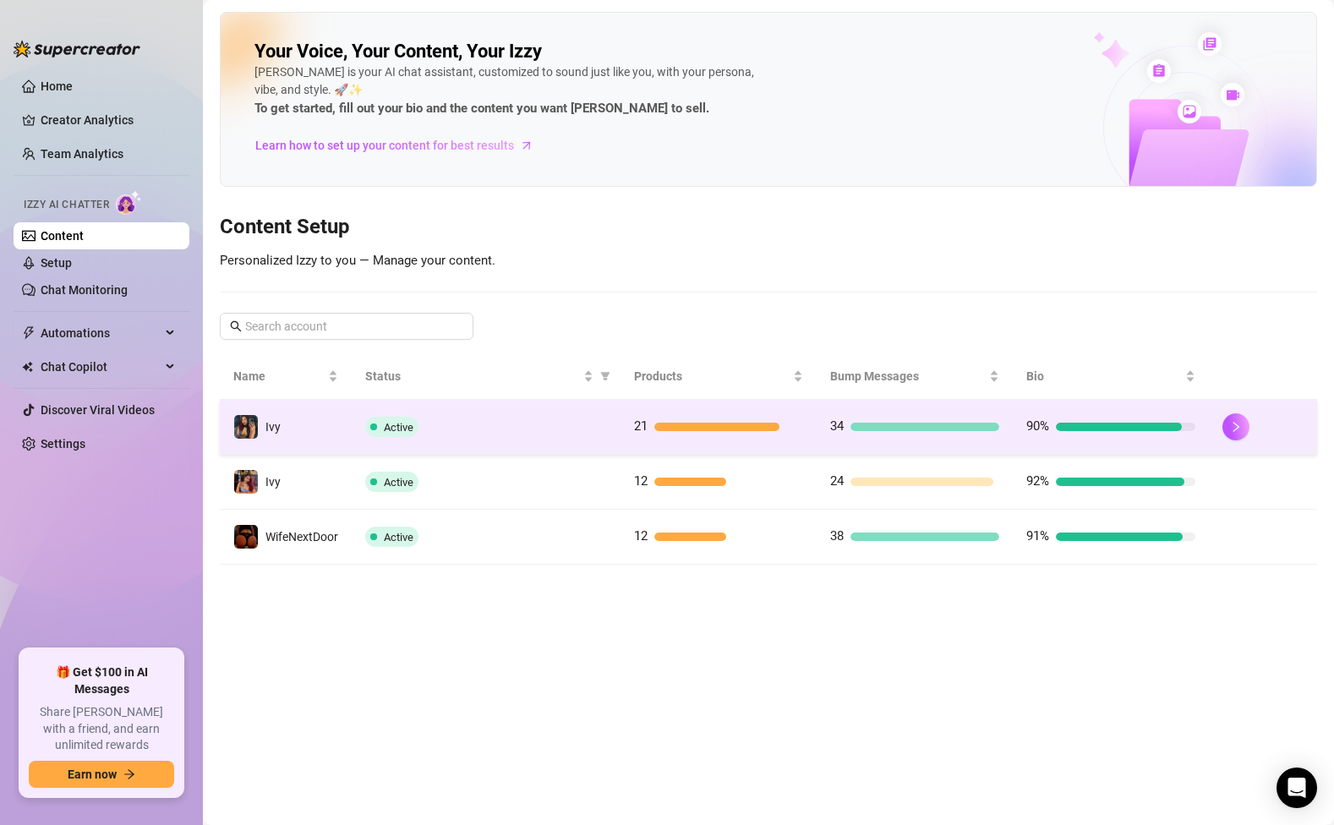
click at [504, 404] on td "Active" at bounding box center [486, 427] width 269 height 55
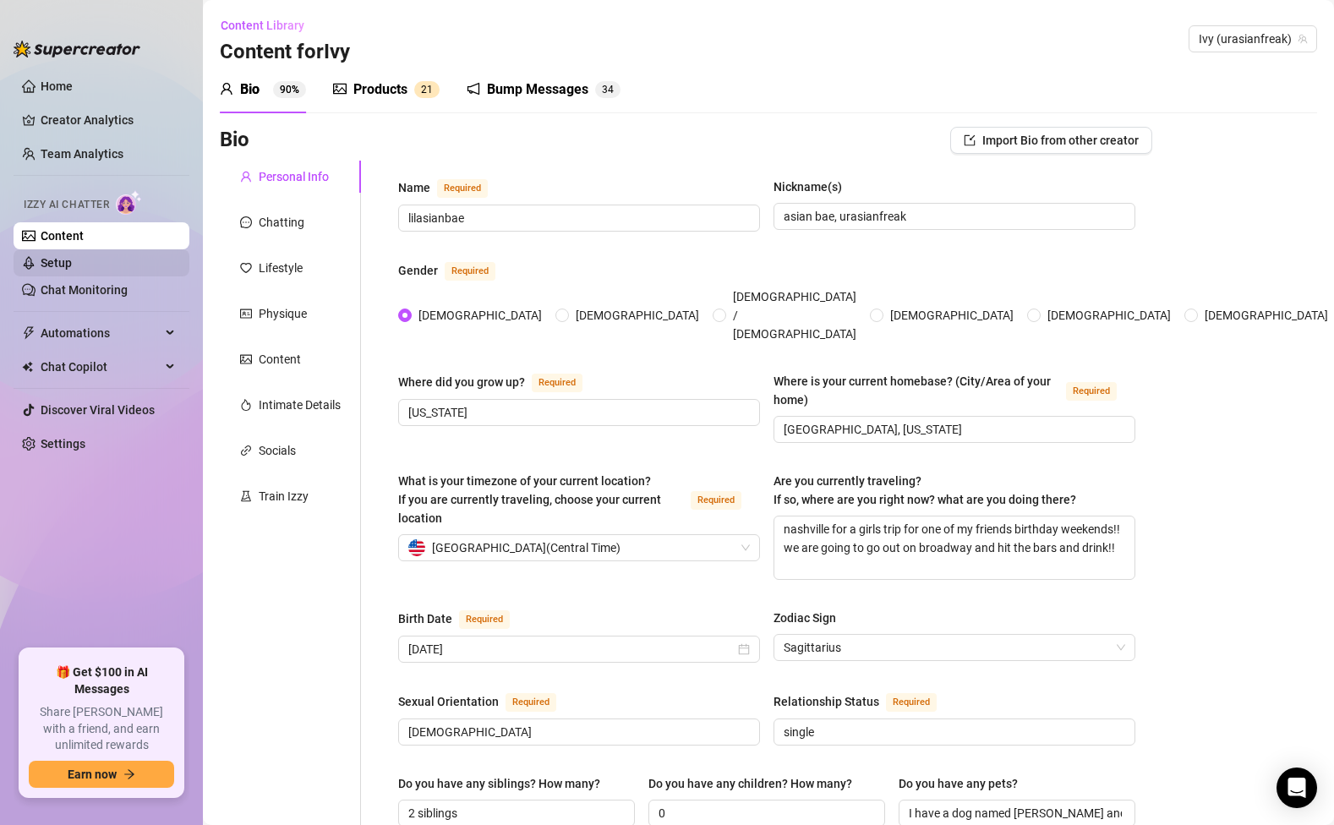
click at [72, 256] on link "Setup" at bounding box center [56, 263] width 31 height 14
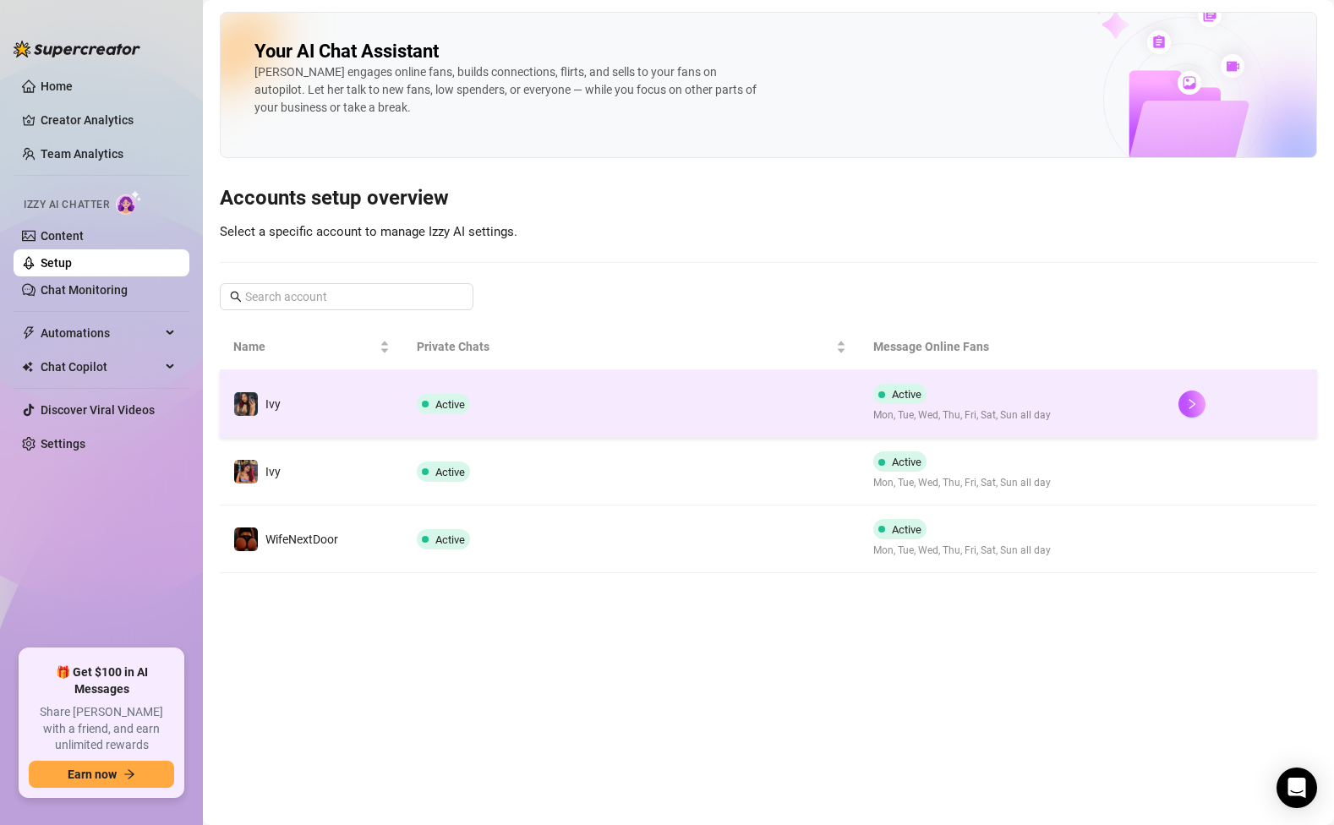
click at [496, 413] on td "Active" at bounding box center [631, 404] width 457 height 68
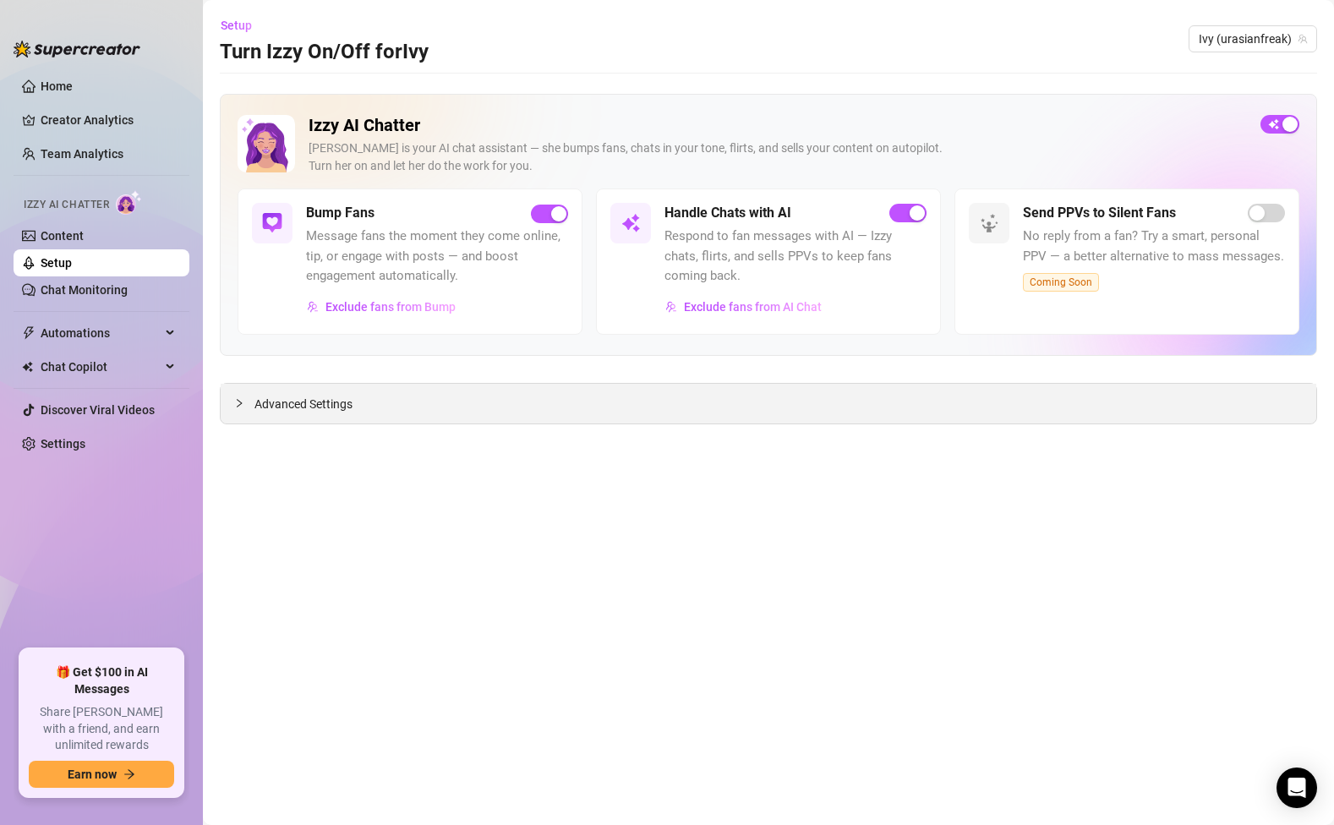
click at [324, 405] on span "Advanced Settings" at bounding box center [303, 404] width 98 height 19
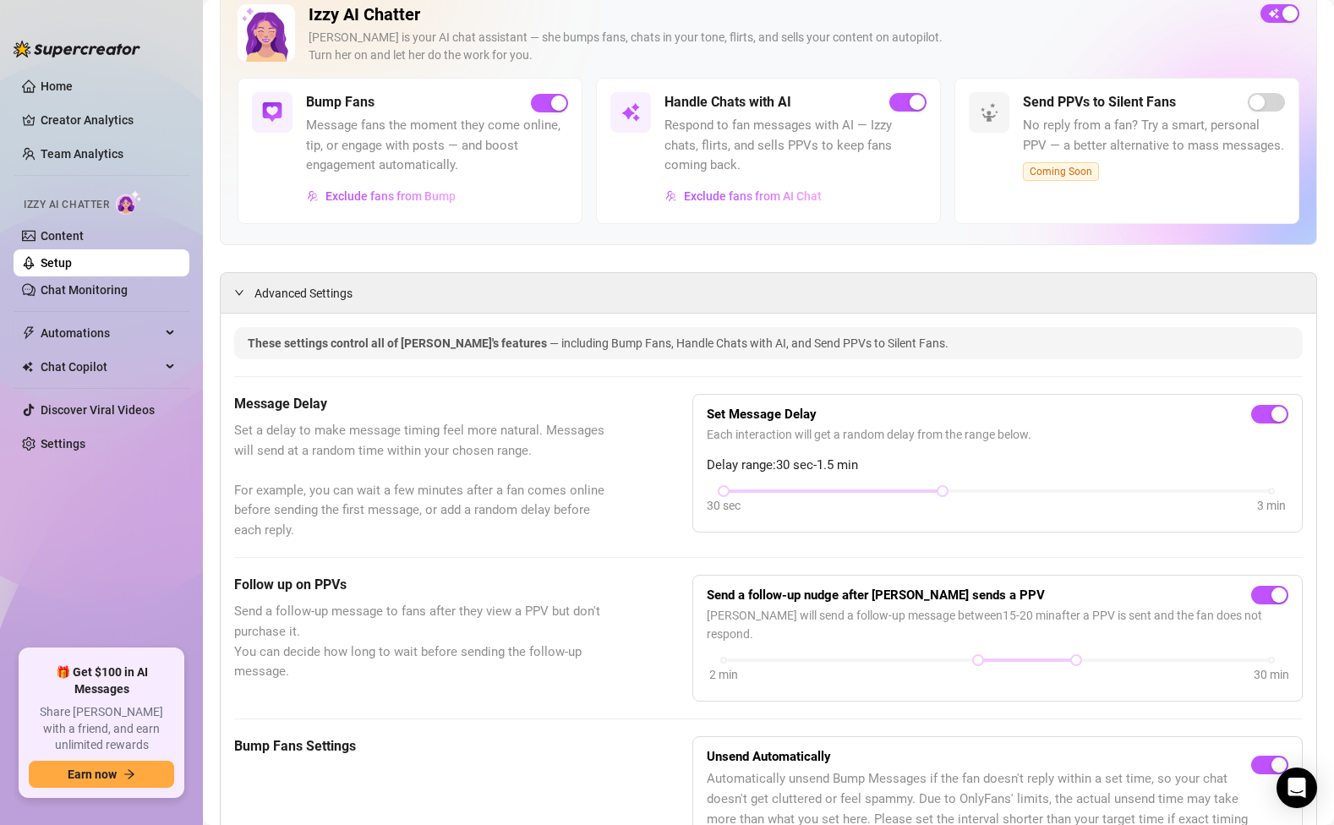
scroll to position [117, 0]
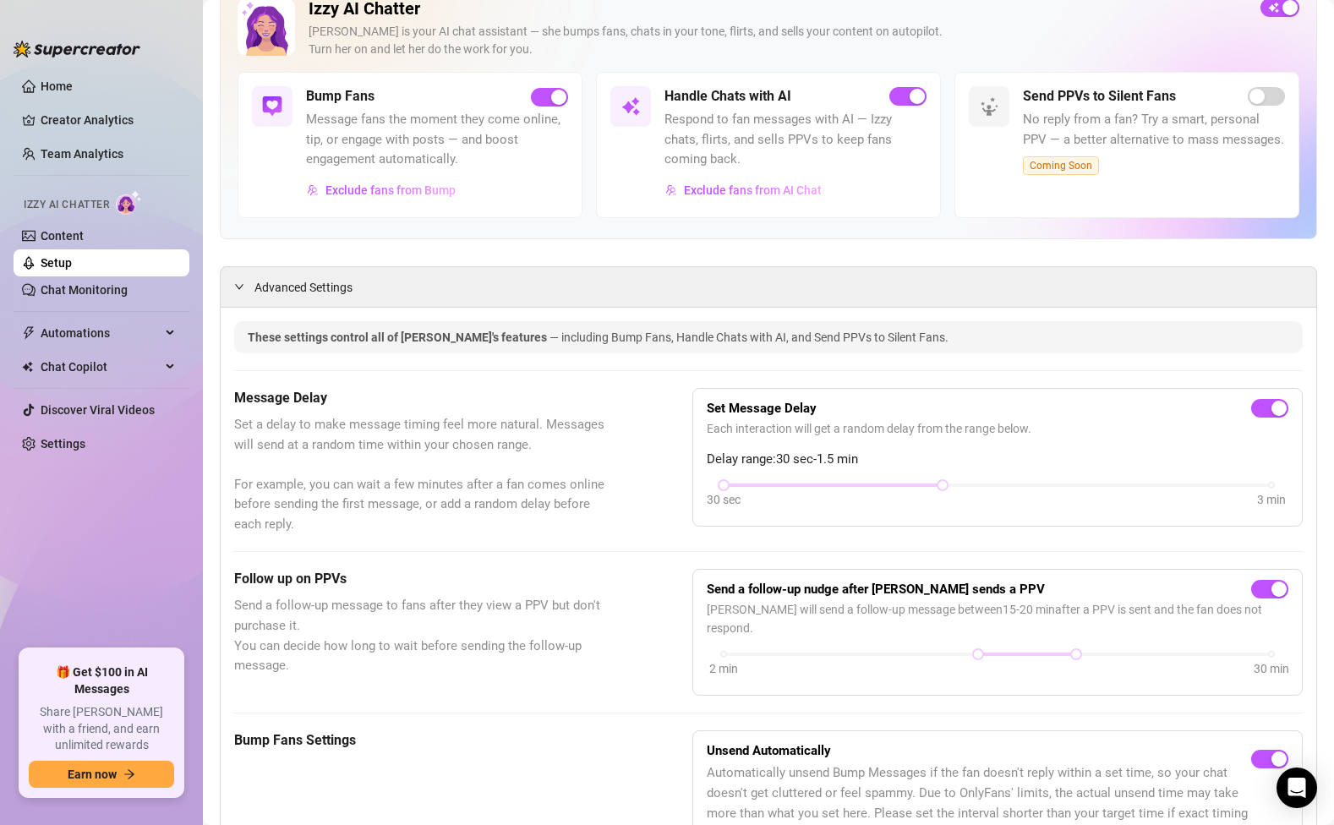
click at [53, 262] on link "Setup" at bounding box center [56, 263] width 31 height 14
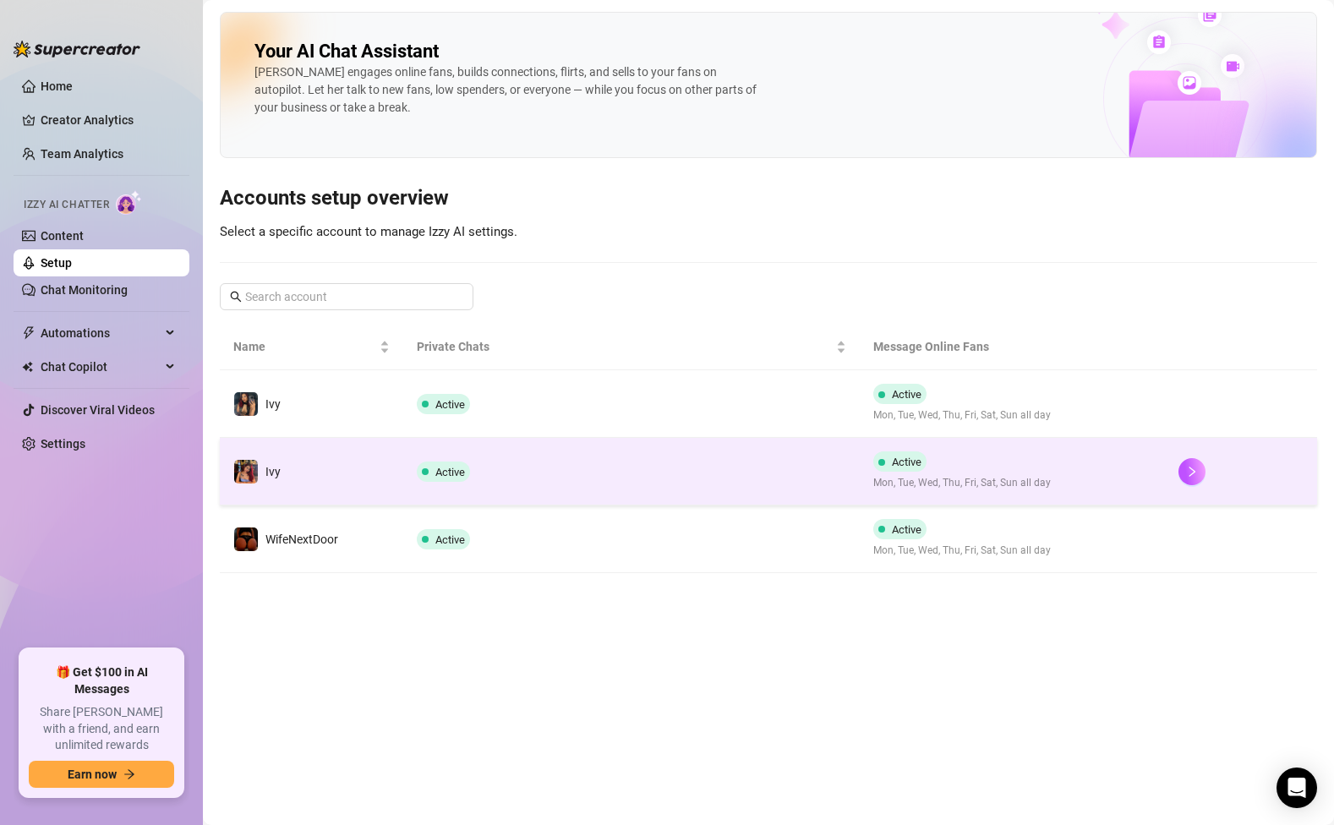
click at [396, 450] on td "Ivy" at bounding box center [311, 472] width 183 height 68
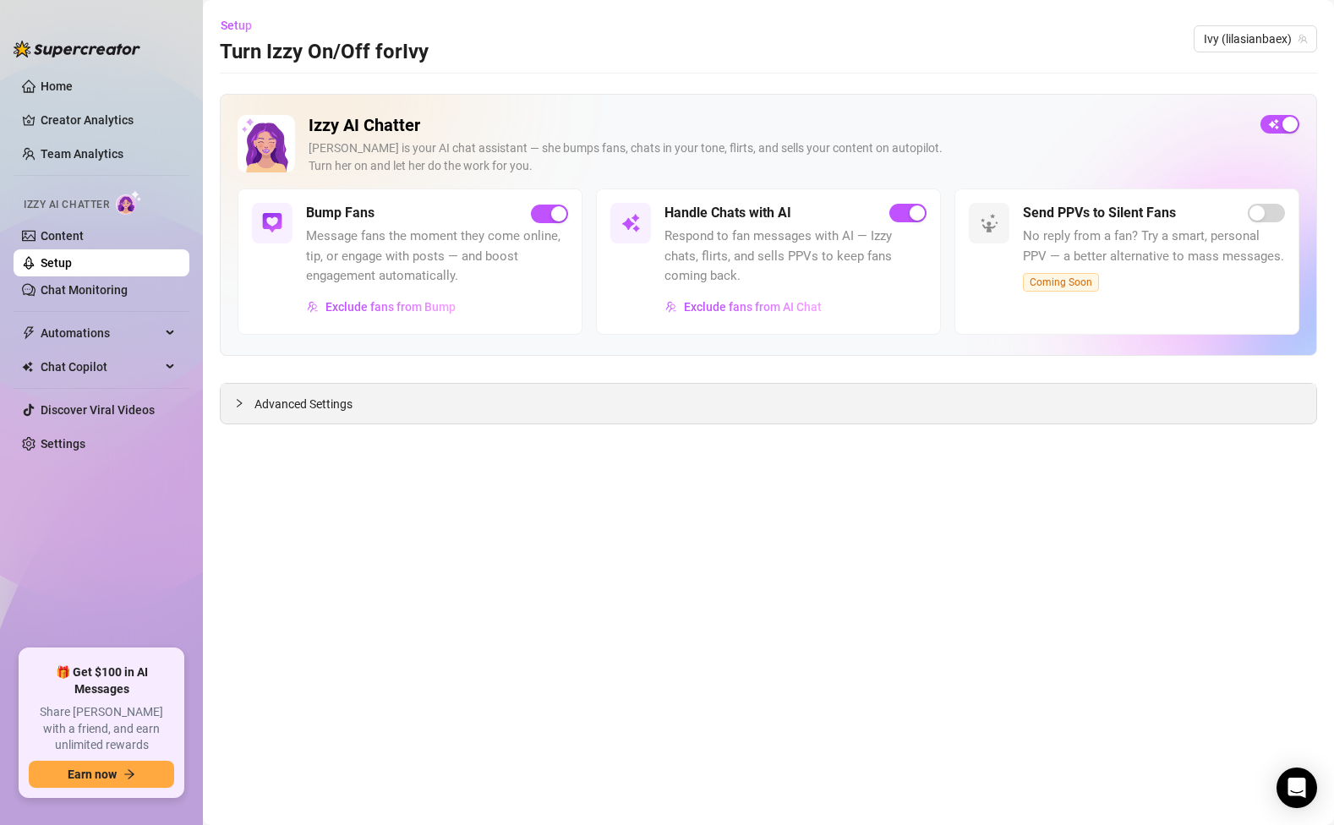
click at [309, 396] on span "Advanced Settings" at bounding box center [303, 404] width 98 height 19
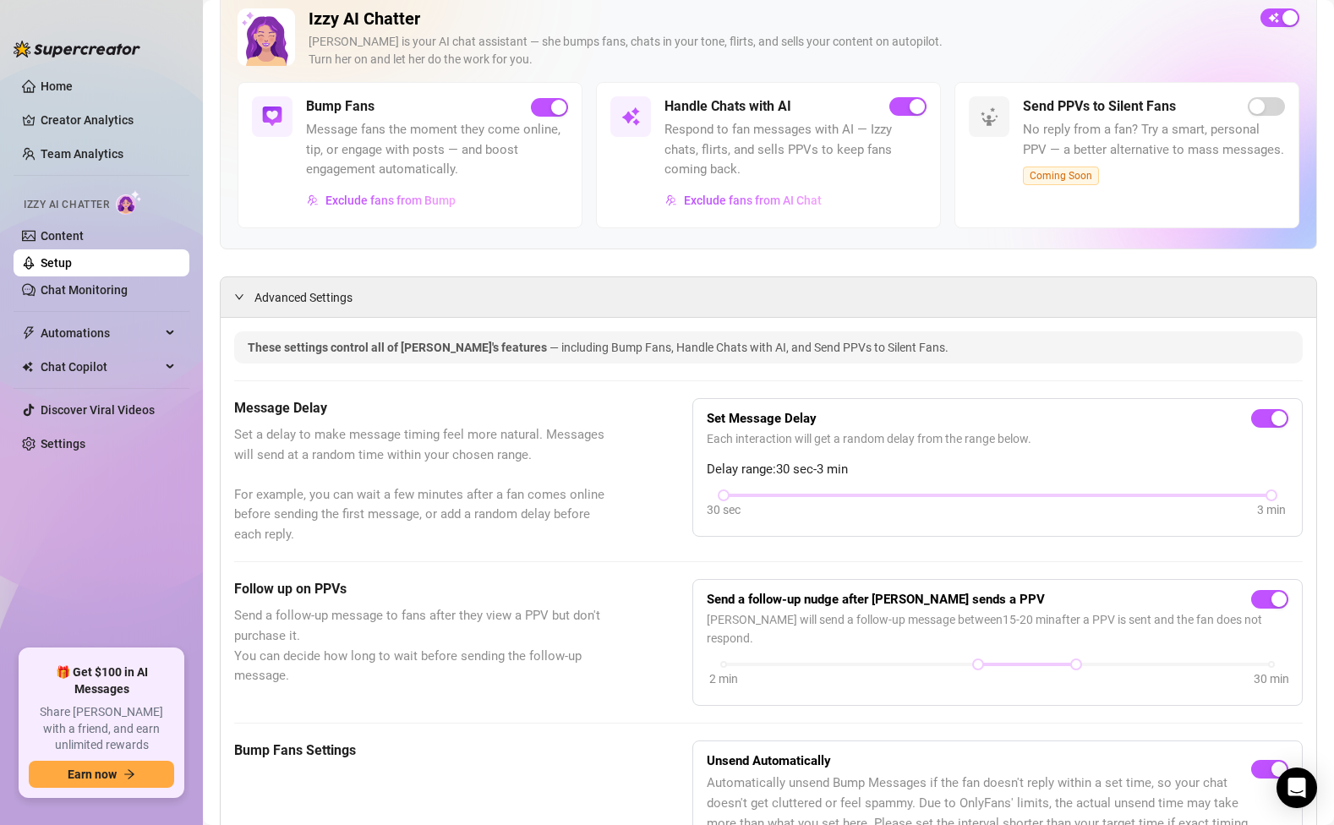
scroll to position [123, 0]
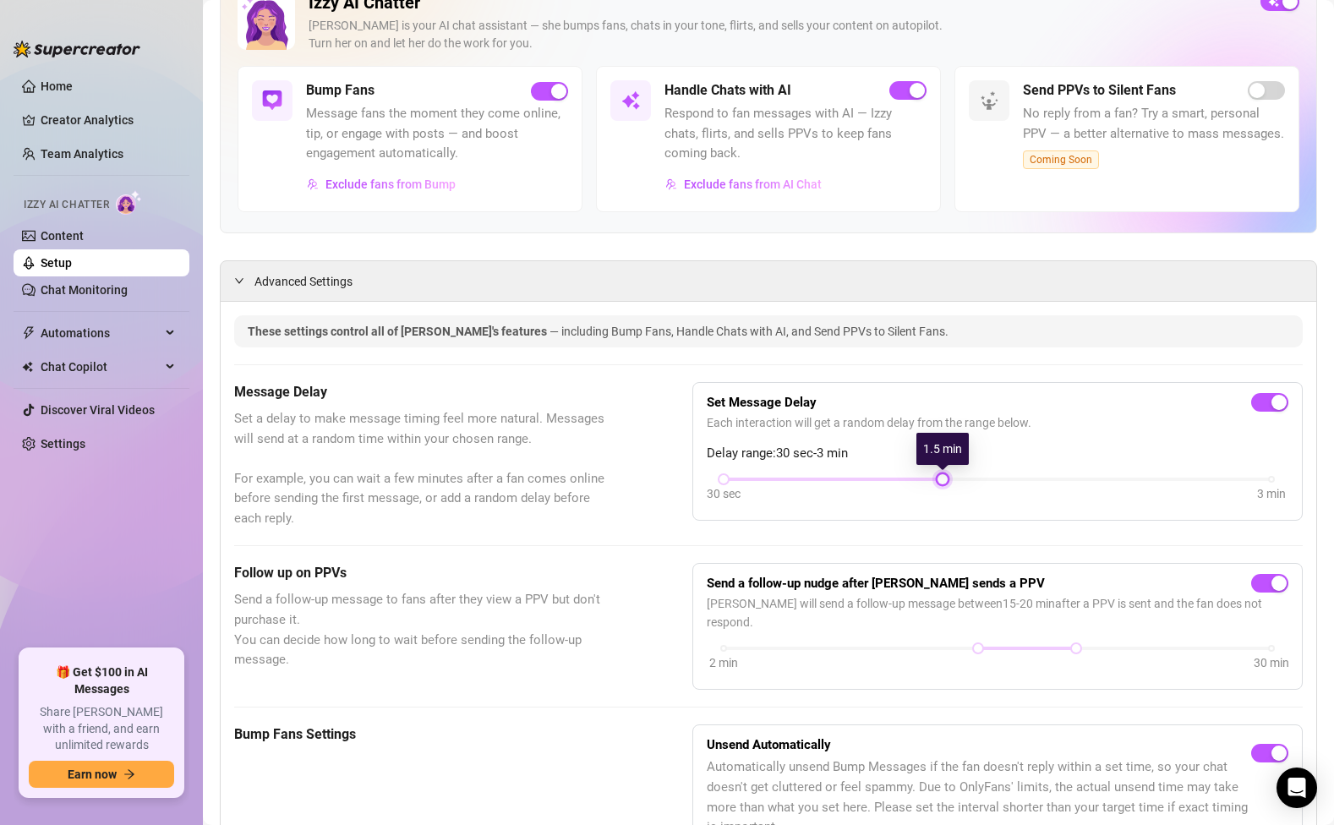
drag, startPoint x: 1274, startPoint y: 479, endPoint x: 987, endPoint y: 494, distance: 286.9
click at [987, 494] on div "30 sec 3 min" at bounding box center [996, 490] width 581 height 32
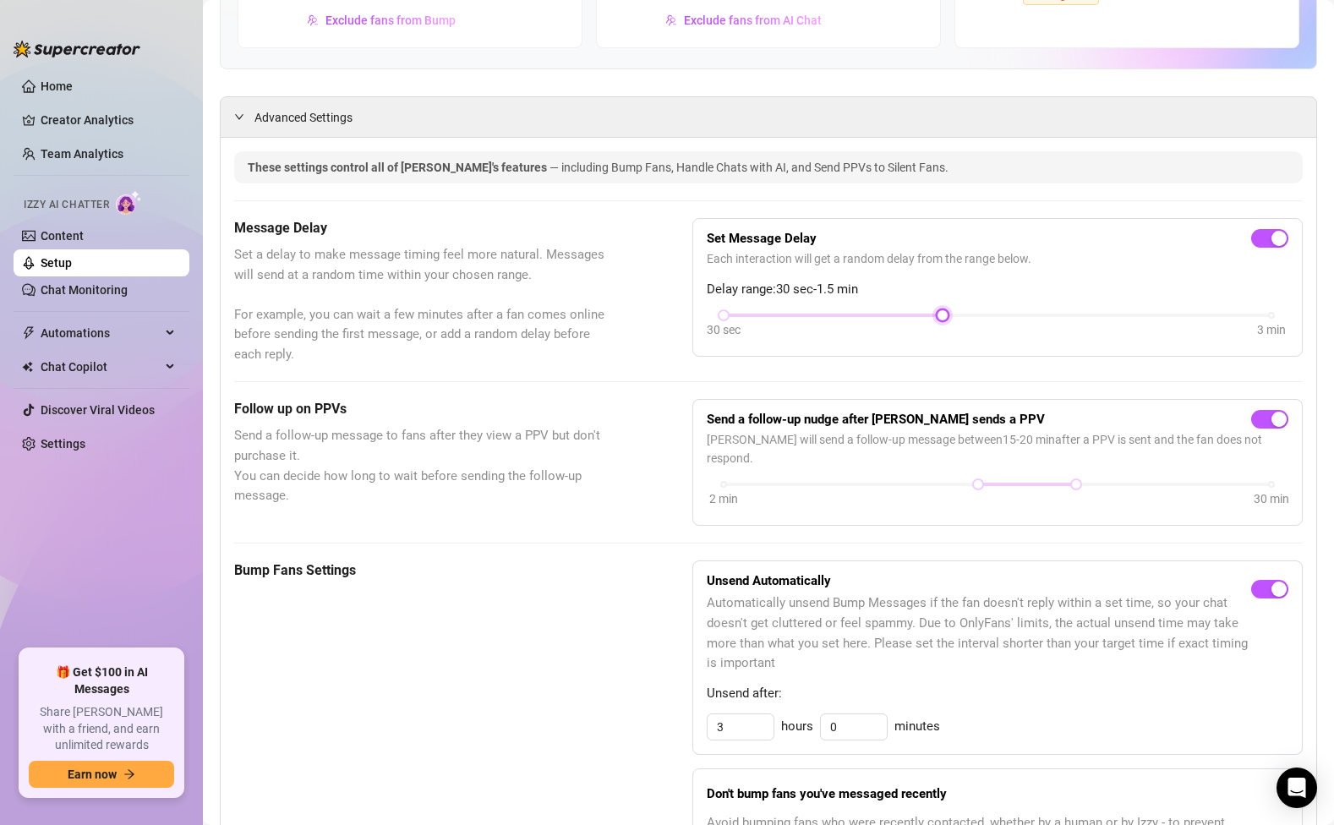
scroll to position [263, 0]
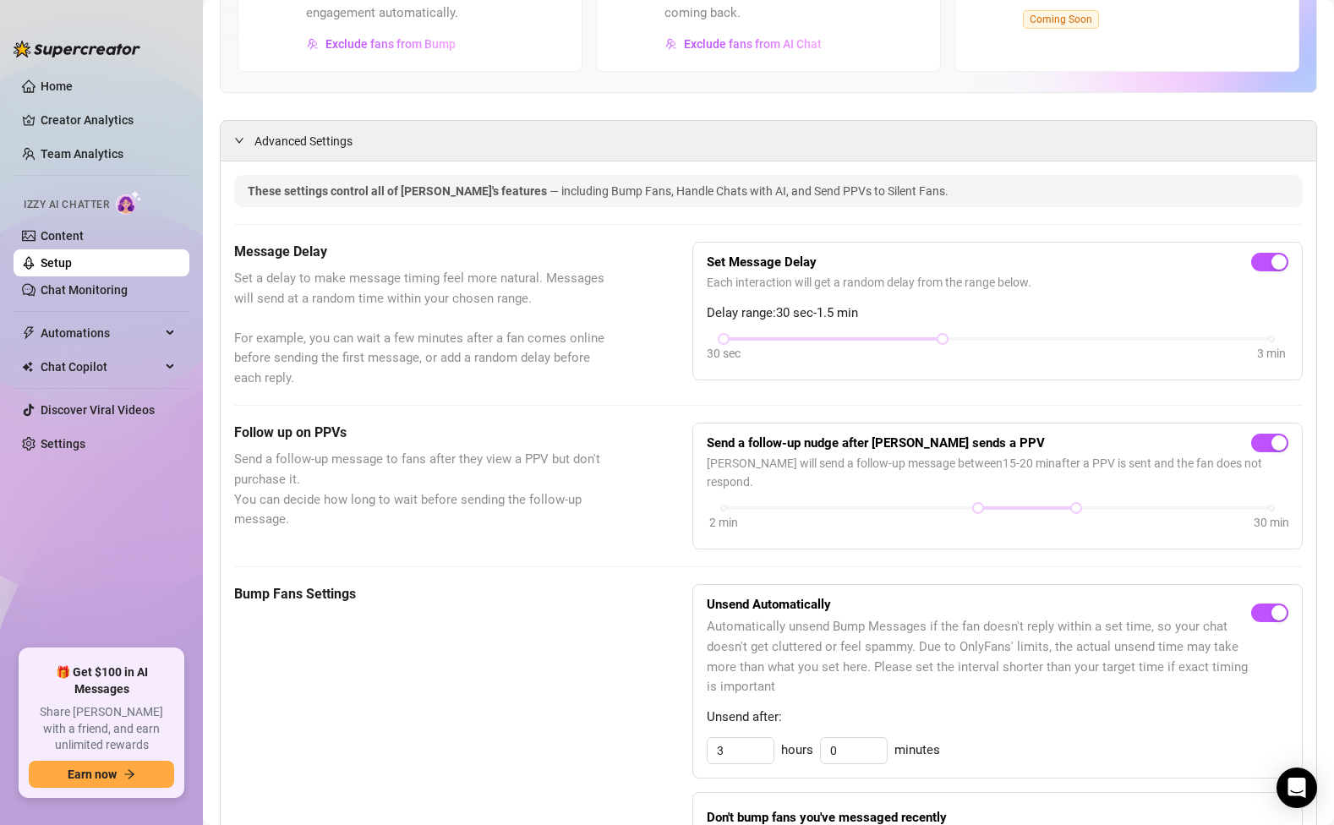
click at [72, 265] on link "Setup" at bounding box center [56, 263] width 31 height 14
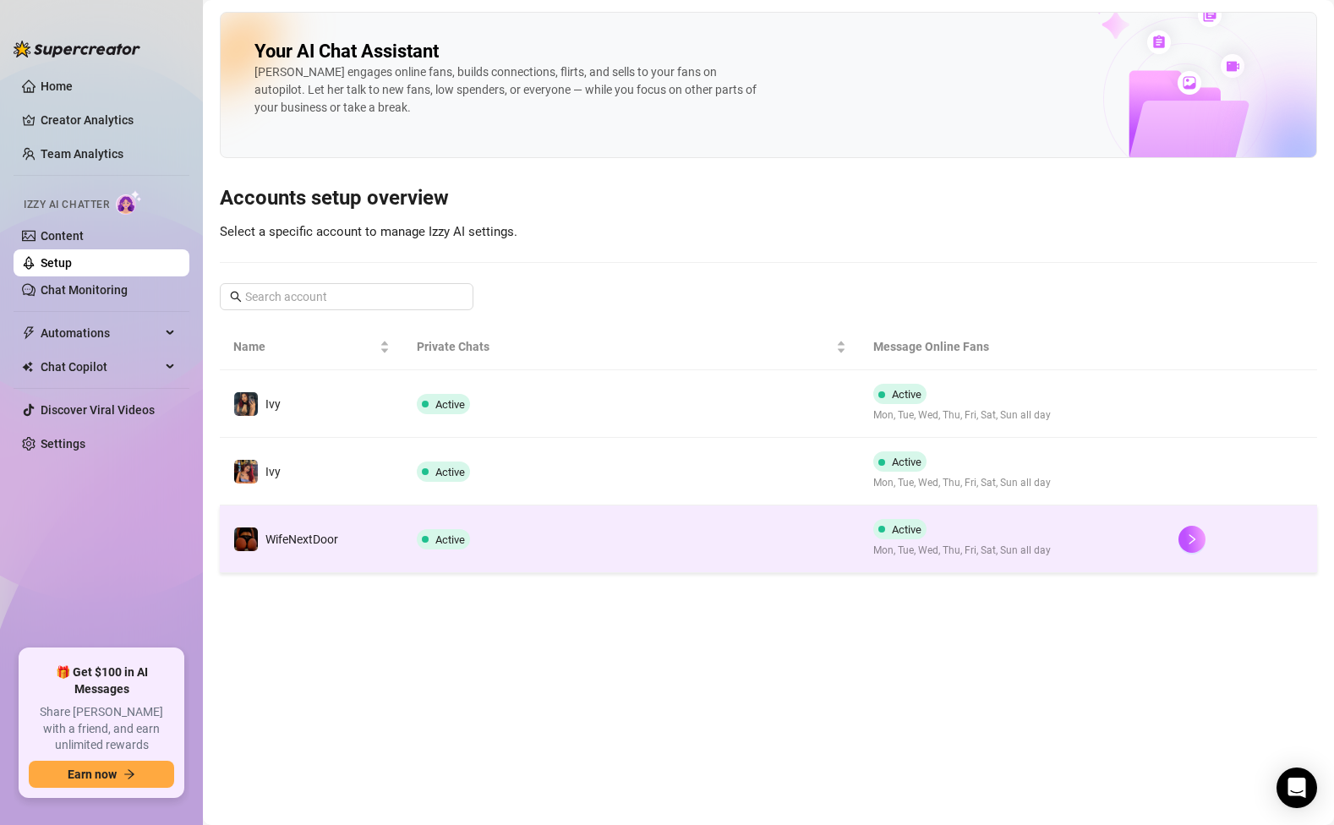
click at [523, 561] on td "Active" at bounding box center [631, 539] width 457 height 68
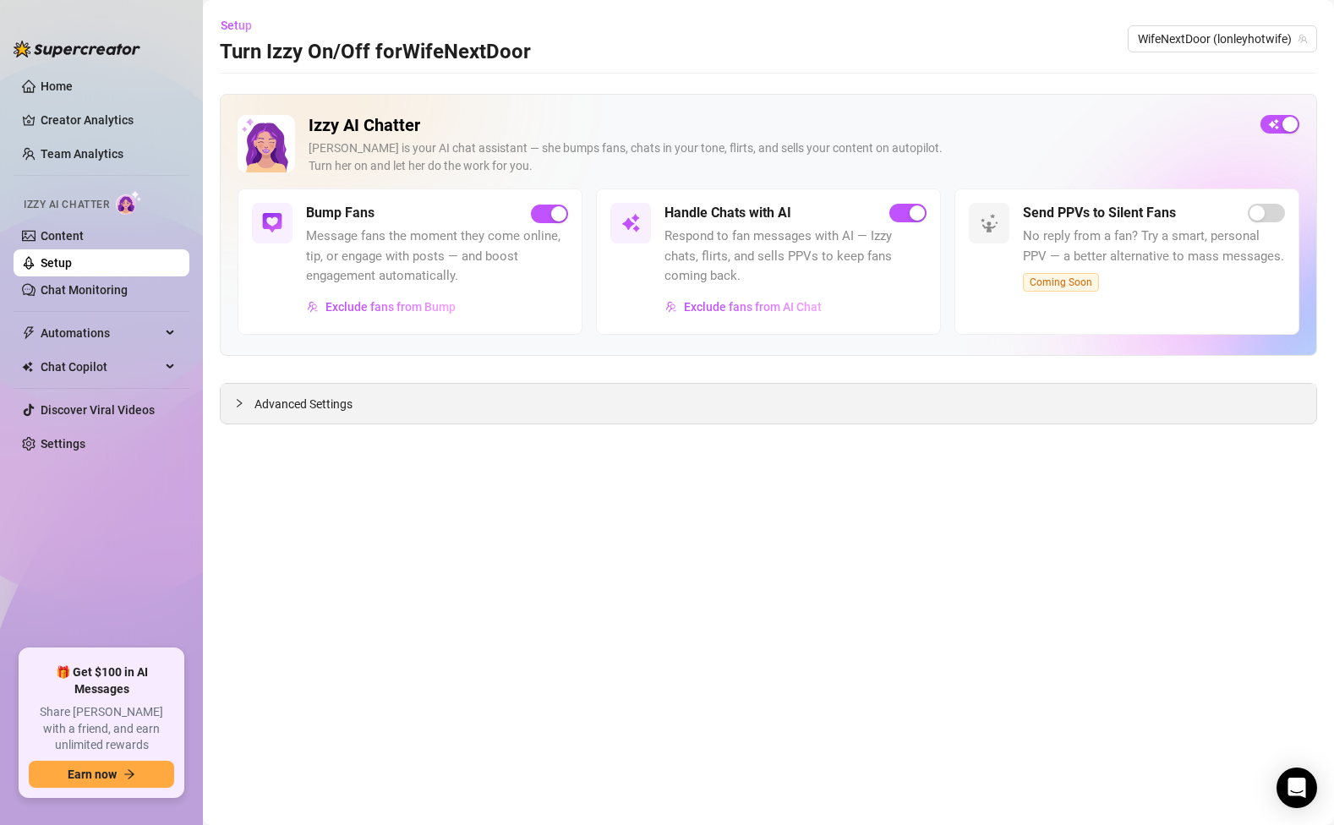
click at [273, 387] on div "Advanced Settings" at bounding box center [768, 404] width 1095 height 40
click at [274, 388] on div "Advanced Settings" at bounding box center [768, 404] width 1095 height 40
click at [275, 397] on span "Advanced Settings" at bounding box center [303, 404] width 98 height 19
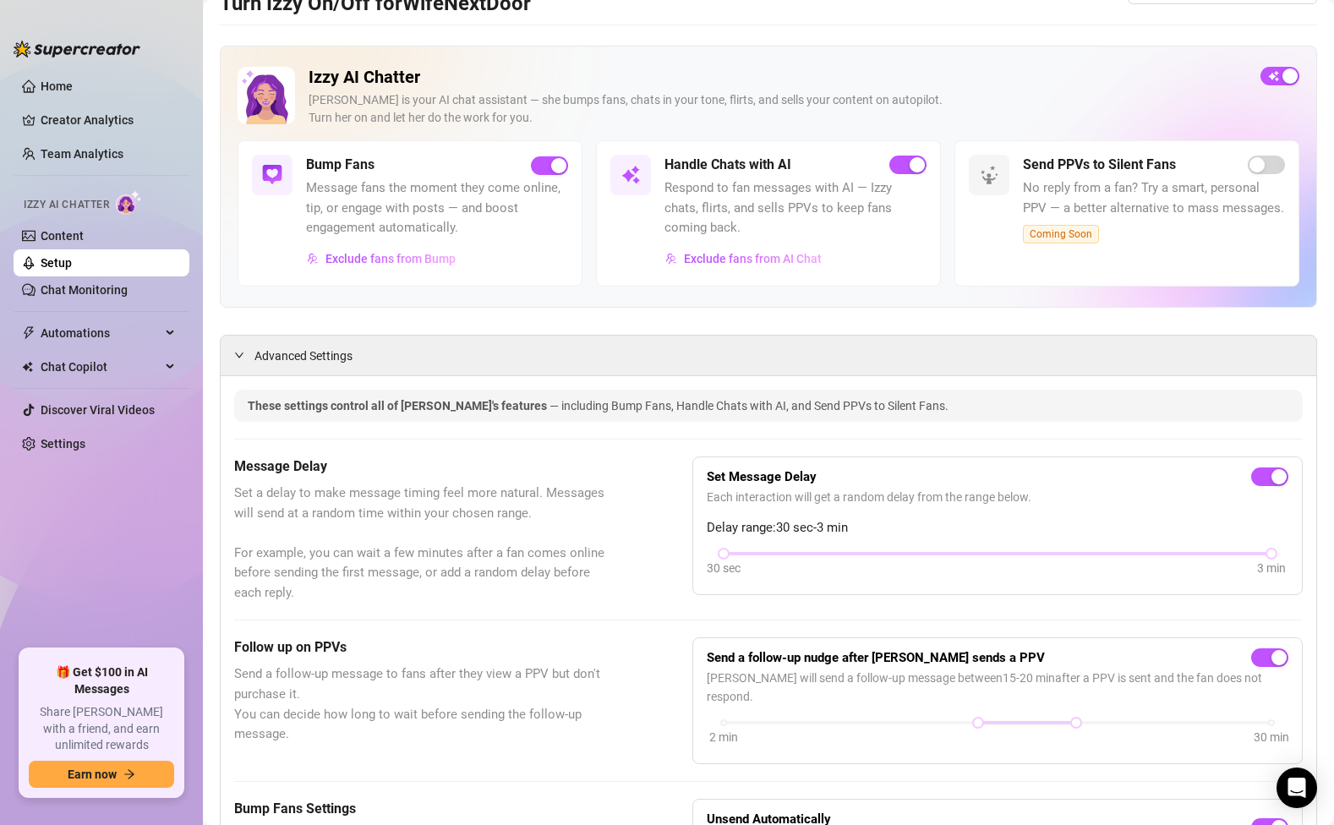
scroll to position [203, 0]
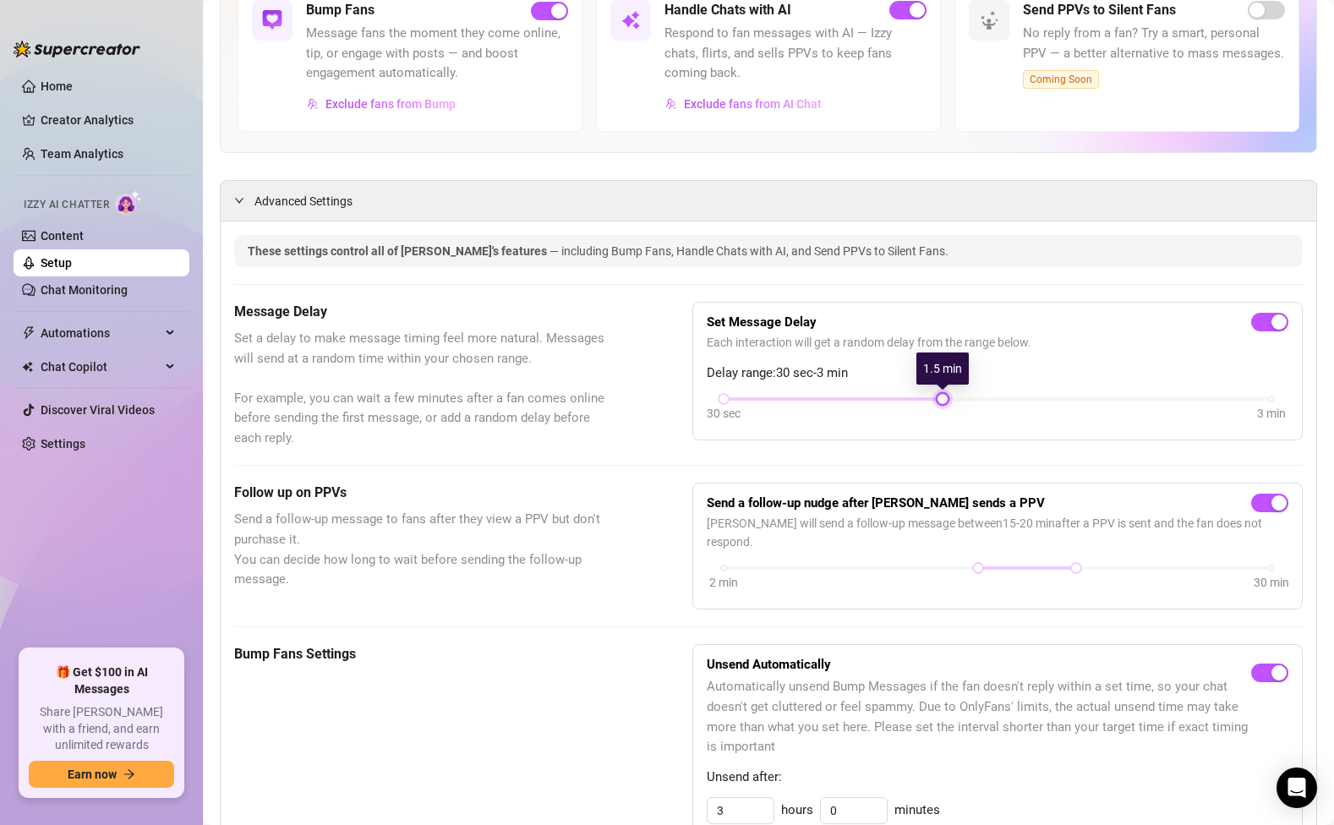
drag, startPoint x: 1272, startPoint y: 401, endPoint x: 980, endPoint y: 412, distance: 291.7
click at [980, 412] on div "30 sec 3 min" at bounding box center [996, 410] width 581 height 32
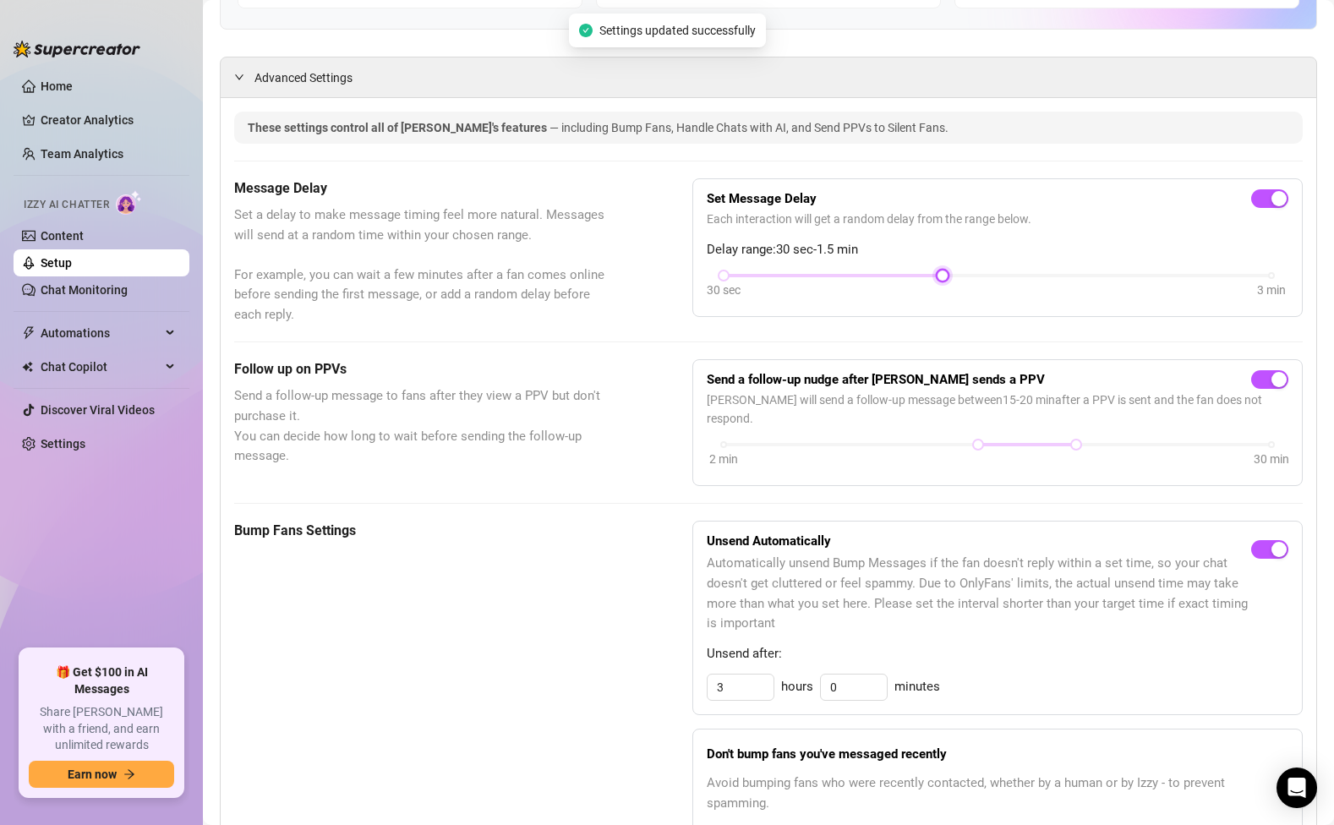
scroll to position [0, 0]
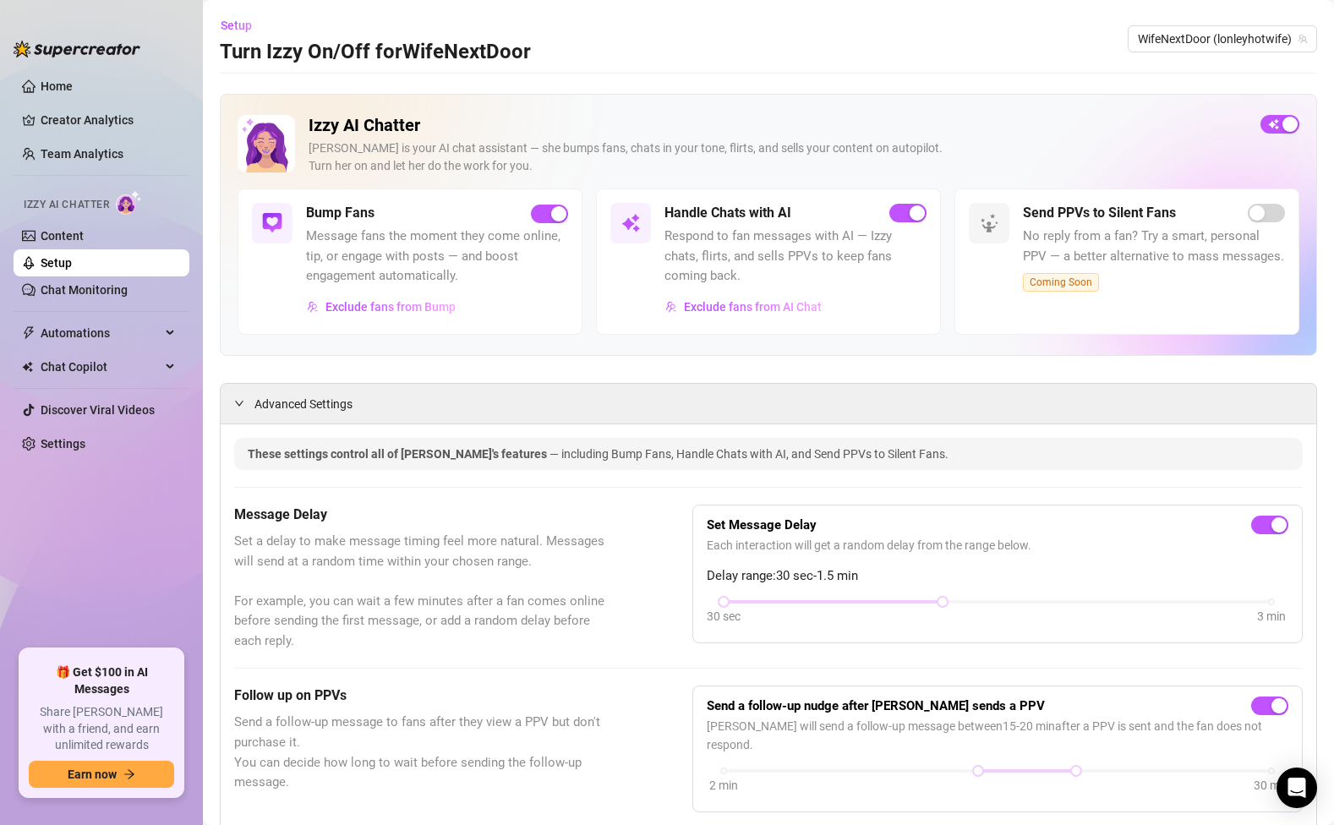
click at [66, 261] on link "Setup" at bounding box center [56, 263] width 31 height 14
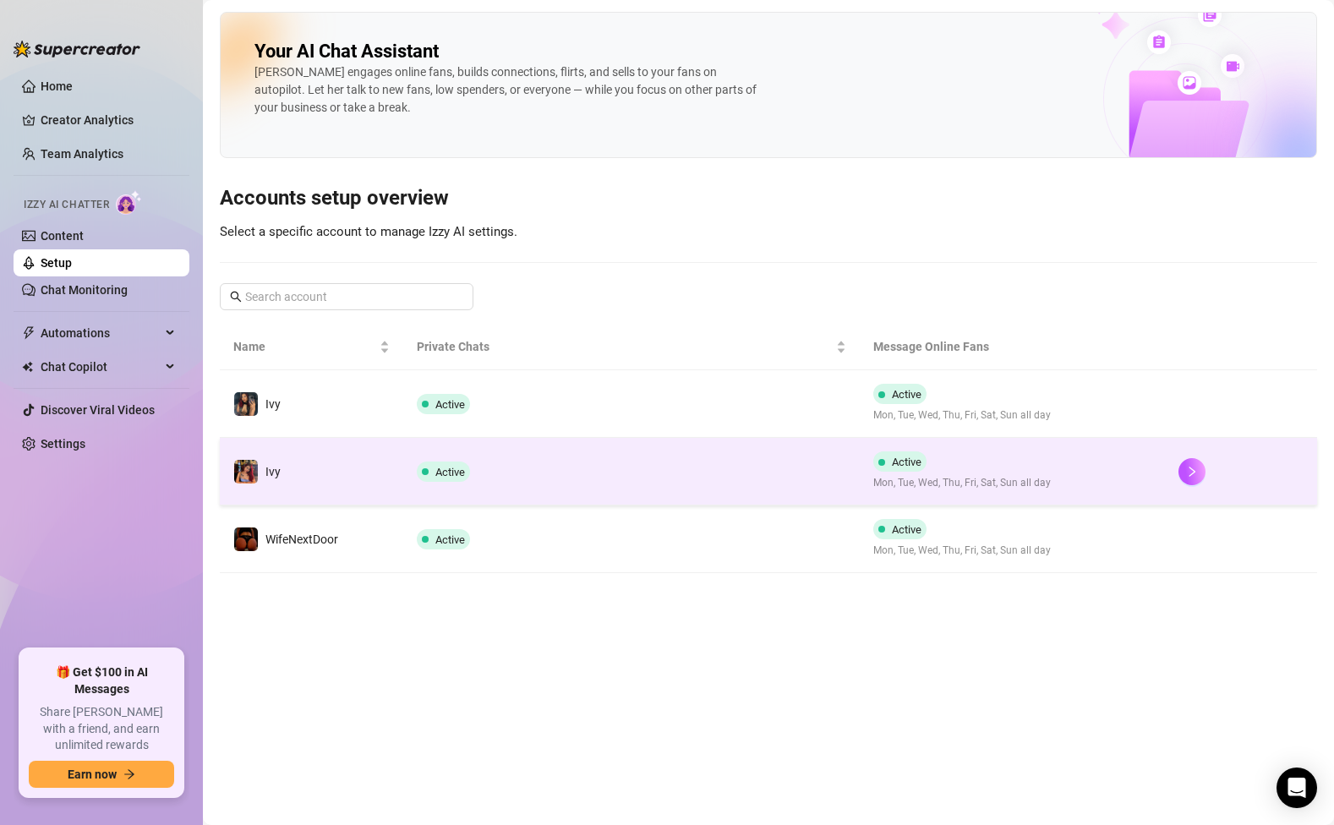
click at [385, 472] on td "Ivy" at bounding box center [311, 472] width 183 height 68
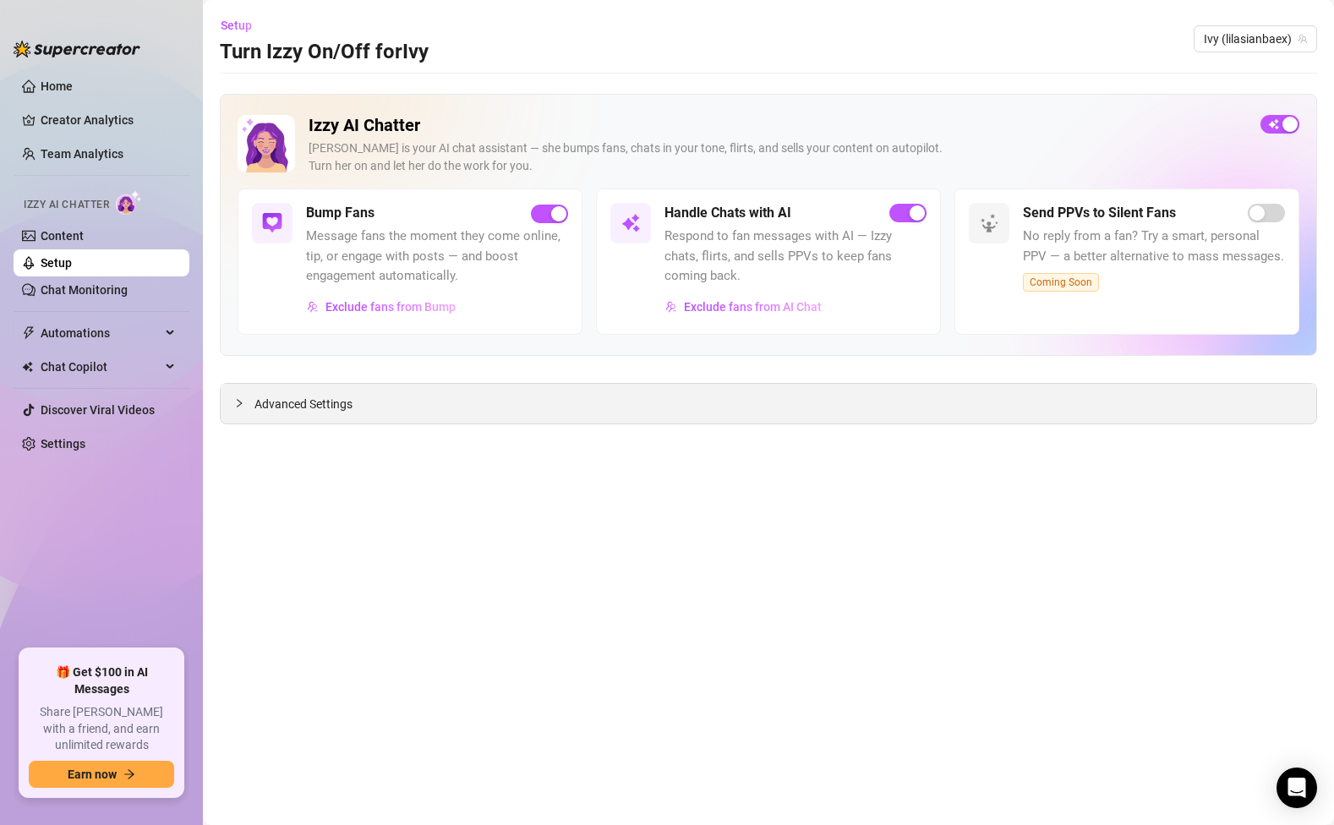
click at [305, 418] on div "Advanced Settings" at bounding box center [768, 404] width 1095 height 40
drag, startPoint x: 316, startPoint y: 405, endPoint x: 557, endPoint y: 474, distance: 250.6
click at [316, 405] on span "Advanced Settings" at bounding box center [303, 404] width 98 height 19
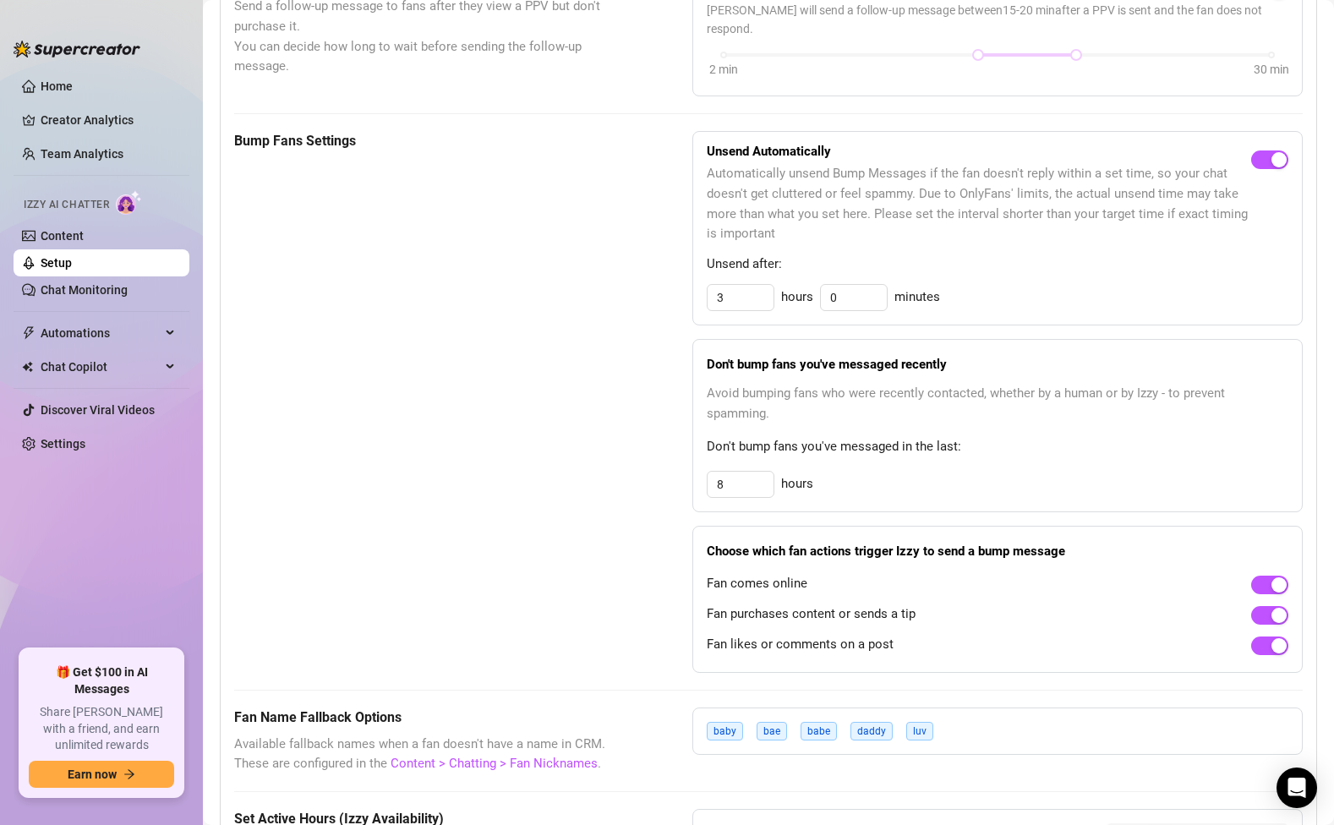
scroll to position [732, 0]
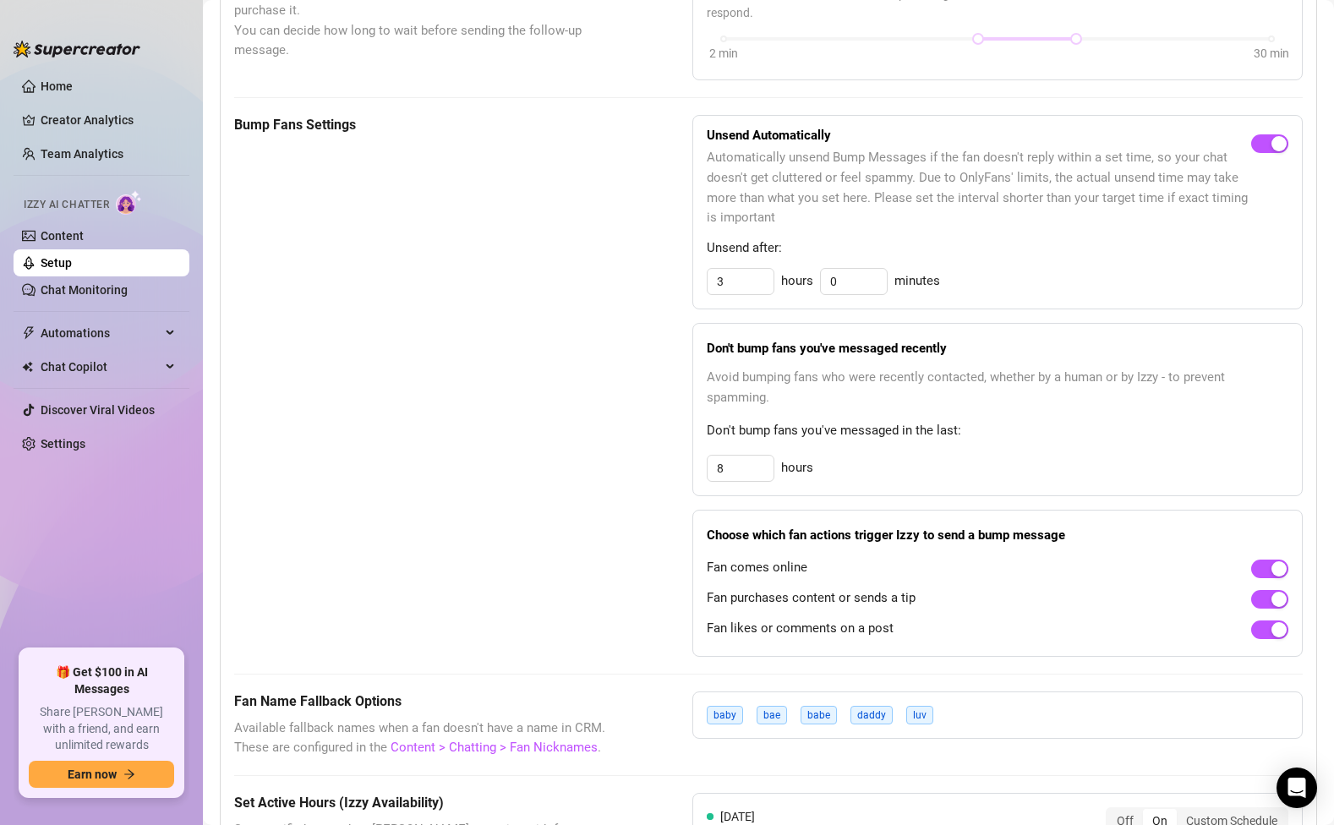
click at [51, 270] on link "Setup" at bounding box center [56, 263] width 31 height 14
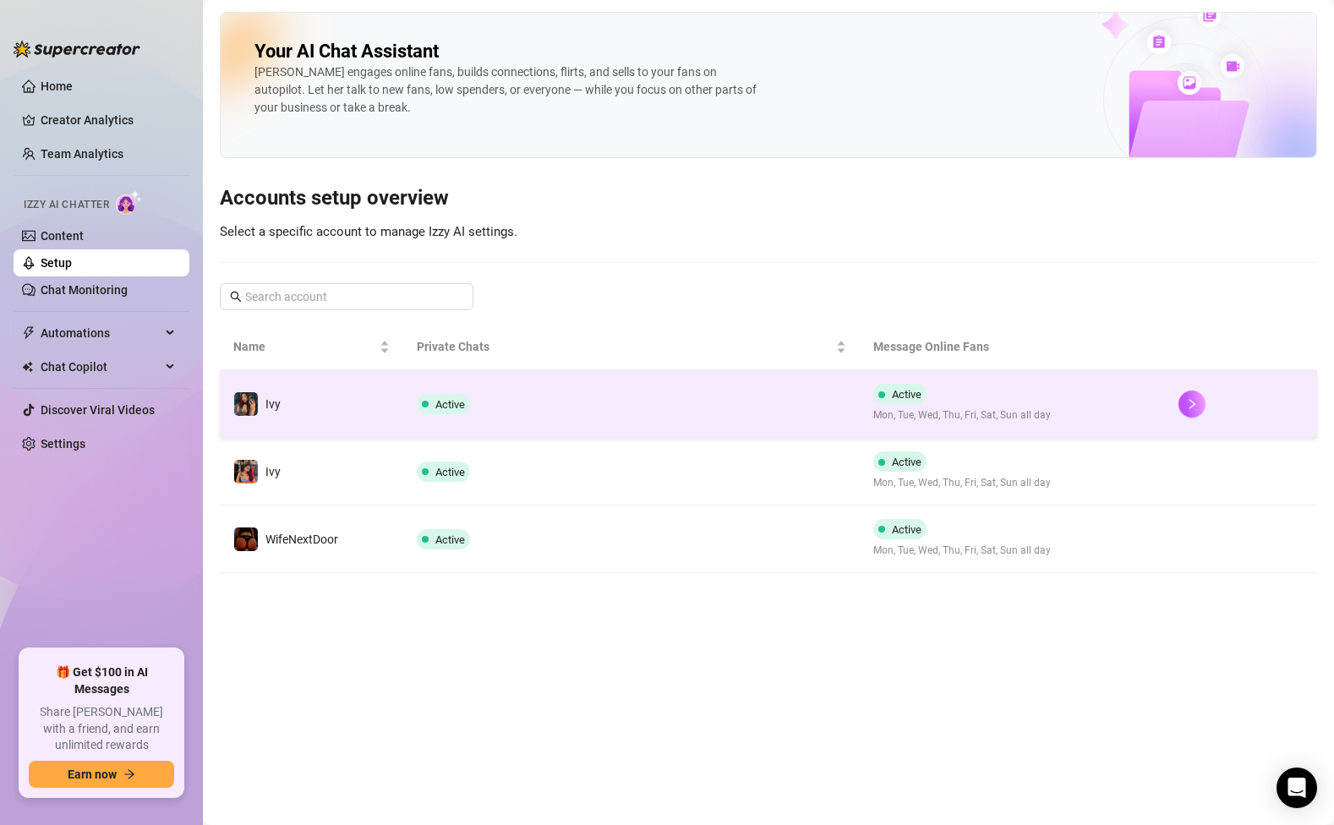
click at [401, 398] on td "Ivy" at bounding box center [311, 404] width 183 height 68
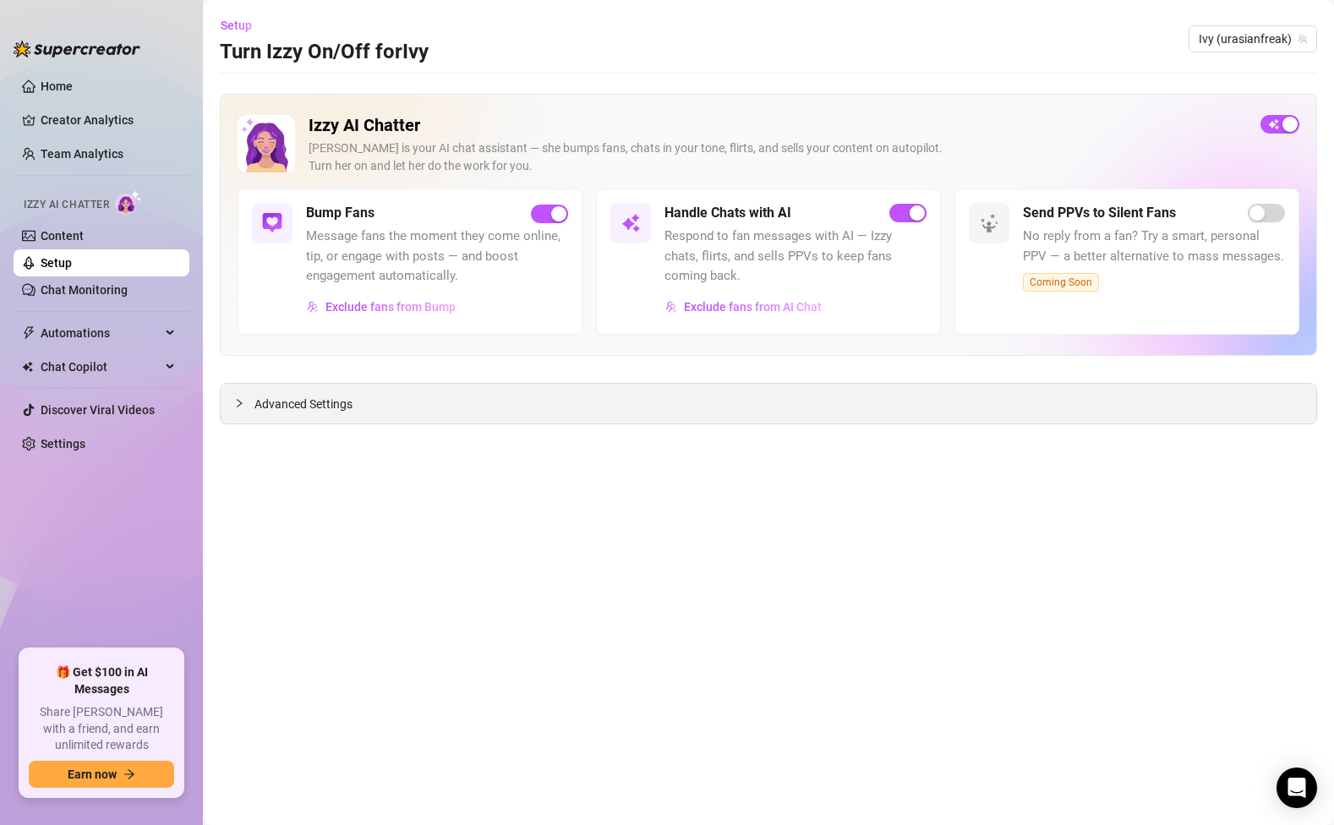
click at [279, 390] on div "Advanced Settings" at bounding box center [768, 404] width 1095 height 40
click at [281, 396] on span "Advanced Settings" at bounding box center [303, 404] width 98 height 19
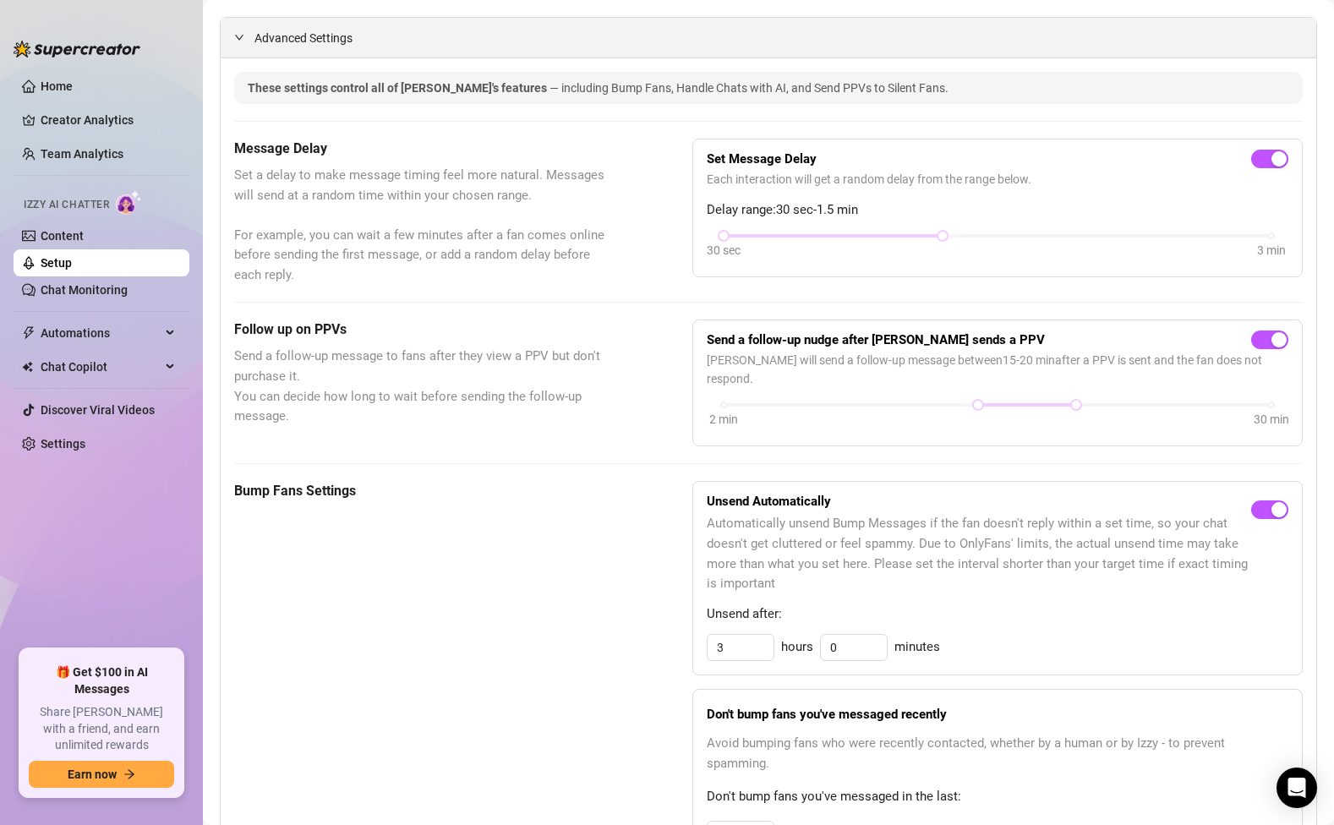
scroll to position [106, 0]
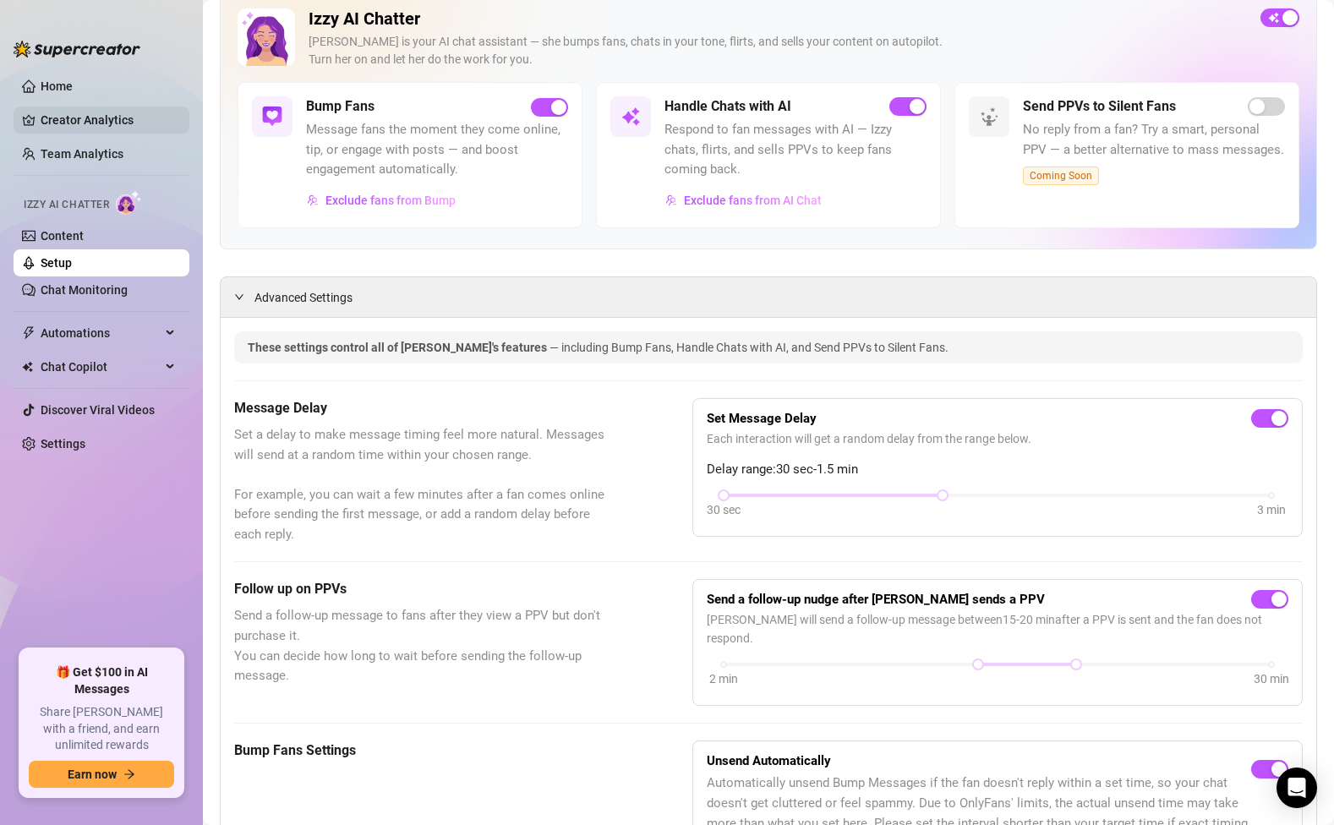
click at [68, 119] on link "Creator Analytics" at bounding box center [108, 119] width 135 height 27
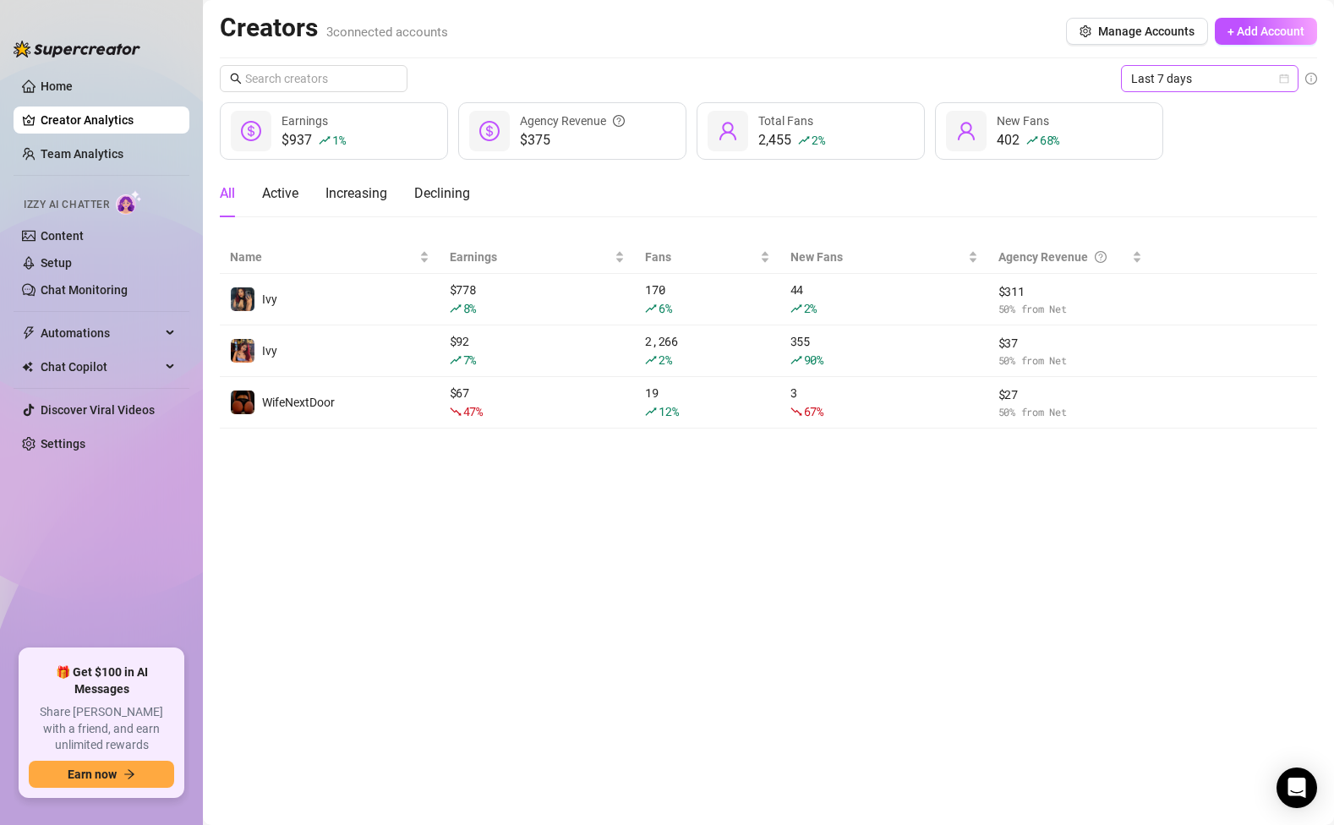
click at [1207, 76] on span "Last 7 days" at bounding box center [1209, 78] width 157 height 25
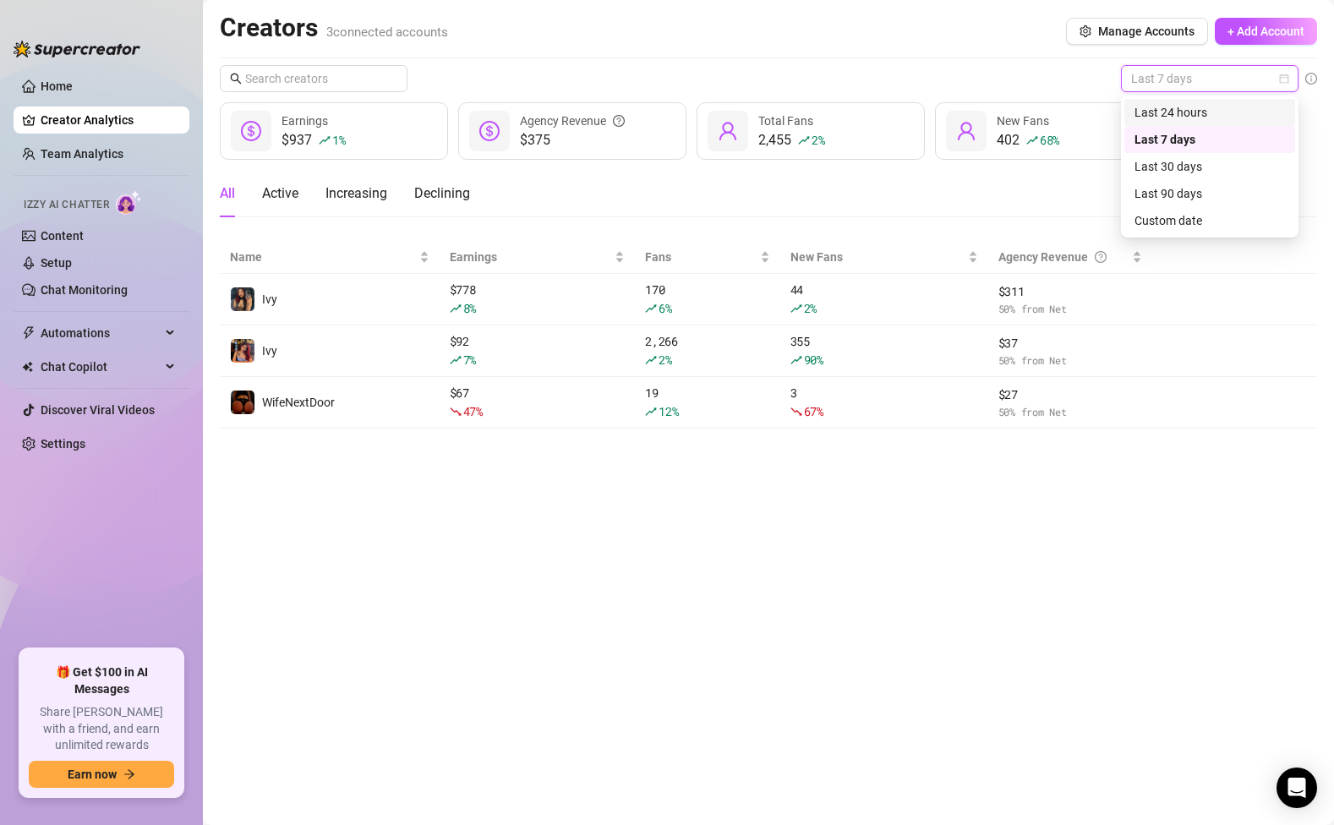
click at [1180, 106] on div "Last 24 hours" at bounding box center [1209, 112] width 150 height 19
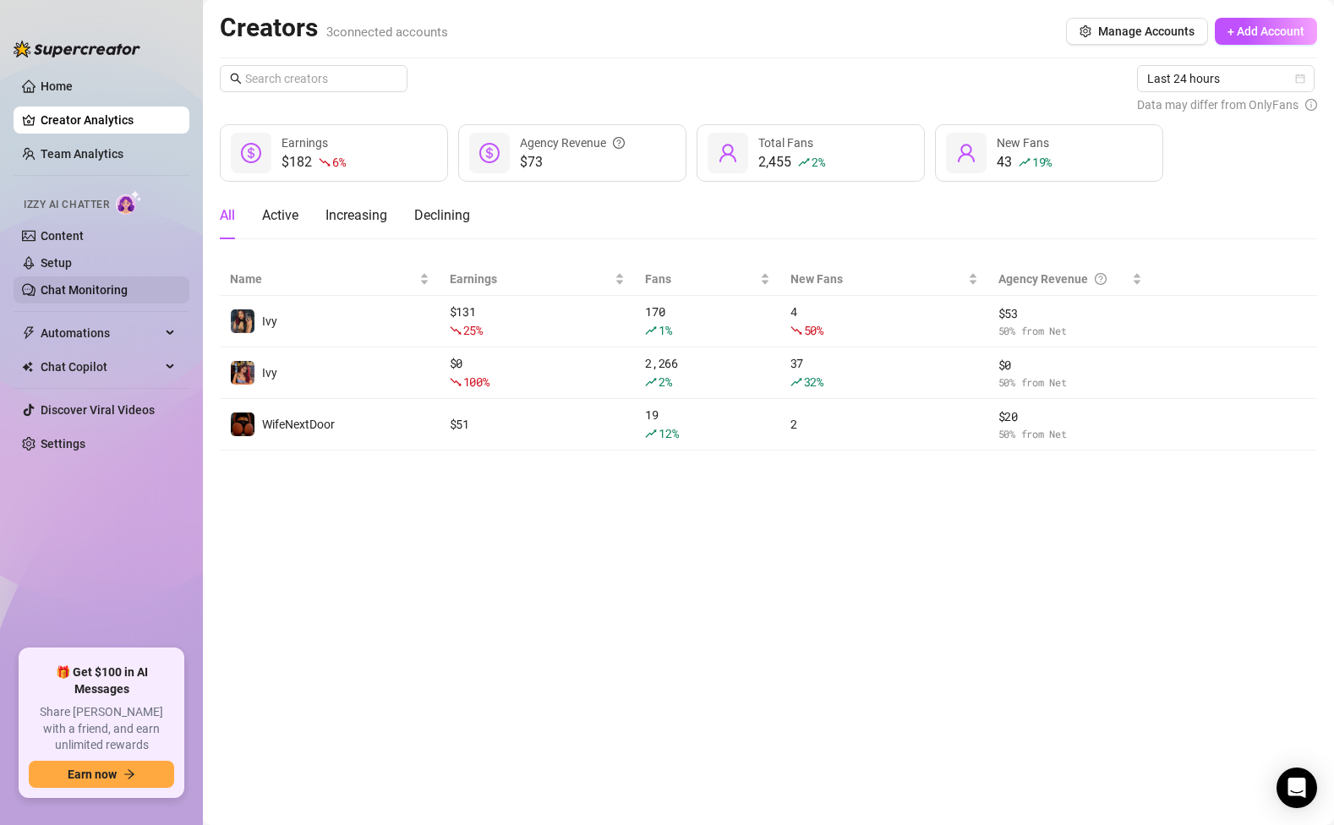
click at [76, 297] on link "Chat Monitoring" at bounding box center [84, 290] width 87 height 14
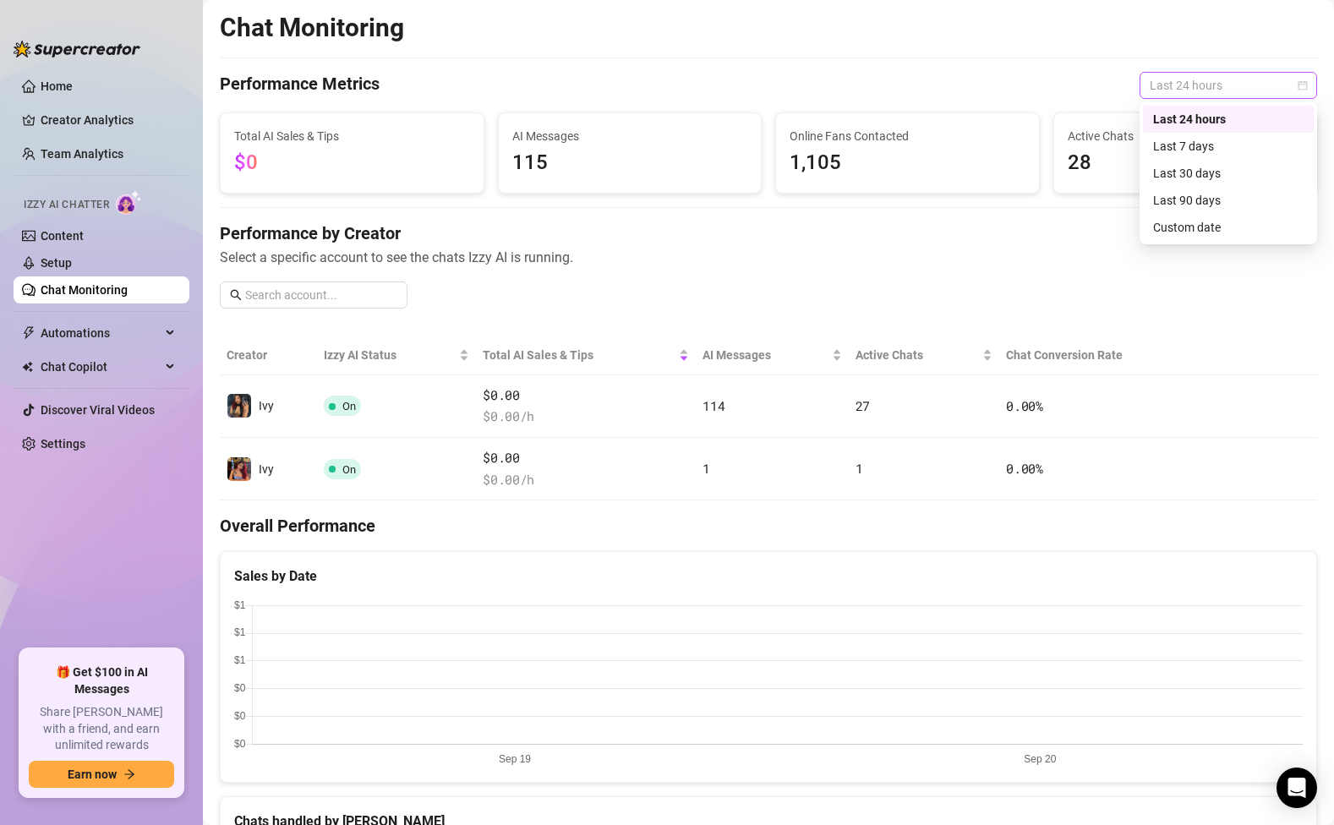
click at [1208, 79] on span "Last 24 hours" at bounding box center [1227, 85] width 157 height 25
click at [1180, 145] on div "Last 7 days" at bounding box center [1228, 146] width 150 height 19
click at [1201, 85] on span "Last 7 days" at bounding box center [1227, 85] width 157 height 25
click at [1186, 134] on div "Last 7 days" at bounding box center [1228, 146] width 171 height 27
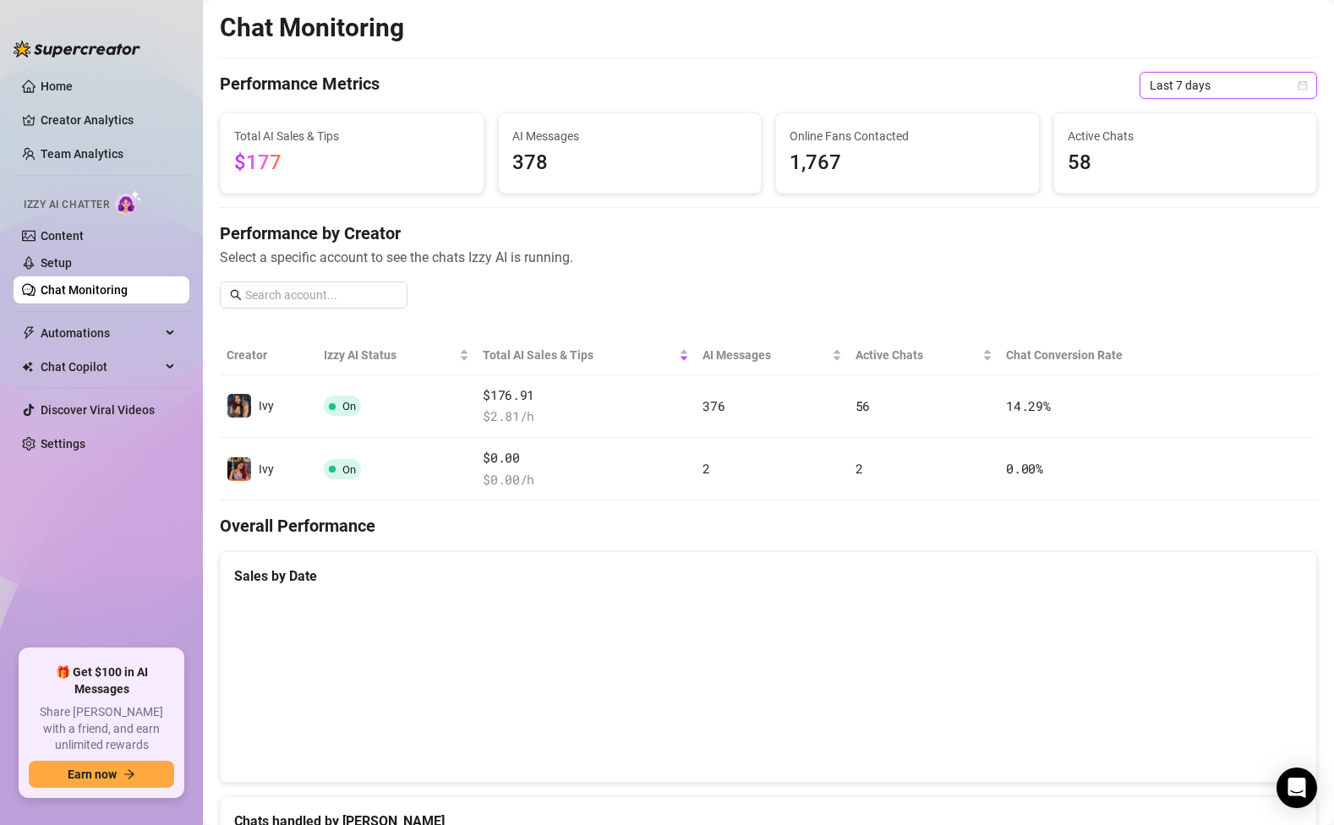
click at [1186, 120] on div "Active Chats 58" at bounding box center [1185, 152] width 263 height 79
click at [1191, 98] on div "Last 7 days" at bounding box center [1227, 85] width 177 height 27
click at [1189, 116] on div "Last 24 hours" at bounding box center [1228, 119] width 150 height 19
